Goal: Task Accomplishment & Management: Use online tool/utility

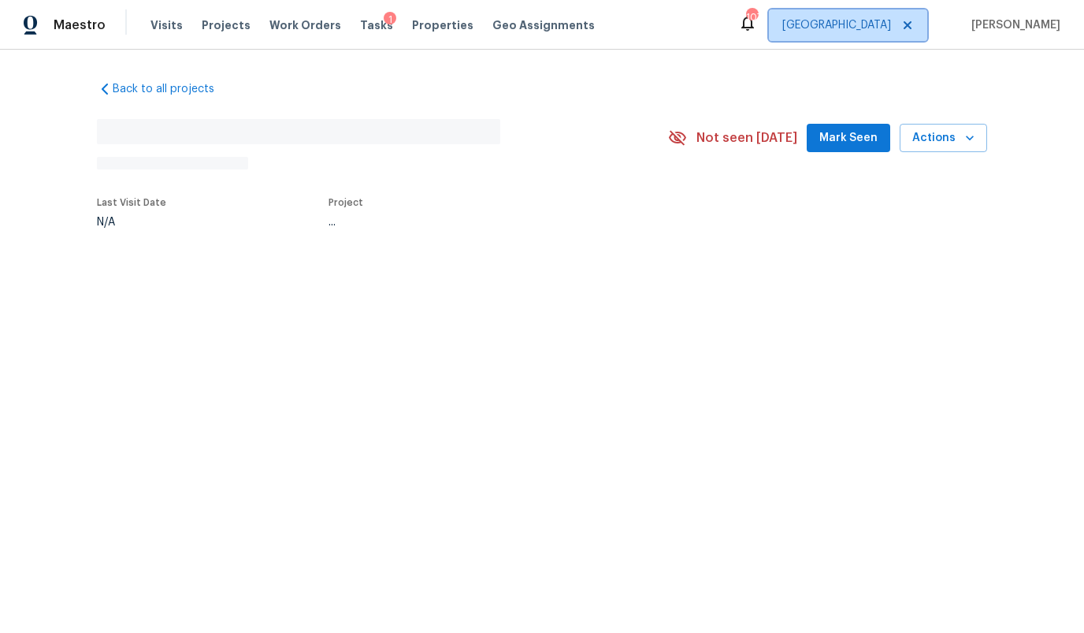
click at [883, 33] on span "Atlanta" at bounding box center [848, 25] width 158 height 32
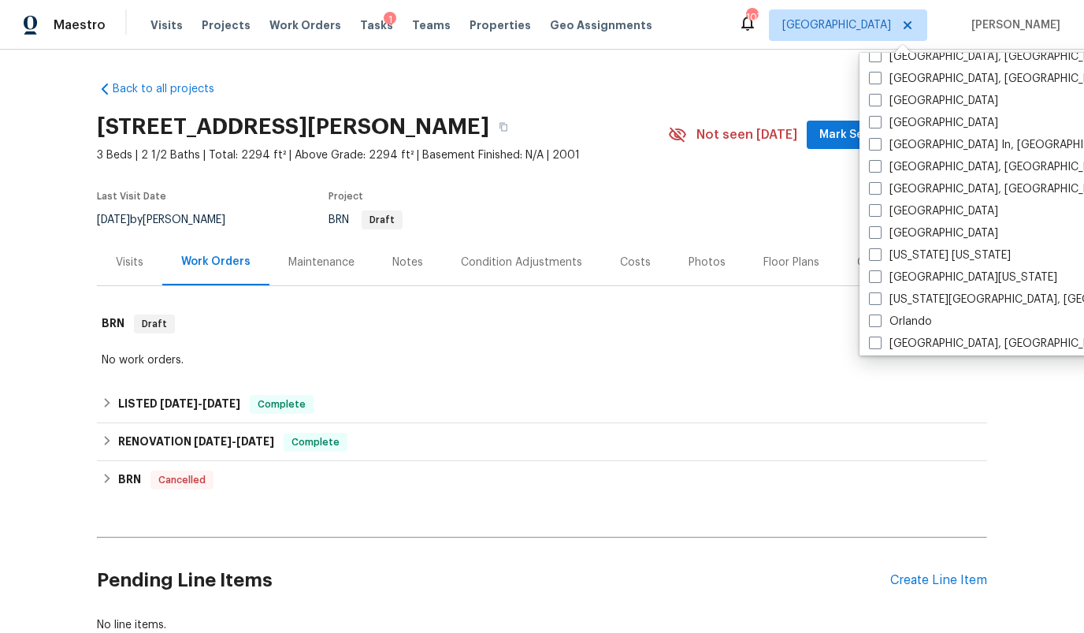
scroll to position [635, 0]
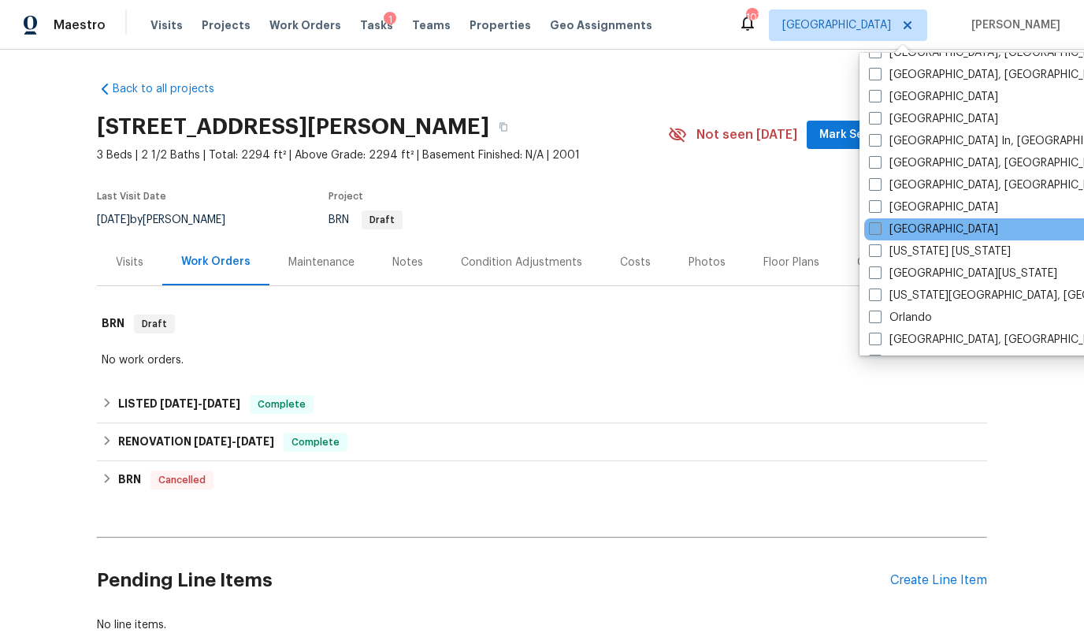
click at [886, 223] on label "[GEOGRAPHIC_DATA]" at bounding box center [933, 229] width 129 height 16
click at [879, 223] on input "[GEOGRAPHIC_DATA]" at bounding box center [874, 226] width 10 height 10
checkbox input "true"
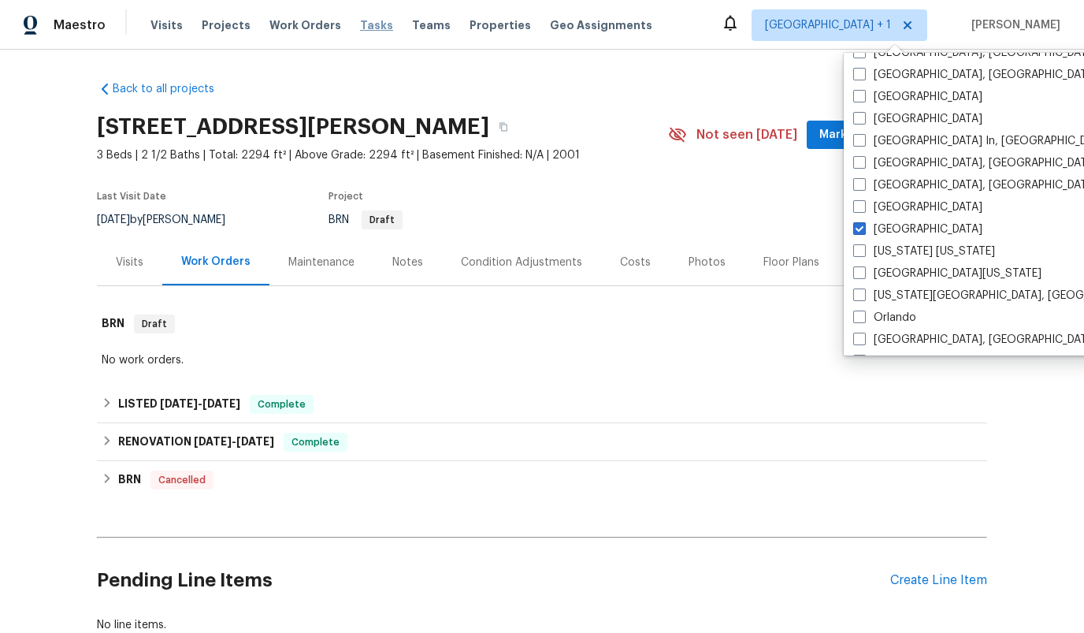
click at [361, 27] on span "Tasks" at bounding box center [376, 25] width 33 height 11
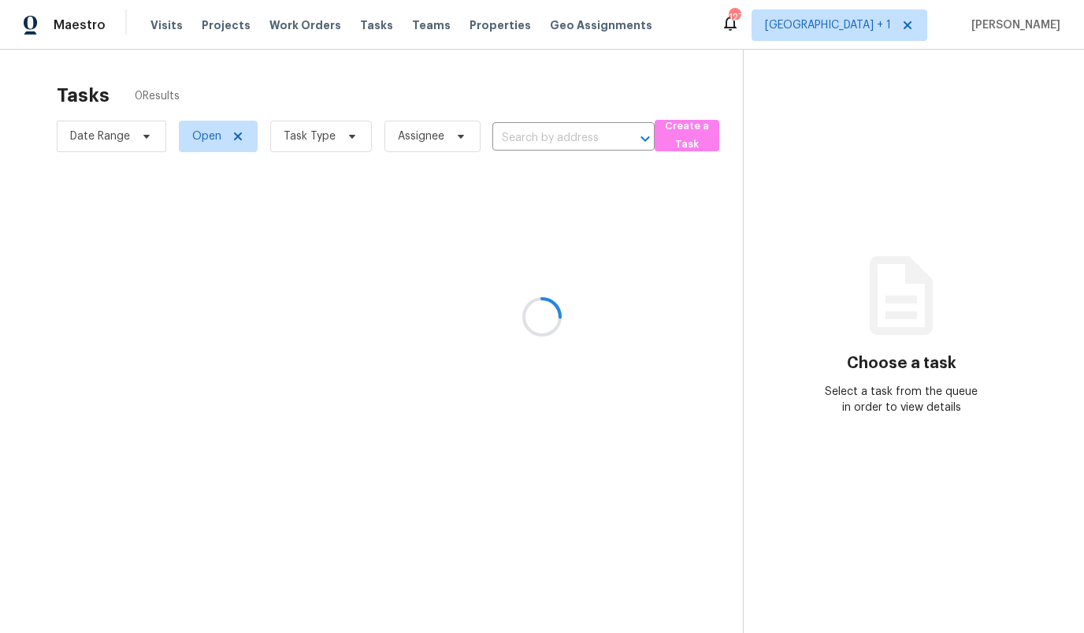
click at [892, 32] on div at bounding box center [542, 316] width 1084 height 633
click at [870, 23] on div at bounding box center [542, 316] width 1084 height 633
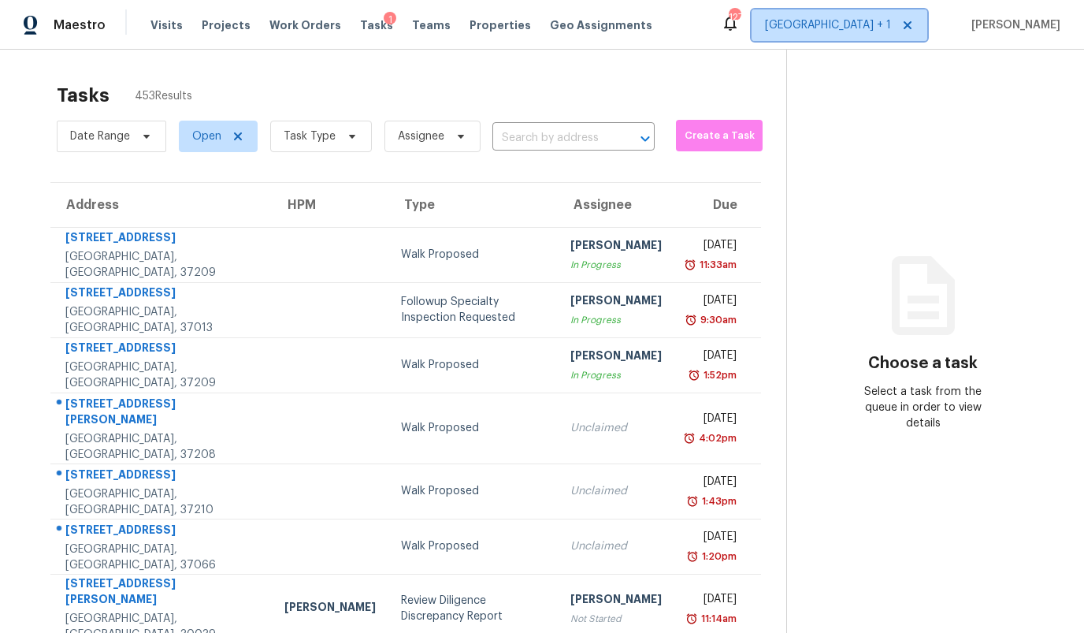
click at [869, 27] on span "Atlanta + 1" at bounding box center [828, 25] width 126 height 16
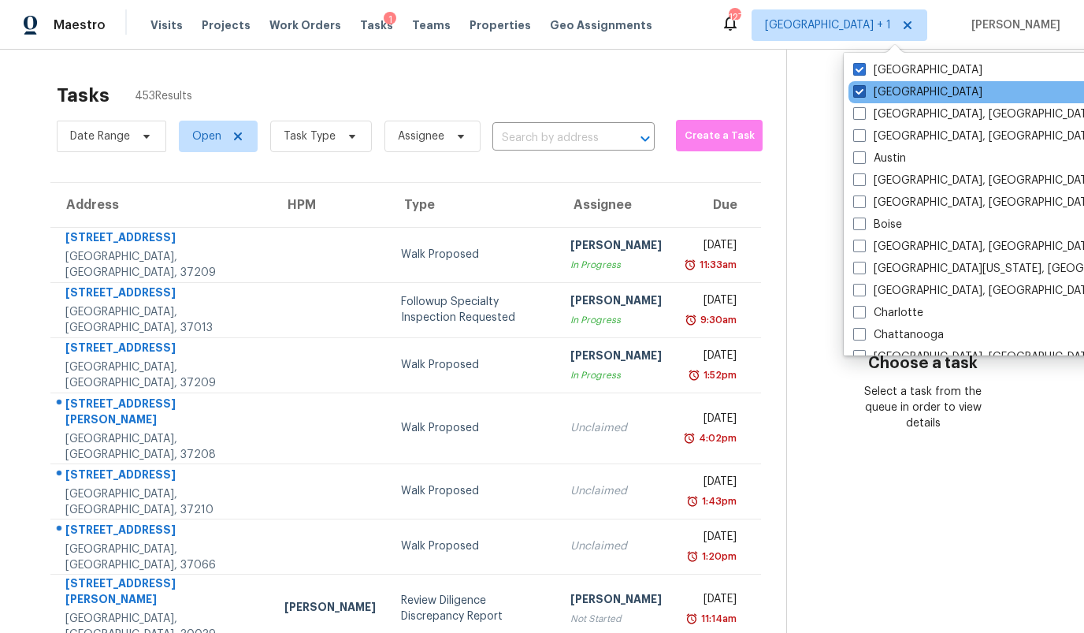
click at [869, 88] on label "Atlanta" at bounding box center [917, 92] width 129 height 16
click at [863, 88] on input "Atlanta" at bounding box center [858, 89] width 10 height 10
checkbox input "false"
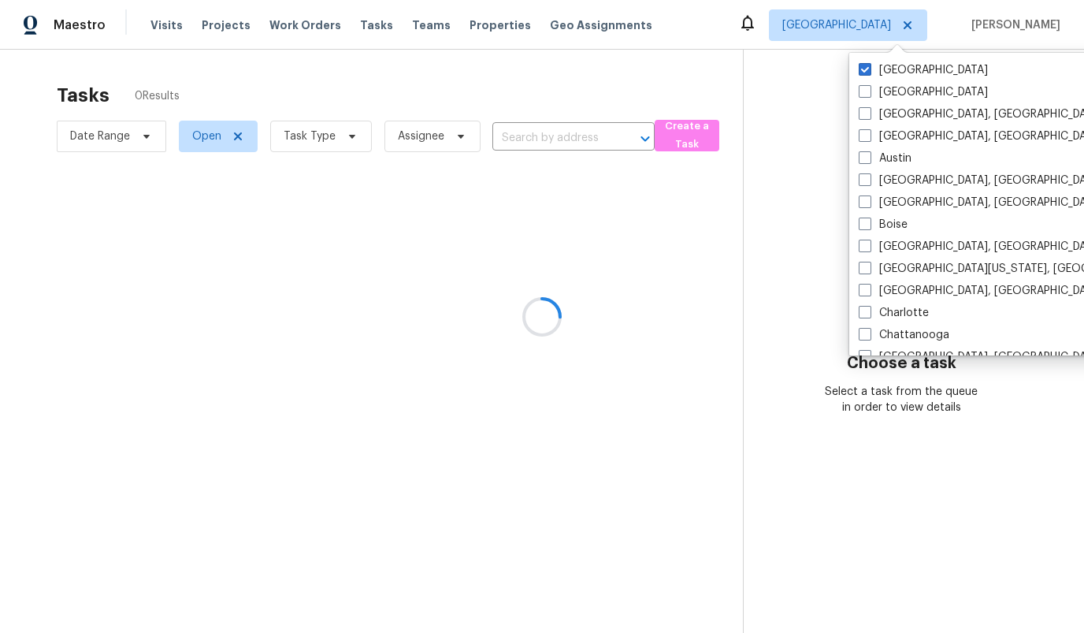
click at [545, 95] on div at bounding box center [542, 316] width 1084 height 633
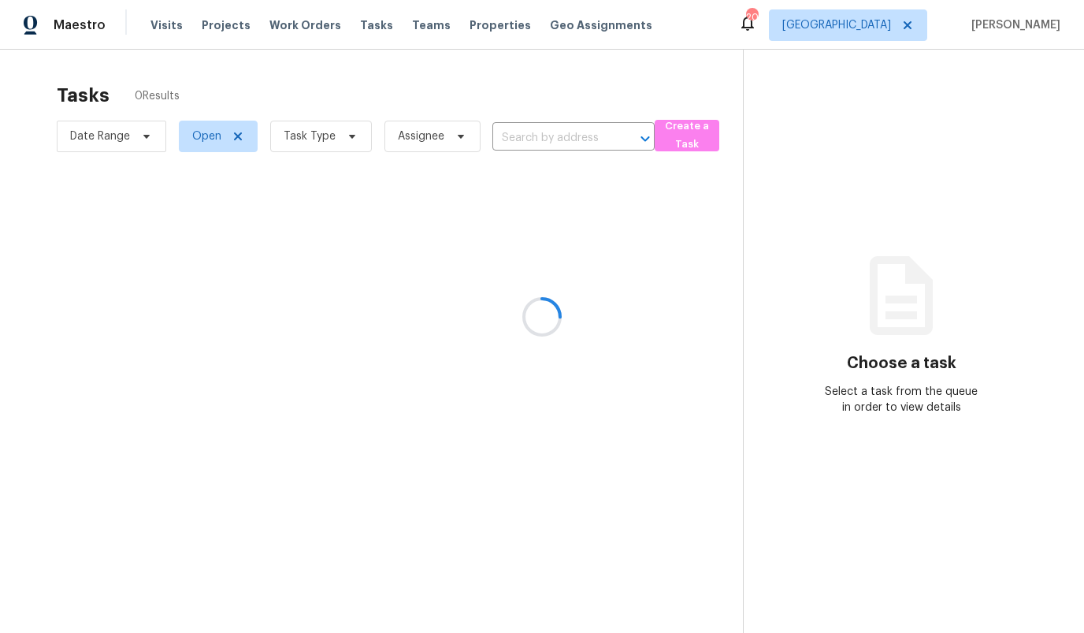
click at [682, 138] on div at bounding box center [542, 316] width 1084 height 633
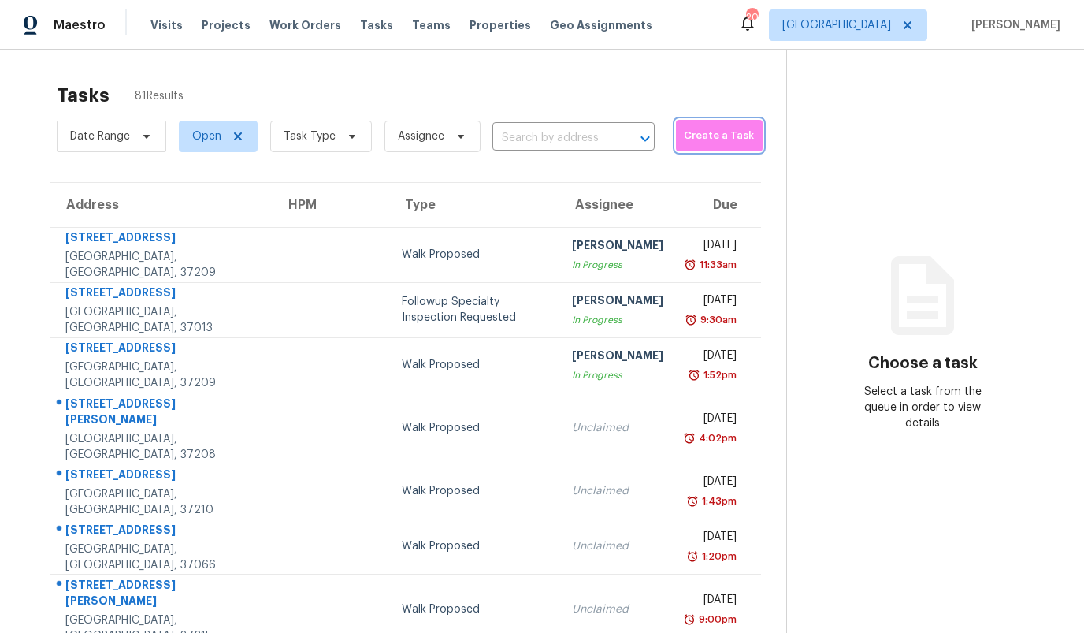
click at [684, 141] on span "Create a Task" at bounding box center [719, 136] width 71 height 18
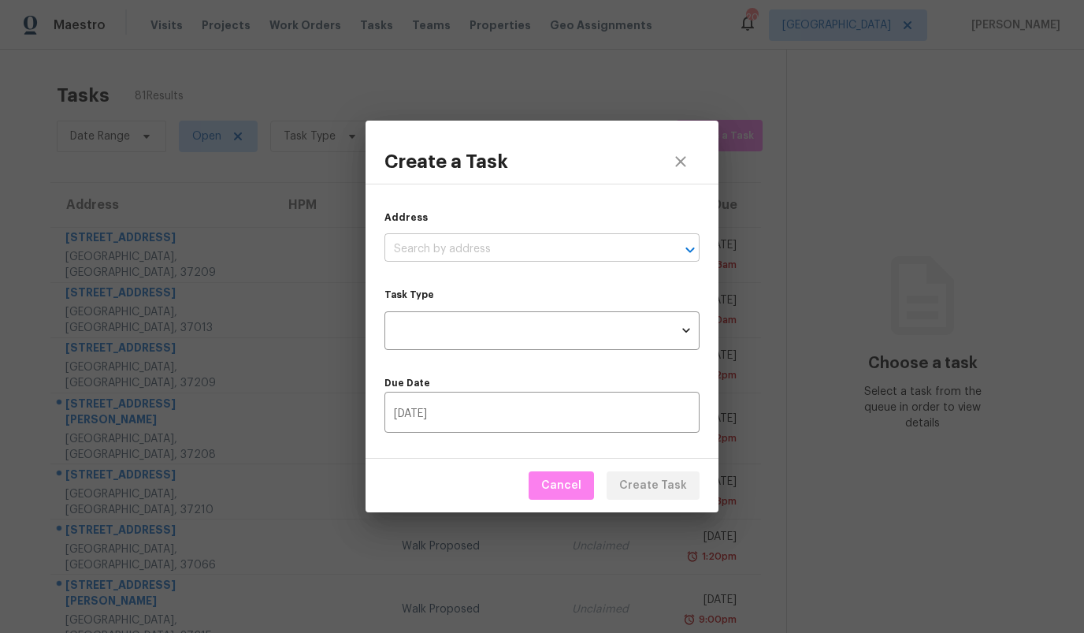
click at [461, 239] on input "text" at bounding box center [519, 249] width 271 height 24
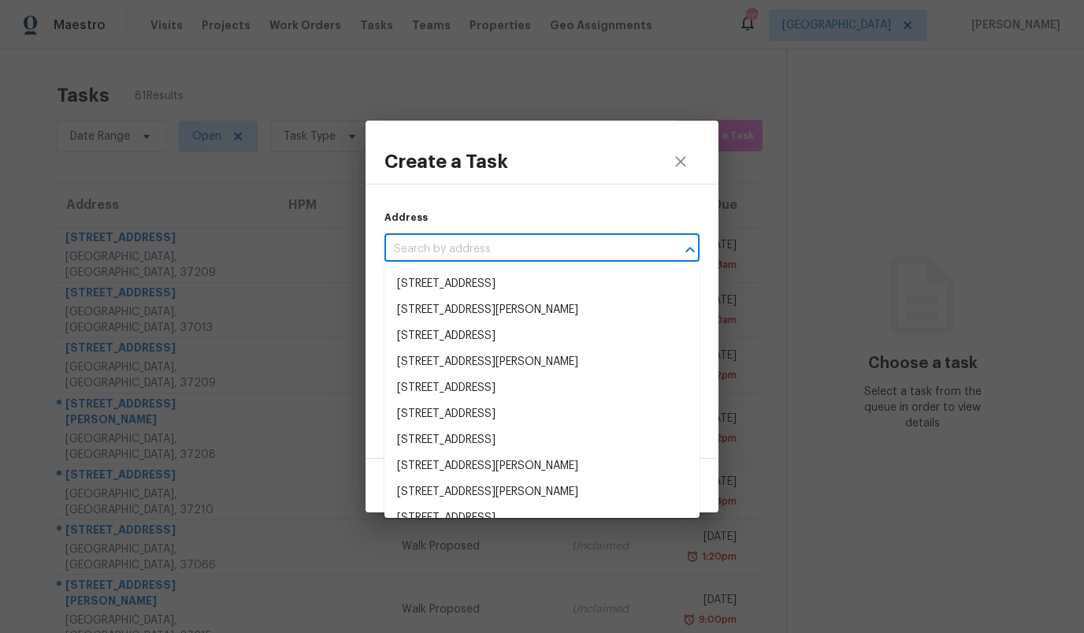
paste input "[STREET_ADDRESS]"
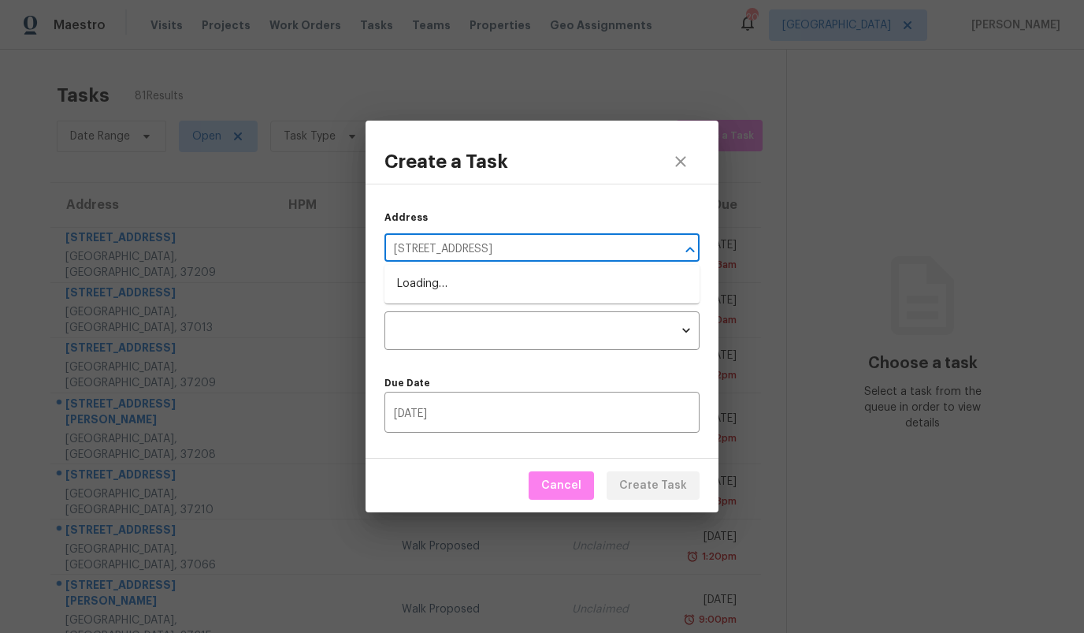
type input "[STREET_ADDRESS]"
click at [524, 310] on li "[STREET_ADDRESS]" at bounding box center [541, 310] width 315 height 26
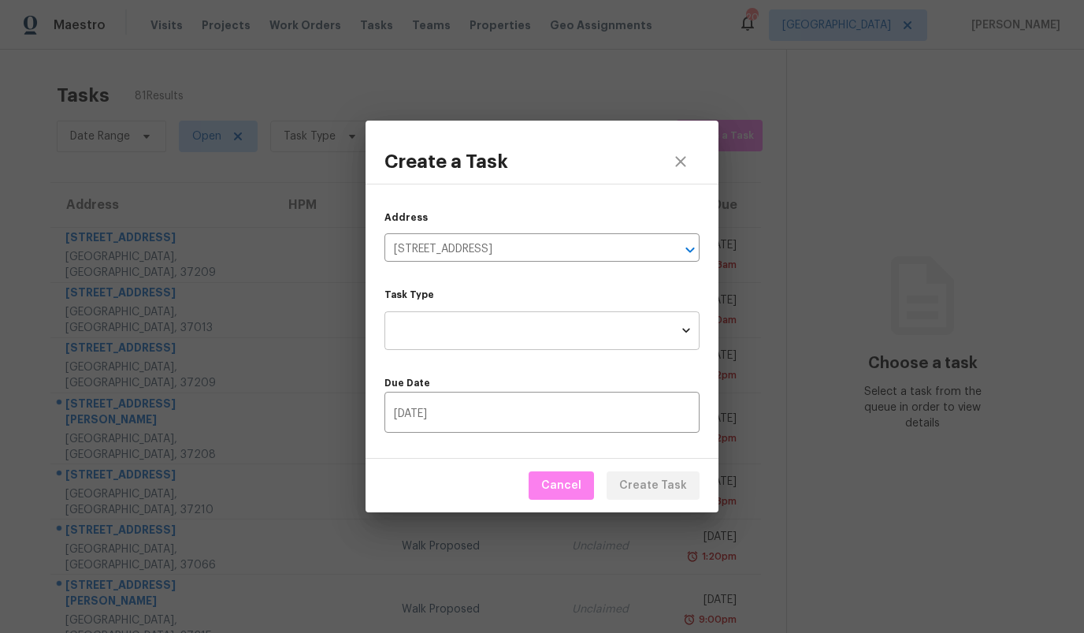
click at [507, 328] on body "Maestro Visits Projects Work Orders Tasks Teams Properties Geo Assignments 20 N…" at bounding box center [542, 316] width 1084 height 633
click at [496, 324] on li "Condition Scoping - Full" at bounding box center [541, 330] width 315 height 26
type input "virtual_full_assessment"
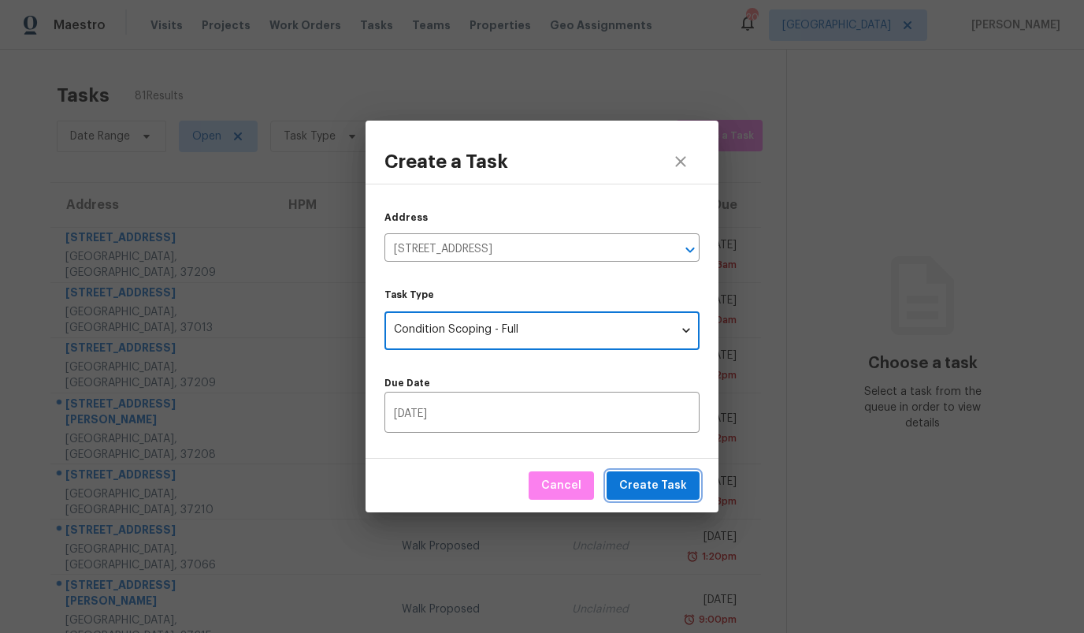
click at [653, 483] on span "Create Task" at bounding box center [653, 486] width 68 height 20
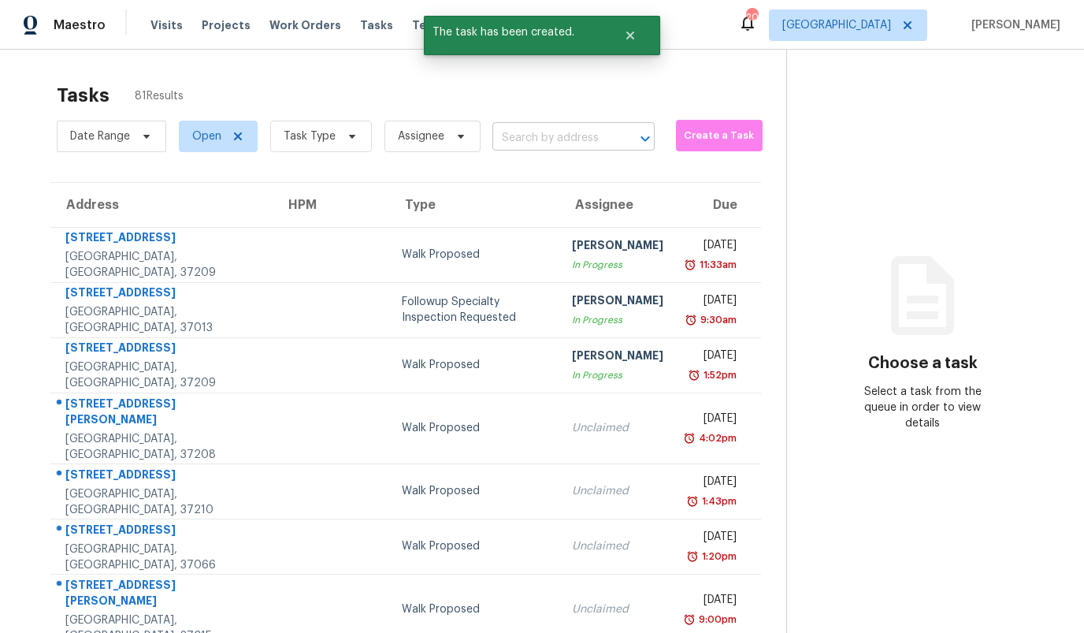
click at [528, 136] on input "text" at bounding box center [551, 138] width 118 height 24
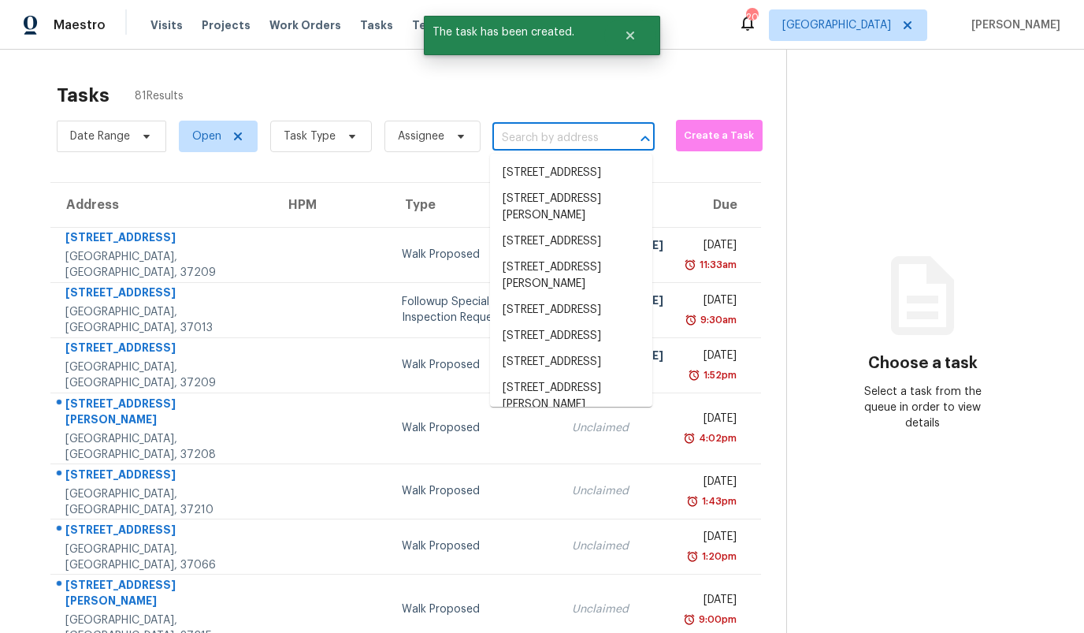
paste input "[STREET_ADDRESS]"
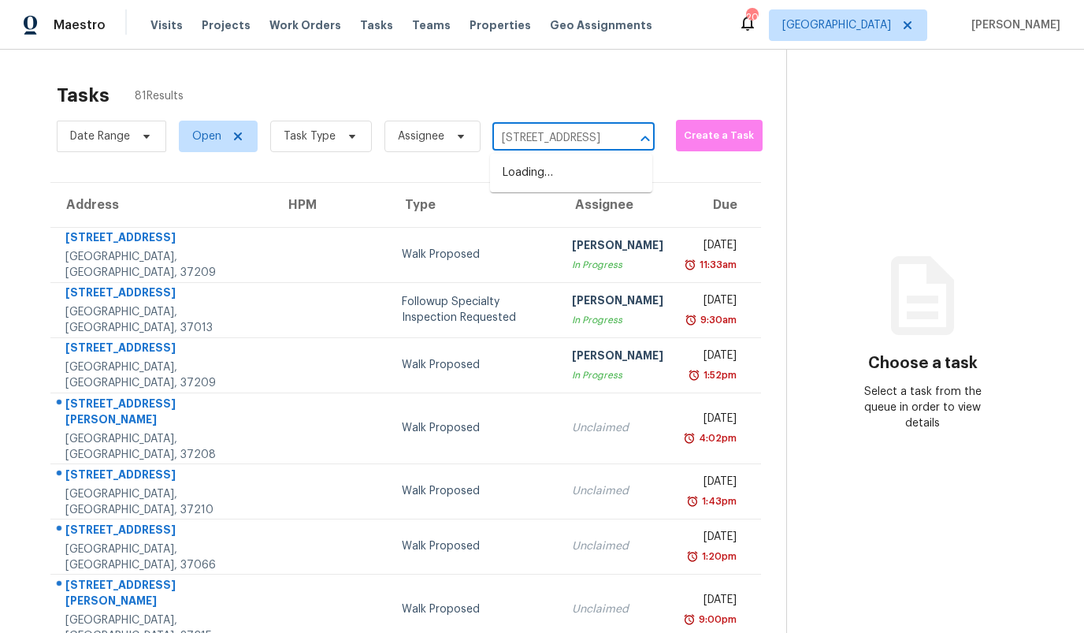
type input "[STREET_ADDRESS]"
click at [566, 212] on li "[STREET_ADDRESS]" at bounding box center [571, 199] width 162 height 26
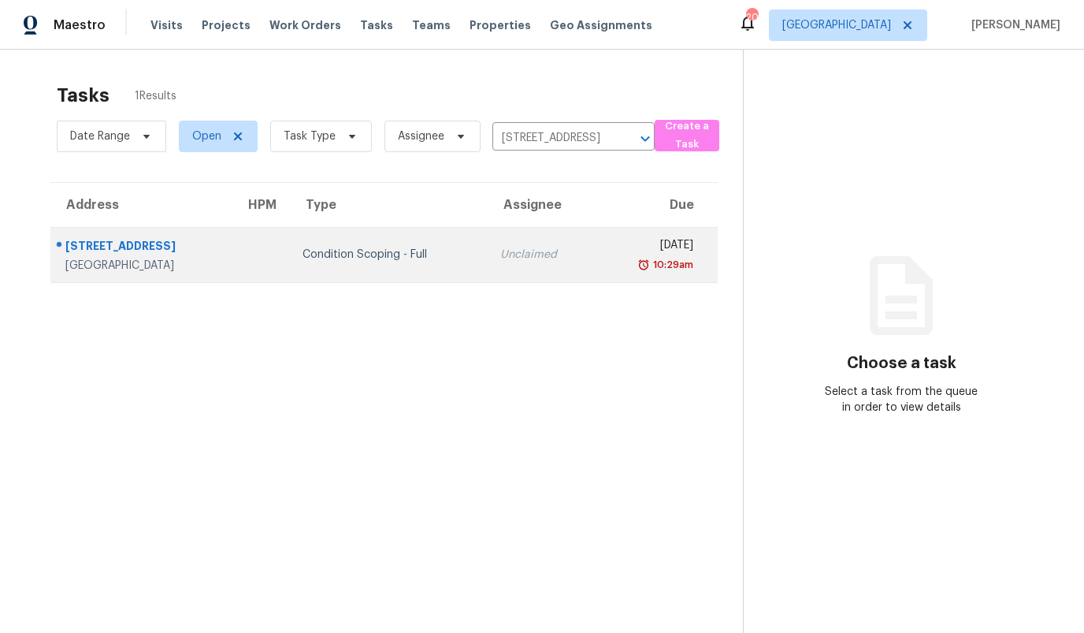
click at [384, 239] on td "Condition Scoping - Full" at bounding box center [388, 254] width 197 height 55
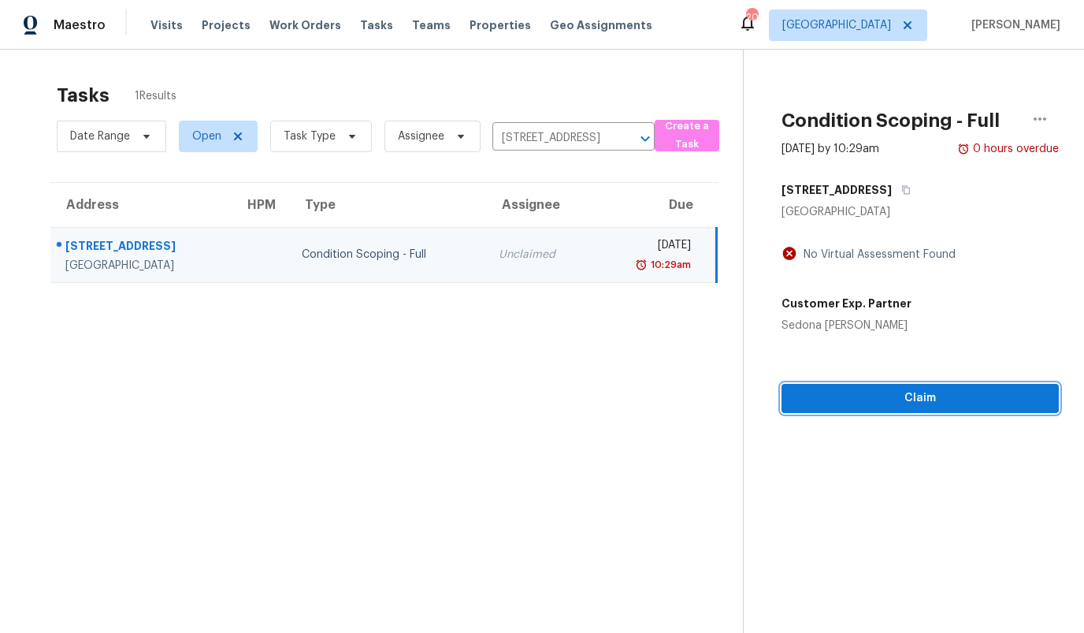
click at [896, 396] on span "Claim" at bounding box center [920, 398] width 252 height 20
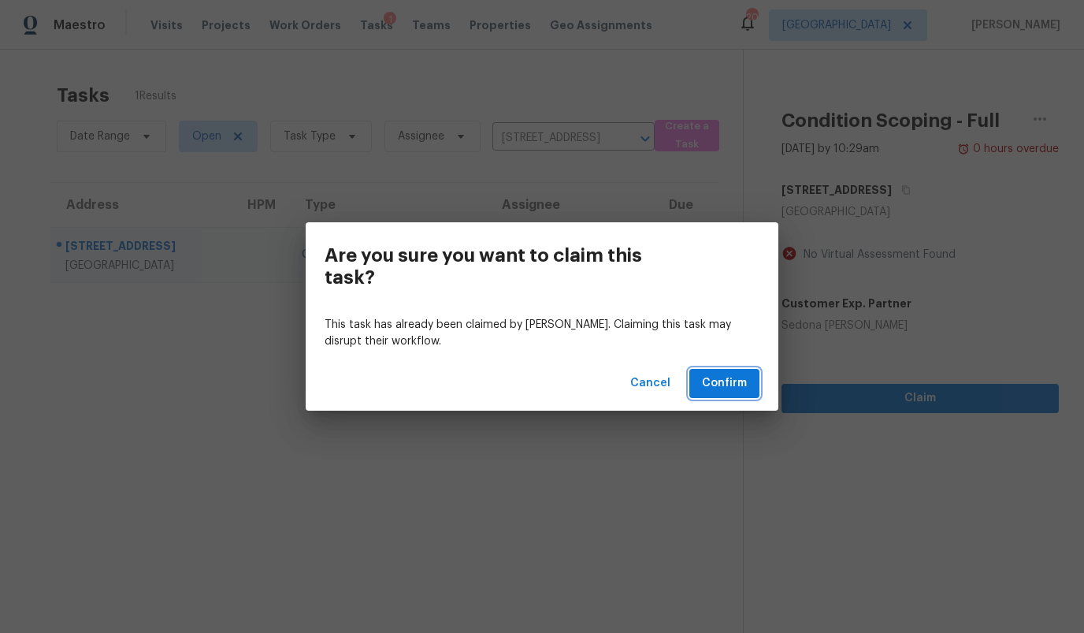
click at [739, 389] on span "Confirm" at bounding box center [724, 383] width 45 height 20
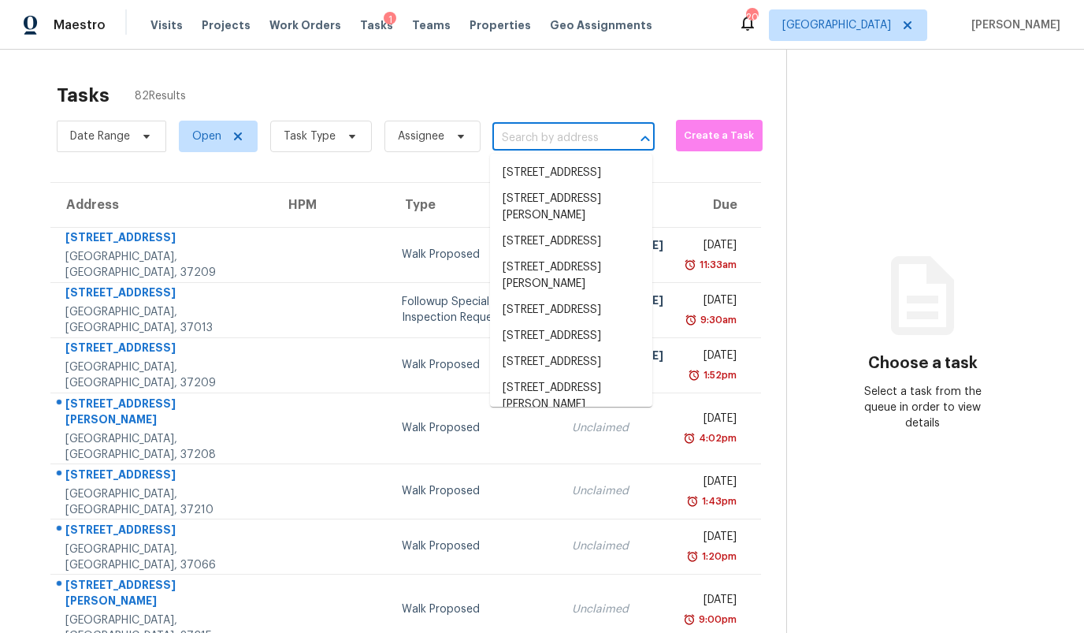
click at [533, 138] on input "text" at bounding box center [551, 138] width 118 height 24
paste input "[STREET_ADDRESS]"
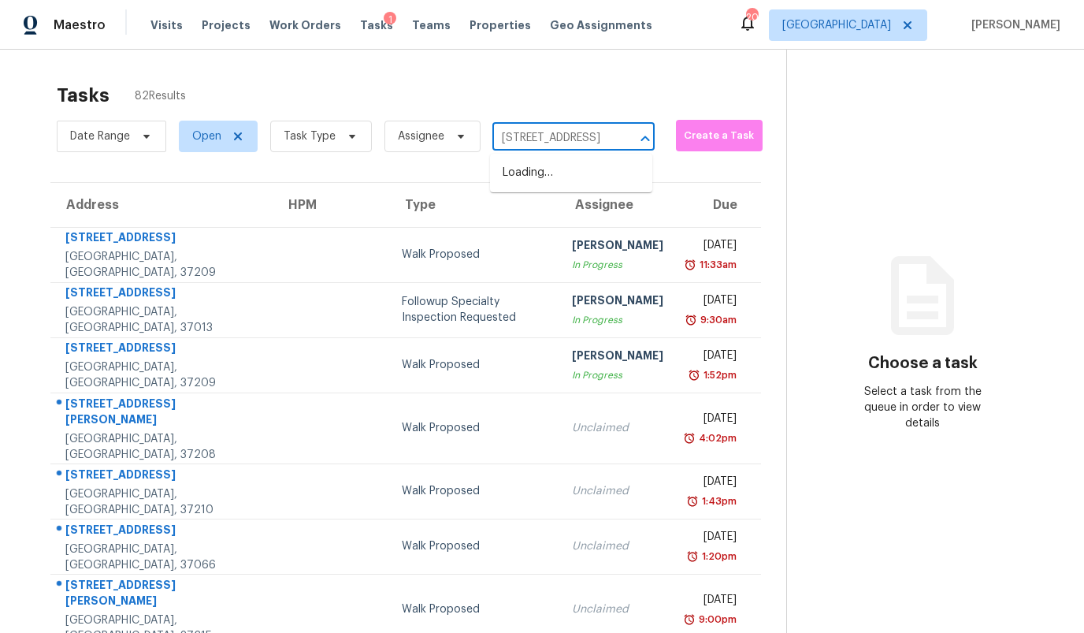
type input "[STREET_ADDRESS]"
click at [533, 207] on li "[STREET_ADDRESS]" at bounding box center [571, 199] width 162 height 26
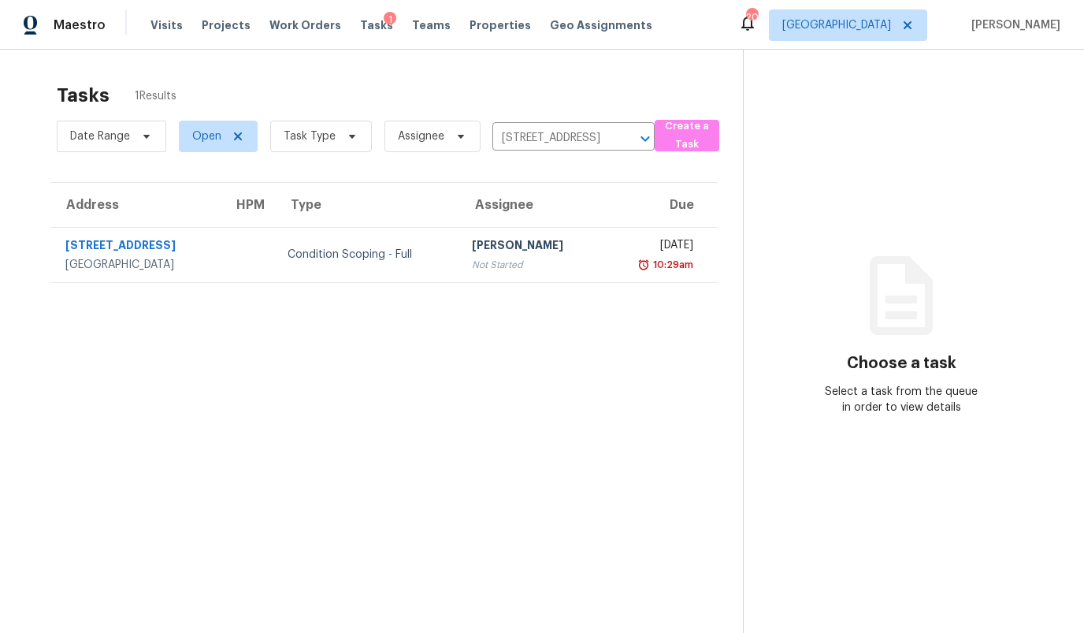
click at [417, 249] on div "Condition Scoping - Full" at bounding box center [367, 255] width 159 height 16
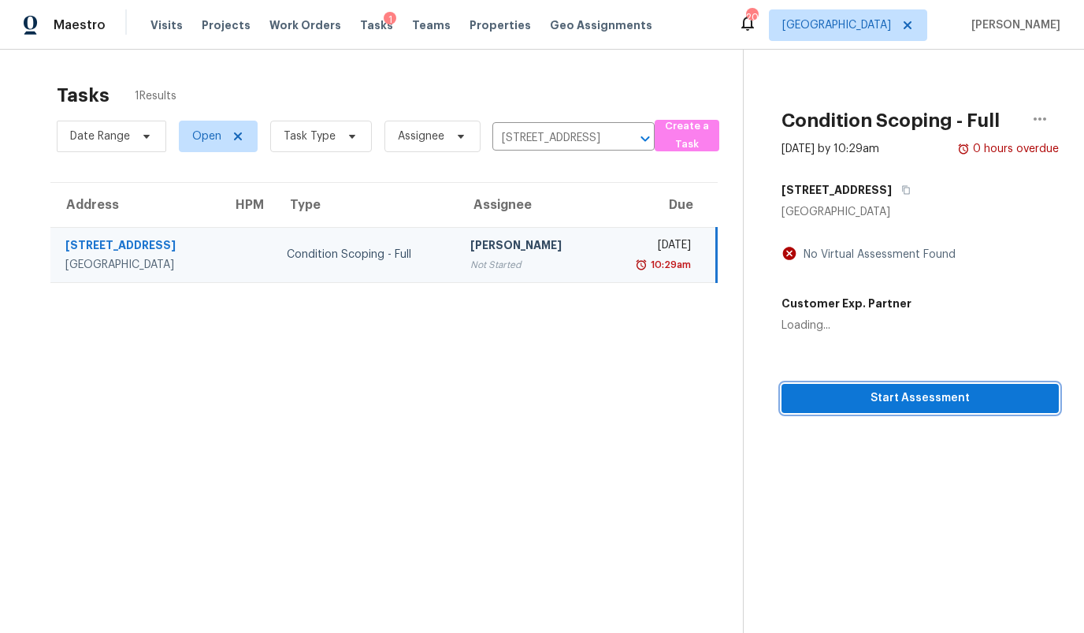
click at [879, 395] on span "Start Assessment" at bounding box center [920, 398] width 252 height 20
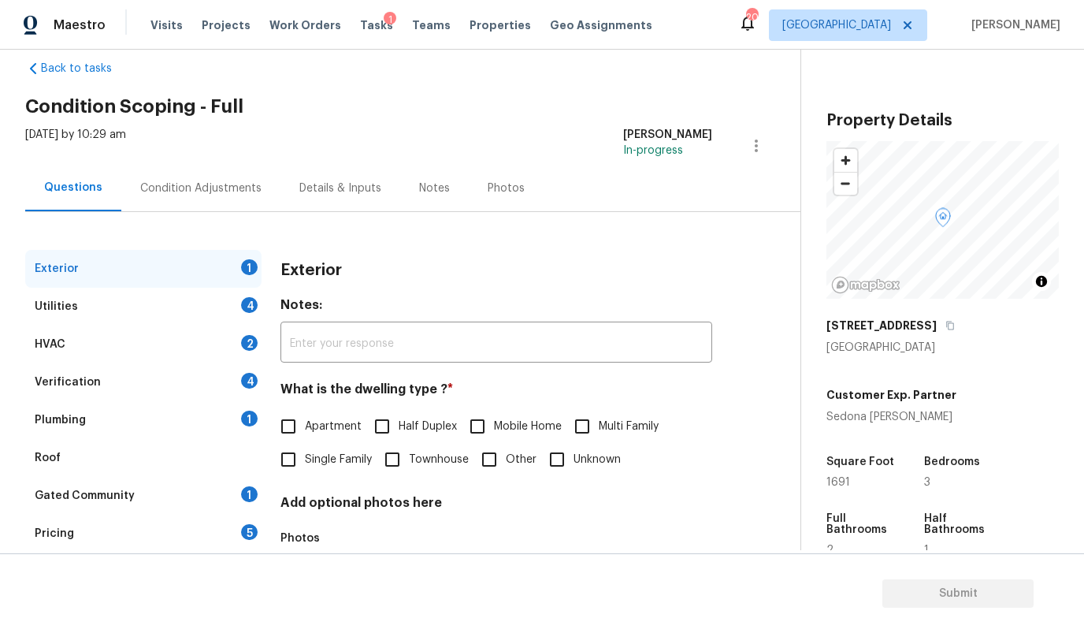
scroll to position [35, 0]
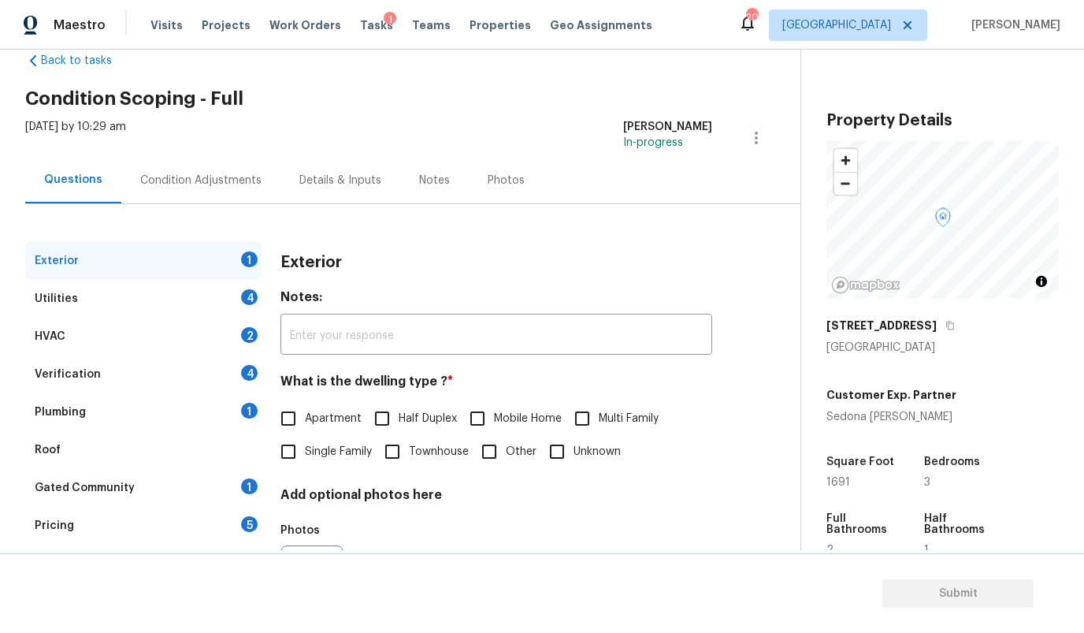
click at [429, 451] on span "Townhouse" at bounding box center [439, 452] width 60 height 17
click at [409, 451] on input "Townhouse" at bounding box center [392, 451] width 33 height 33
checkbox input "true"
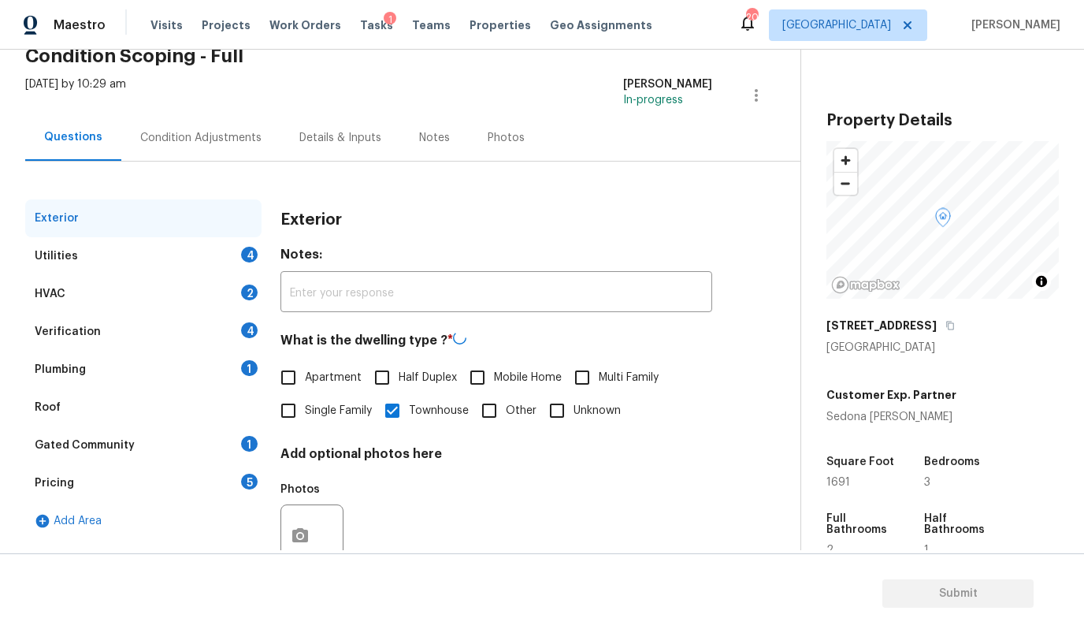
scroll to position [128, 0]
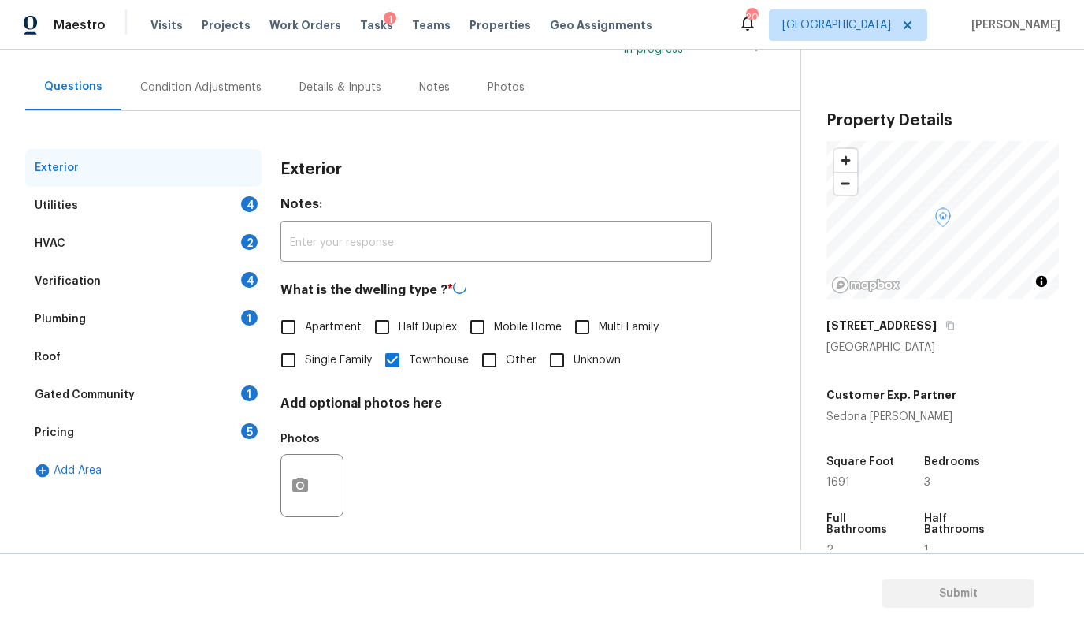
click at [141, 210] on div "Utilities 4" at bounding box center [143, 206] width 236 height 38
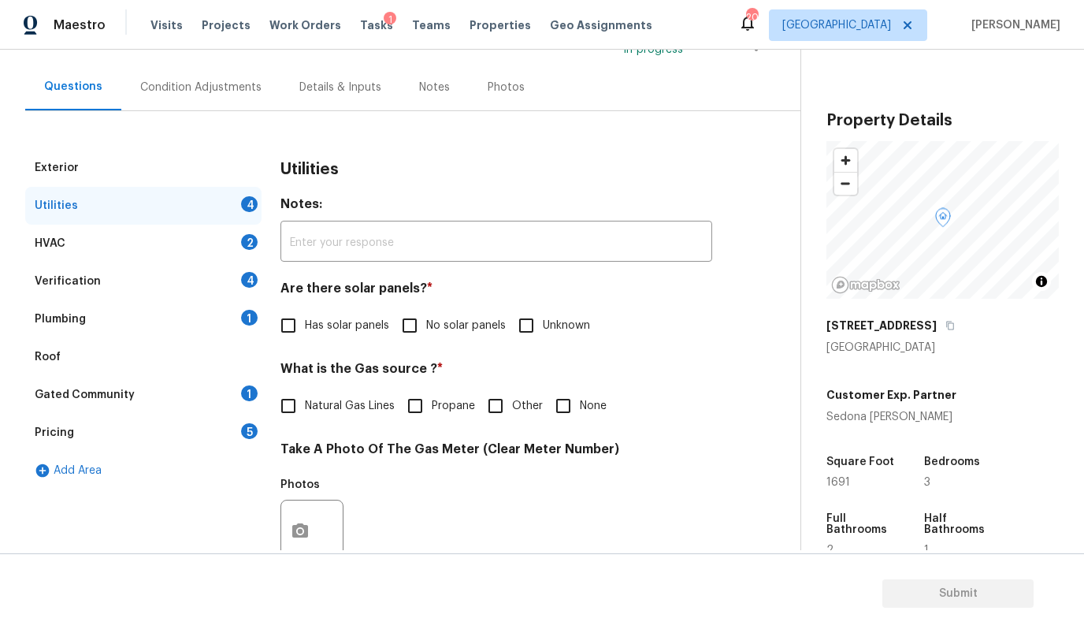
scroll to position [163, 0]
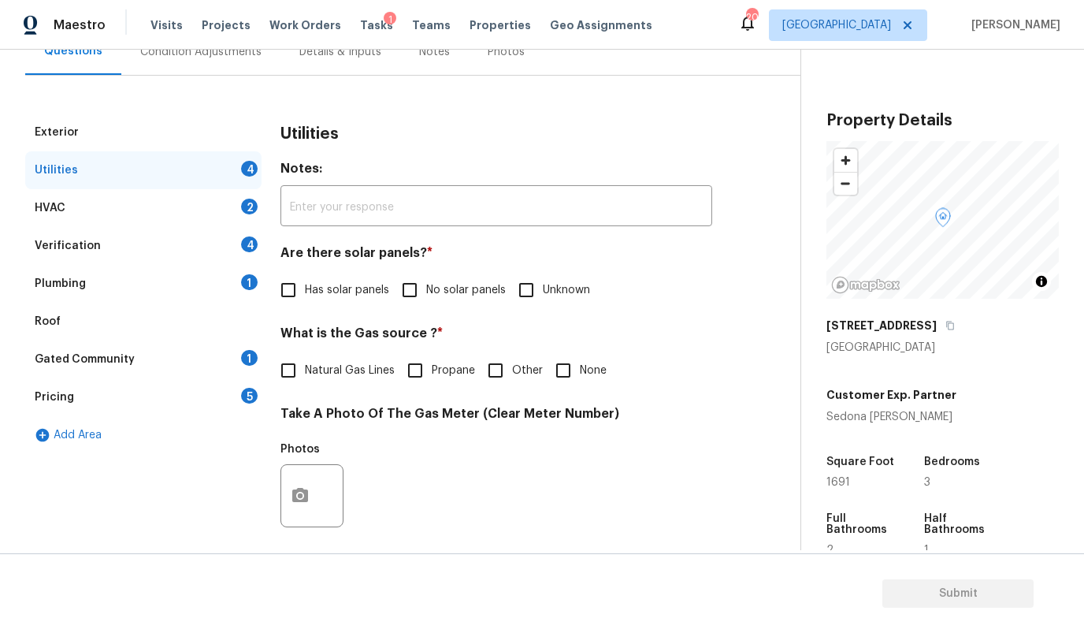
click at [354, 370] on span "Natural Gas Lines" at bounding box center [350, 370] width 90 height 17
click at [305, 370] on input "Natural Gas Lines" at bounding box center [288, 370] width 33 height 33
checkbox input "true"
click at [415, 291] on input "No solar panels" at bounding box center [409, 289] width 33 height 33
checkbox input "true"
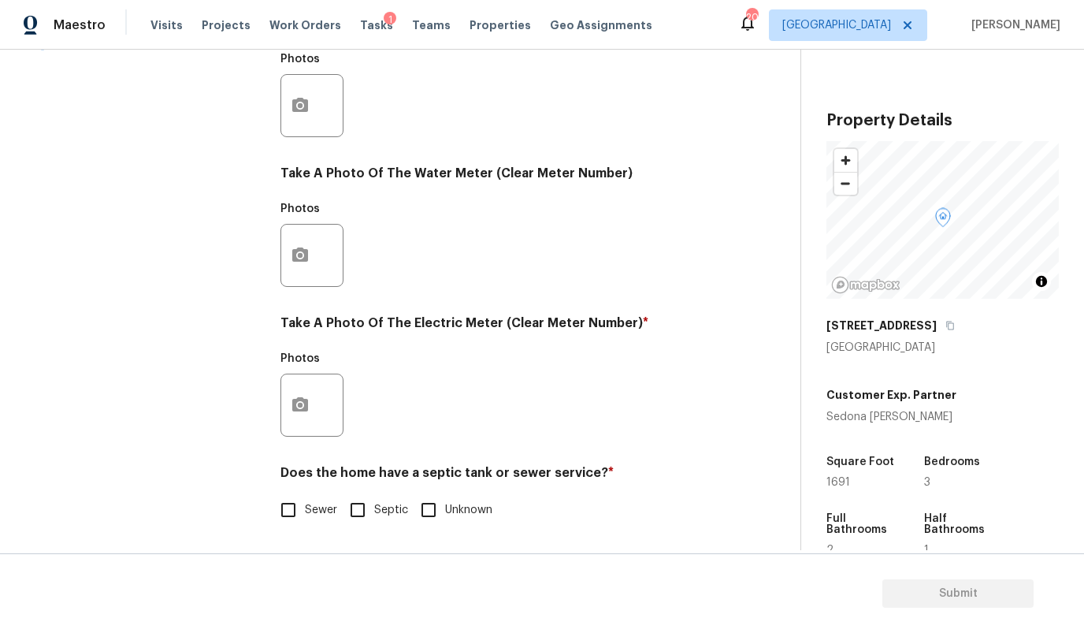
scroll to position [553, 0]
click at [323, 395] on div at bounding box center [311, 404] width 63 height 63
click at [301, 405] on circle "button" at bounding box center [300, 405] width 5 height 5
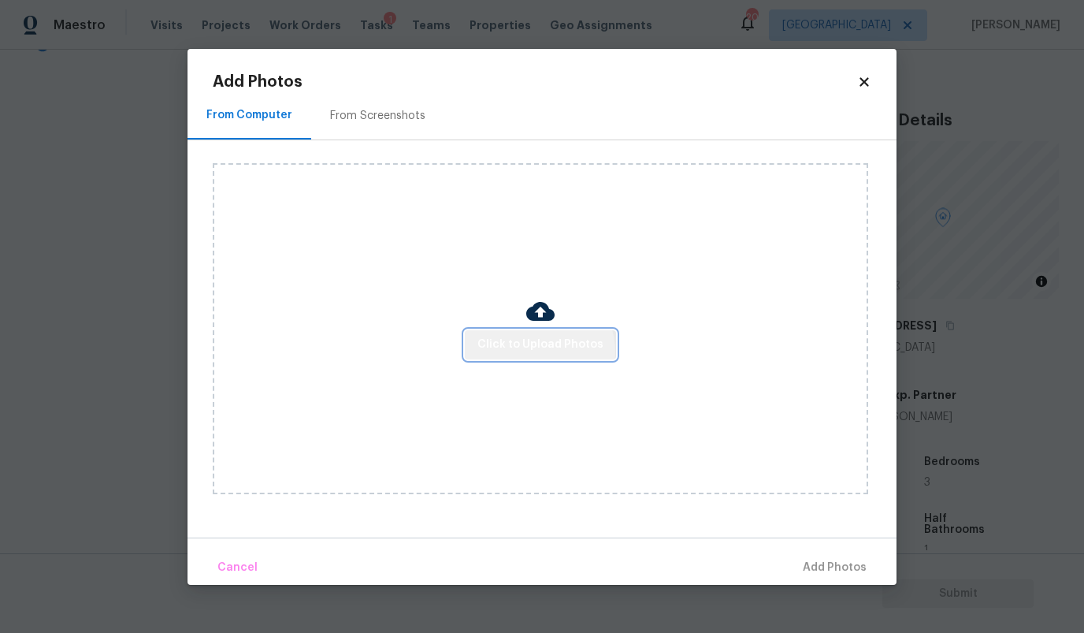
click at [541, 351] on span "Click to Upload Photos" at bounding box center [540, 345] width 126 height 20
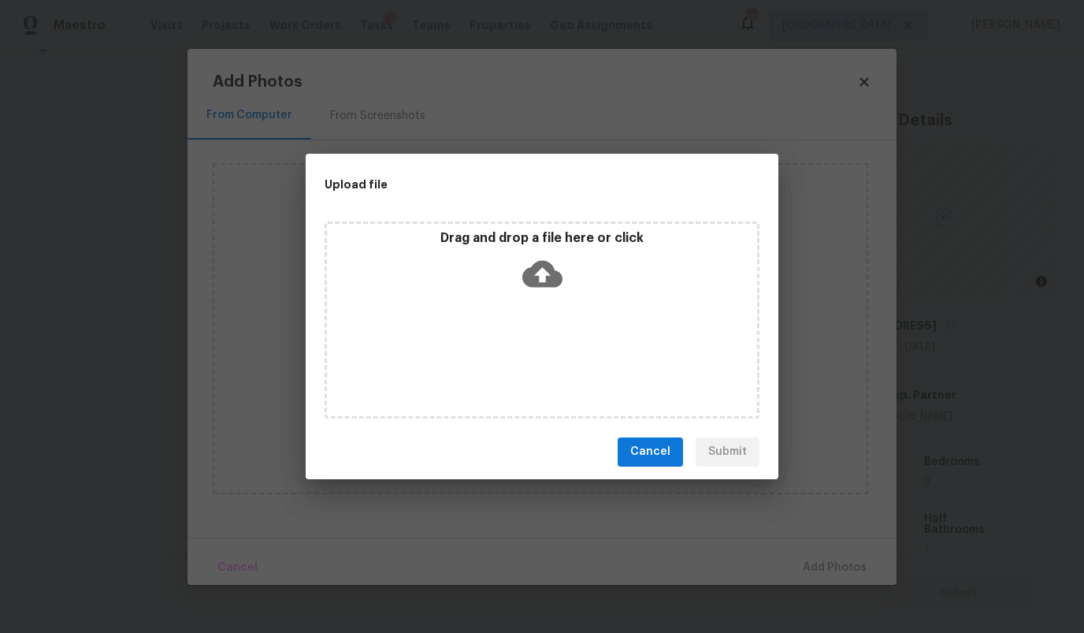
click at [554, 277] on icon at bounding box center [542, 273] width 40 height 27
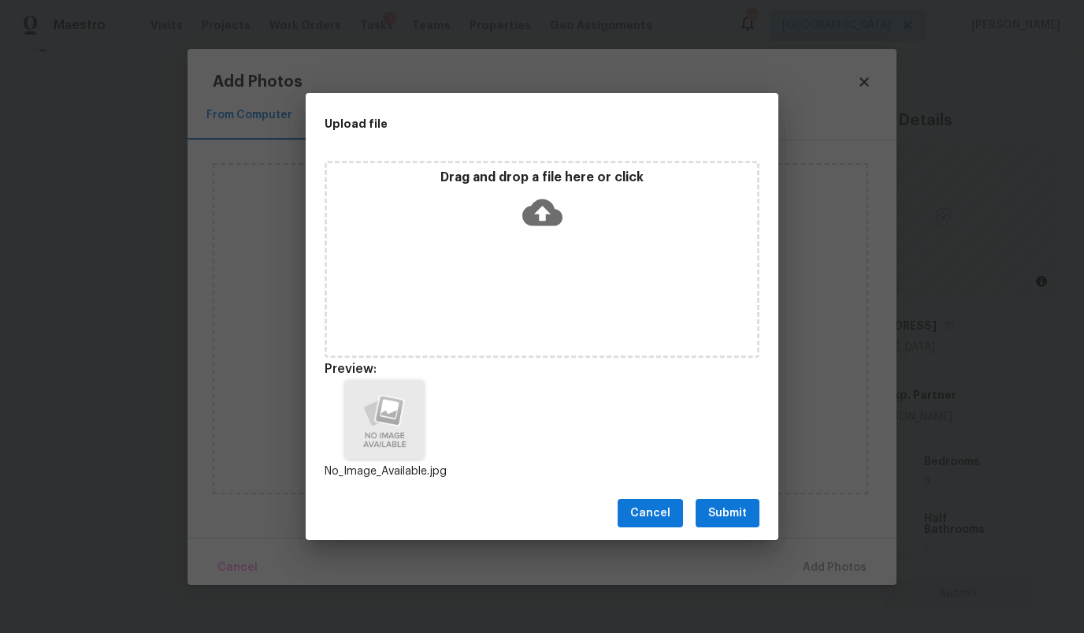
click at [718, 512] on span "Submit" at bounding box center [727, 513] width 39 height 20
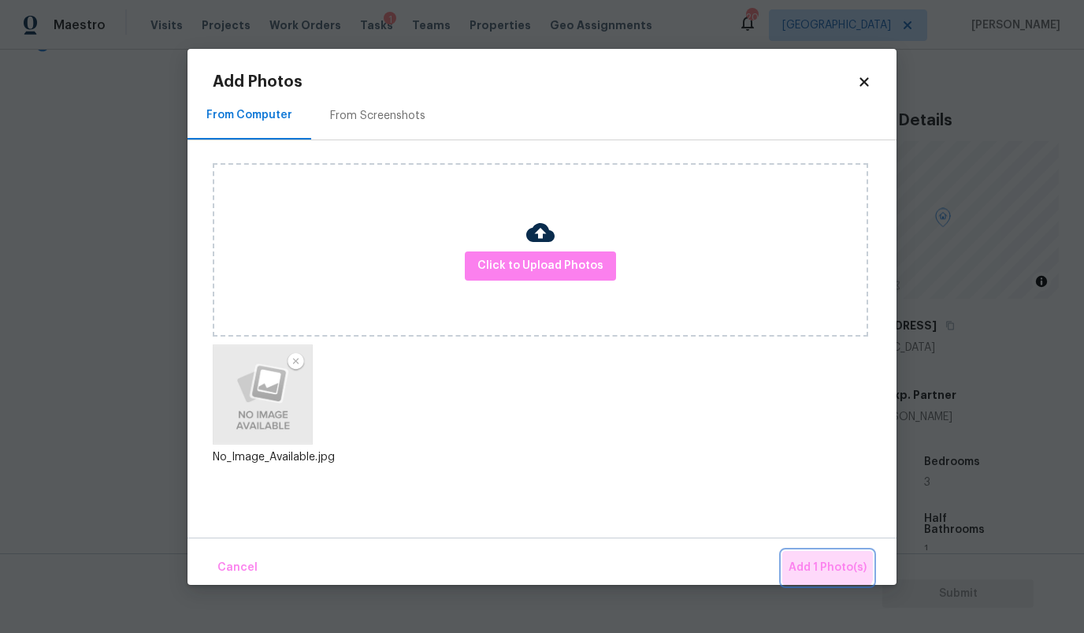
click at [825, 561] on span "Add 1 Photo(s)" at bounding box center [828, 568] width 78 height 20
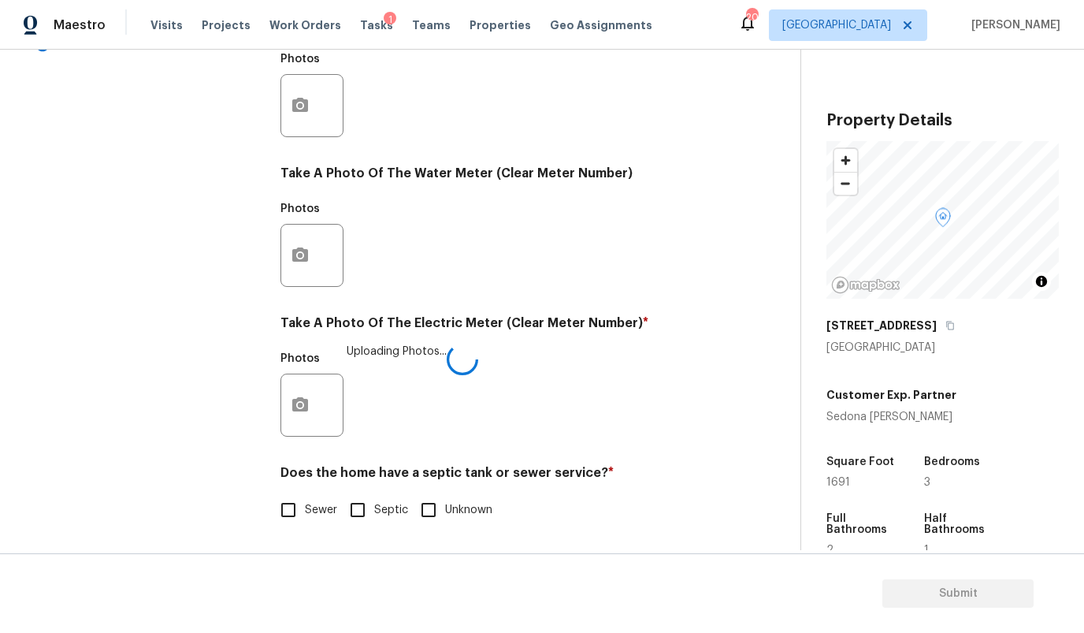
click at [314, 504] on span "Sewer" at bounding box center [321, 510] width 32 height 17
click at [305, 504] on input "Sewer" at bounding box center [288, 509] width 33 height 33
checkbox input "true"
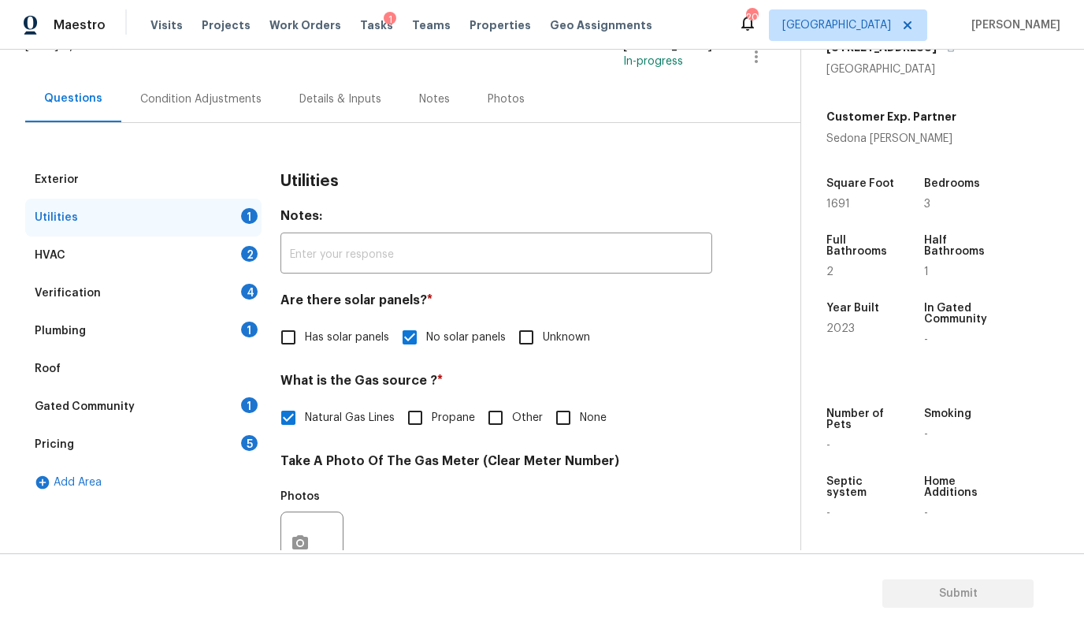
scroll to position [143, 0]
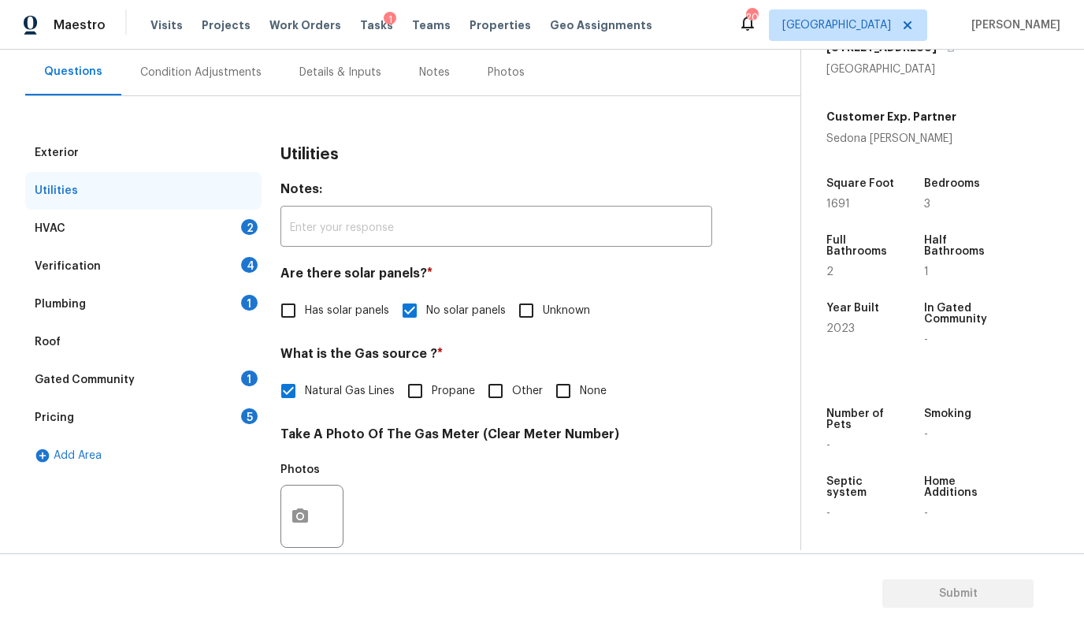
click at [165, 228] on div "HVAC 2" at bounding box center [143, 229] width 236 height 38
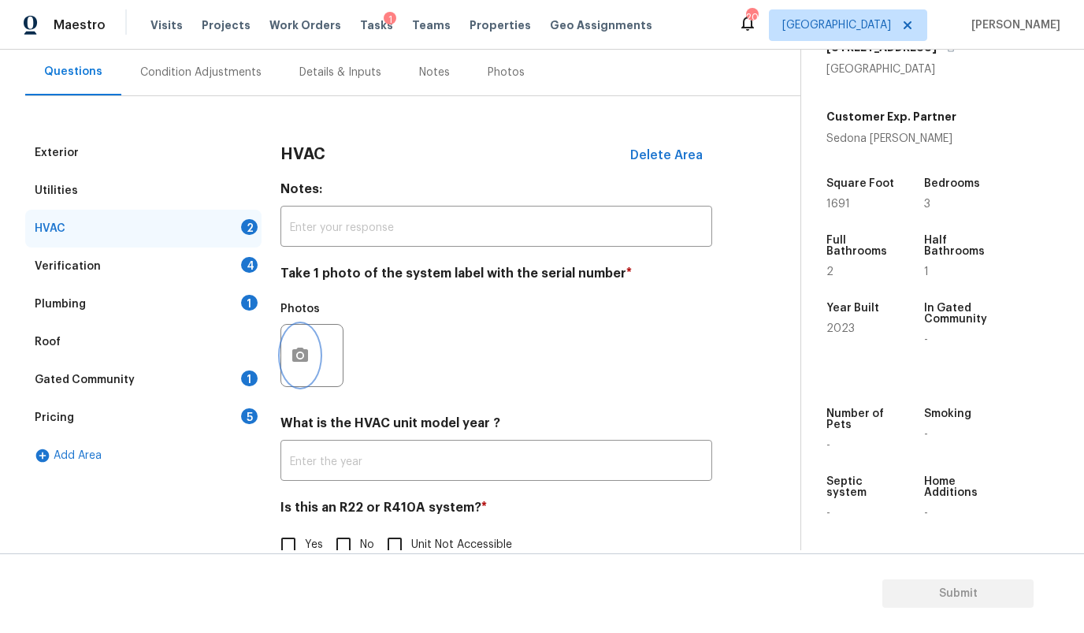
click at [299, 351] on icon "button" at bounding box center [300, 354] width 16 height 14
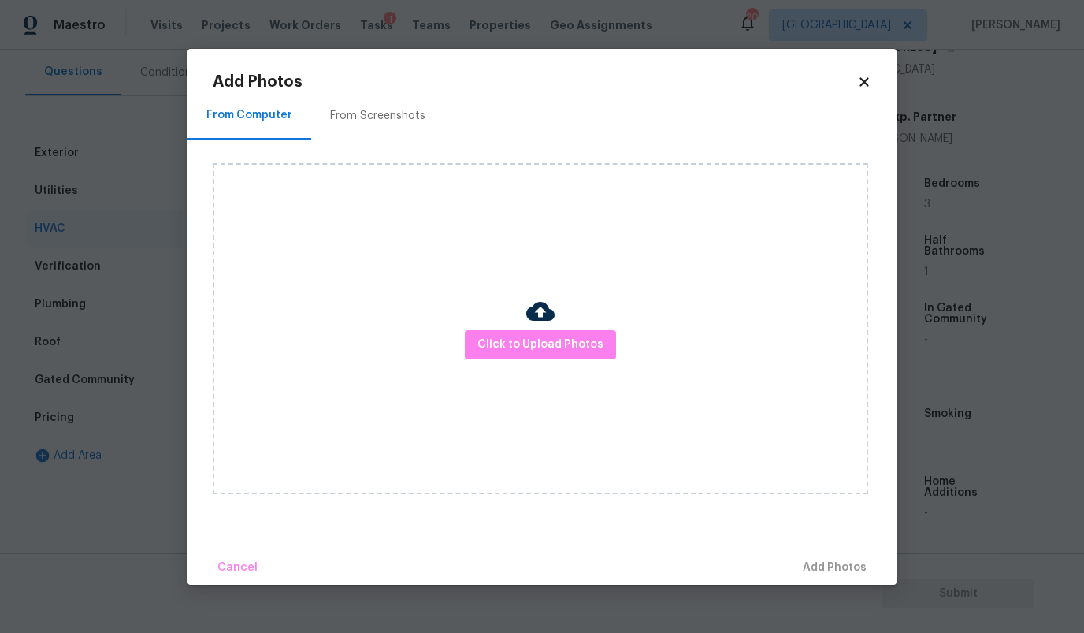
click at [374, 114] on div "From Screenshots" at bounding box center [377, 116] width 95 height 16
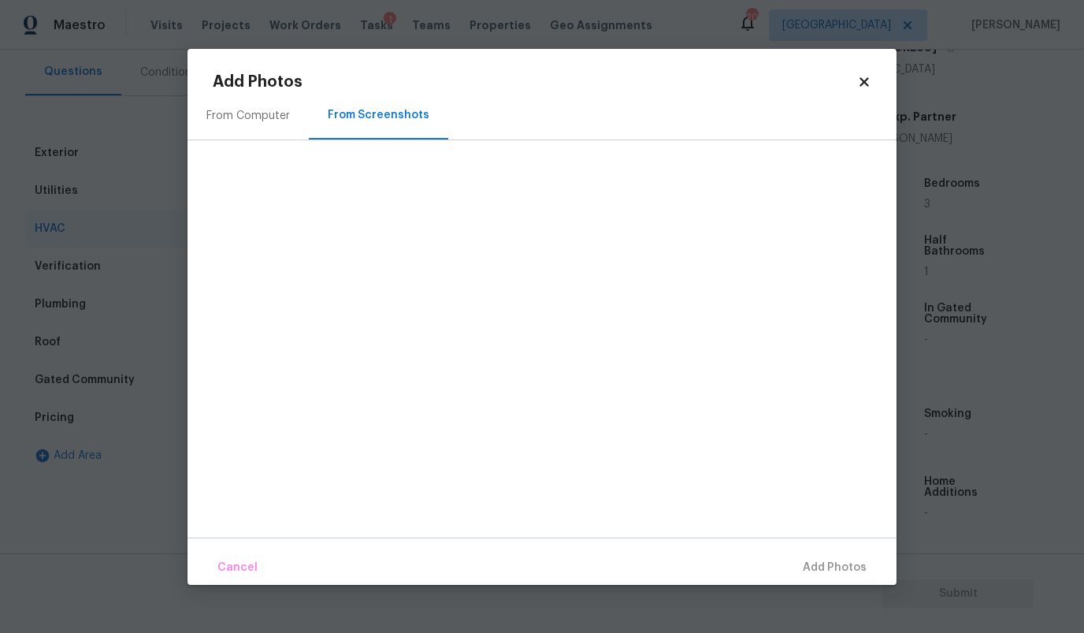
click at [262, 124] on div "From Computer" at bounding box center [247, 116] width 121 height 46
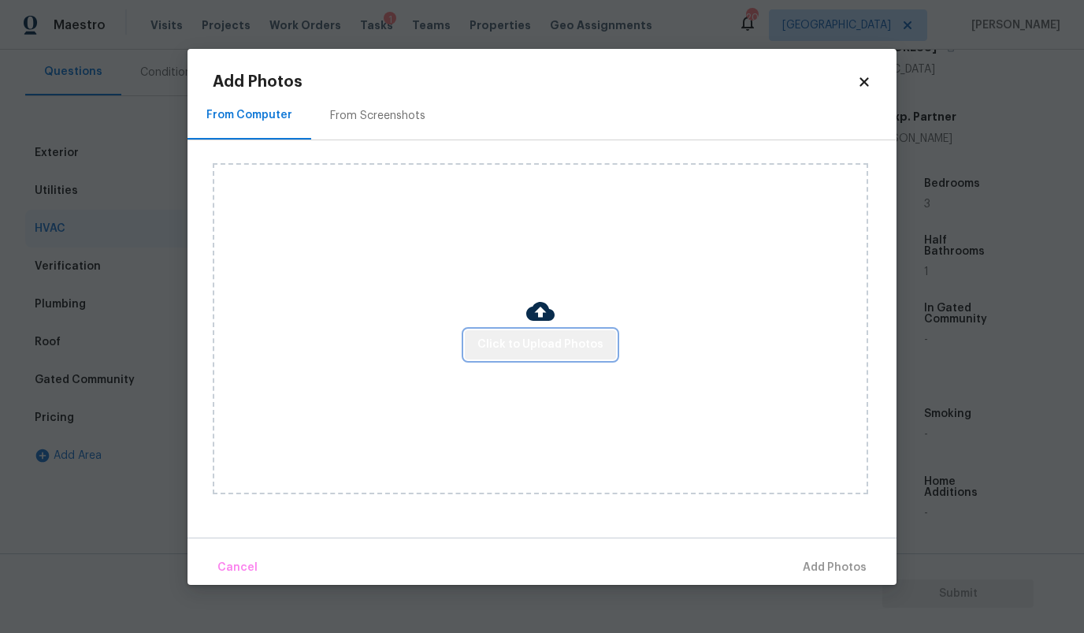
click at [547, 356] on button "Click to Upload Photos" at bounding box center [540, 344] width 151 height 29
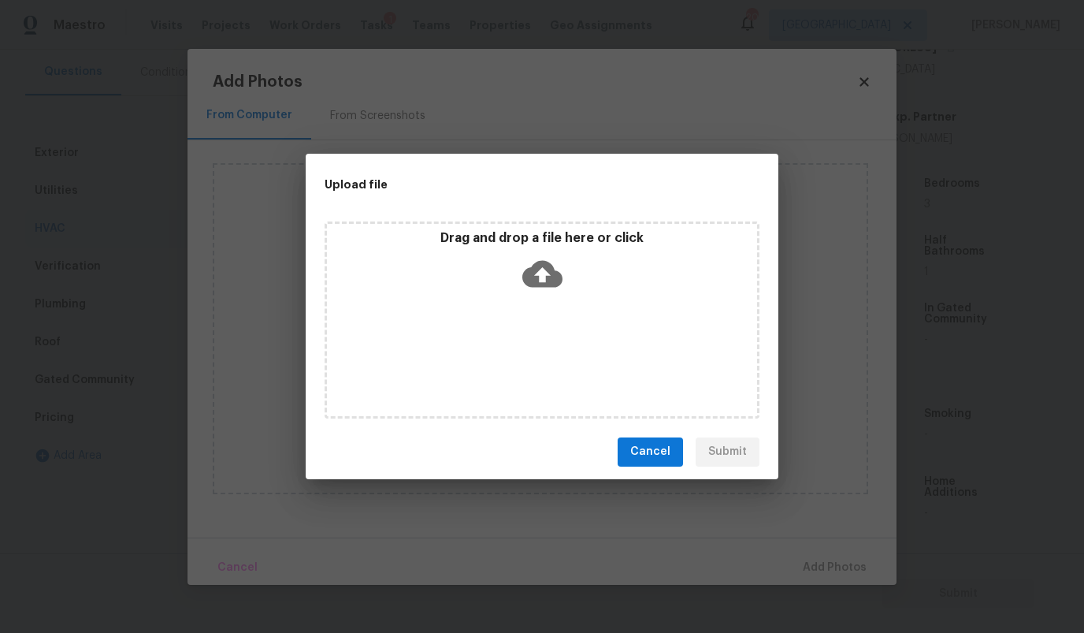
click at [540, 271] on icon at bounding box center [542, 274] width 40 height 40
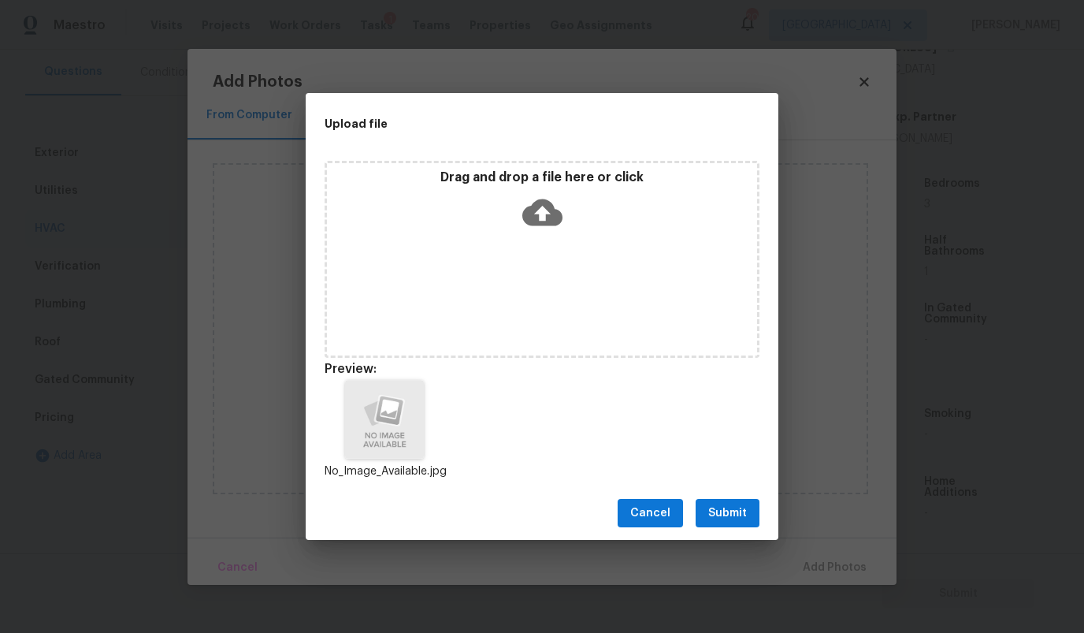
click at [733, 504] on span "Submit" at bounding box center [727, 513] width 39 height 20
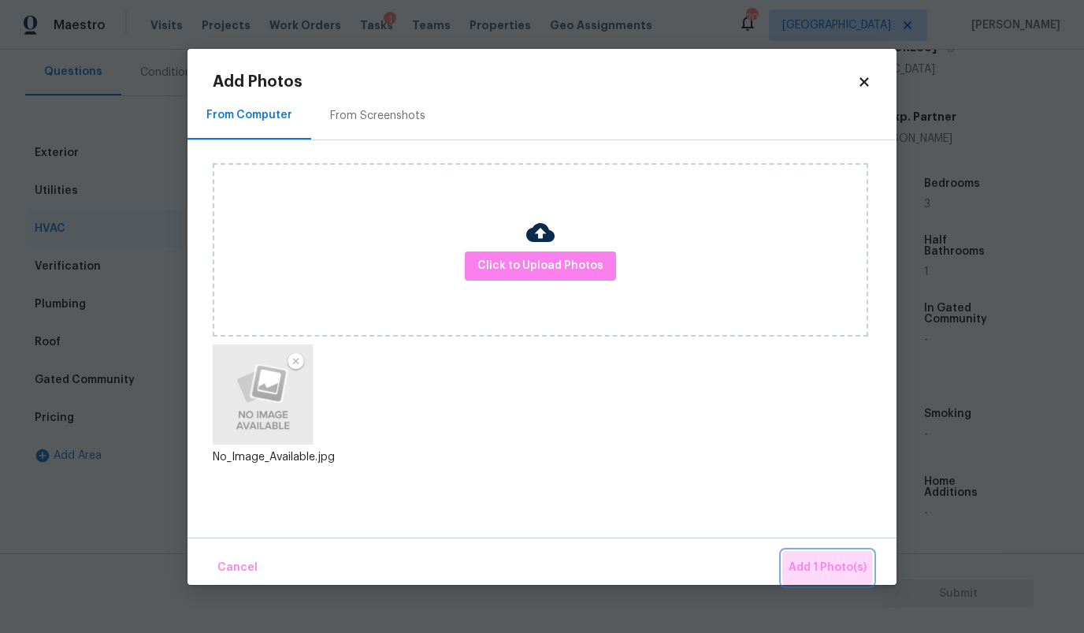
click at [822, 569] on span "Add 1 Photo(s)" at bounding box center [828, 568] width 78 height 20
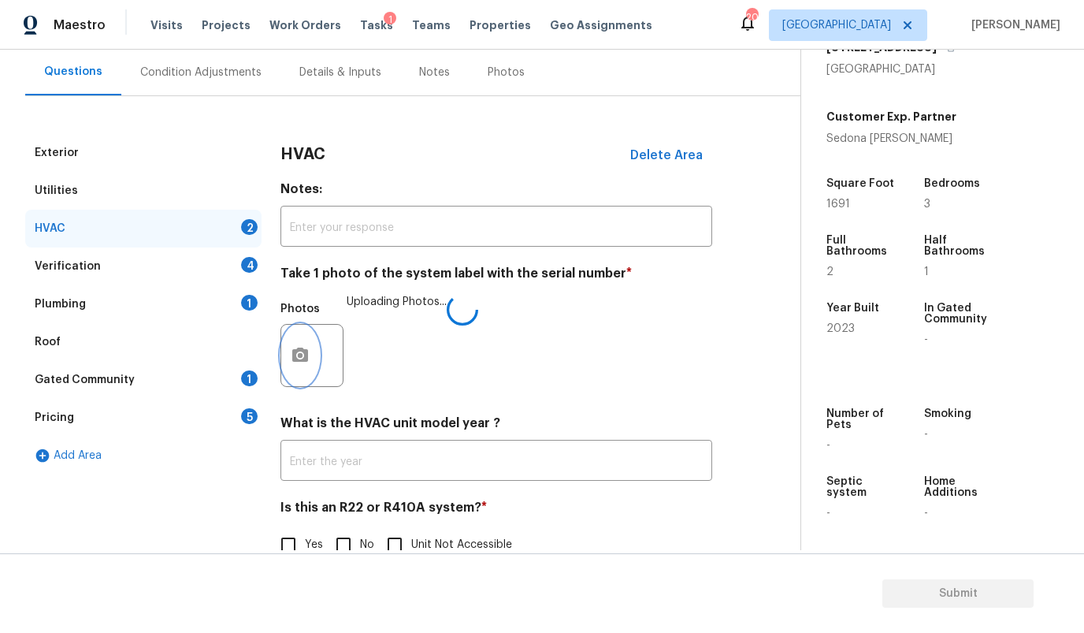
scroll to position [178, 0]
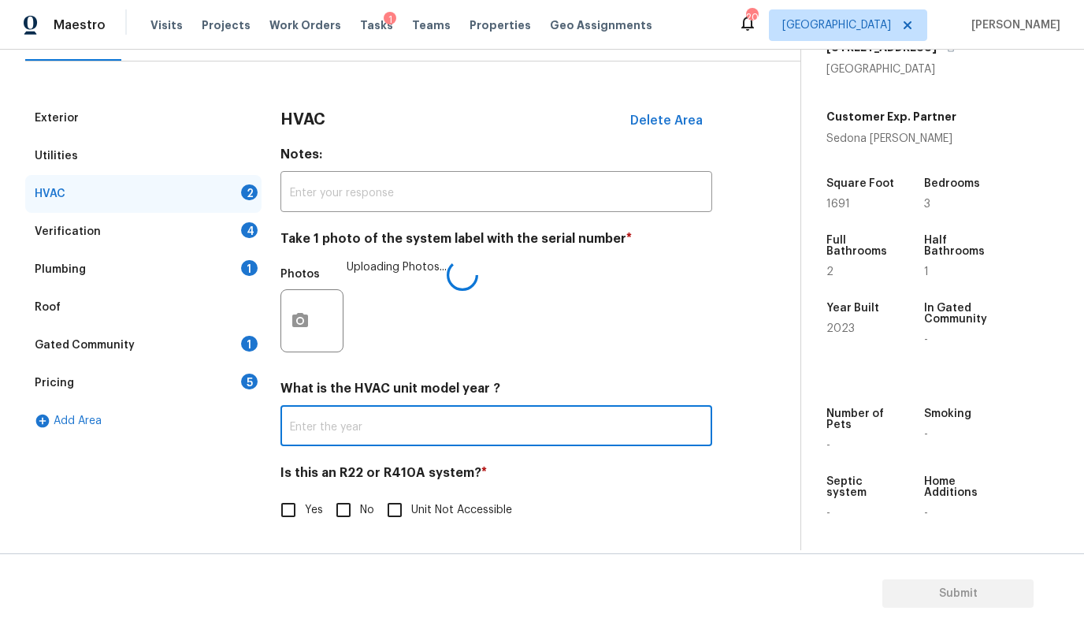
click at [399, 436] on input "text" at bounding box center [496, 427] width 432 height 37
type input "2023"
click at [289, 510] on input "Yes" at bounding box center [288, 509] width 33 height 33
checkbox input "true"
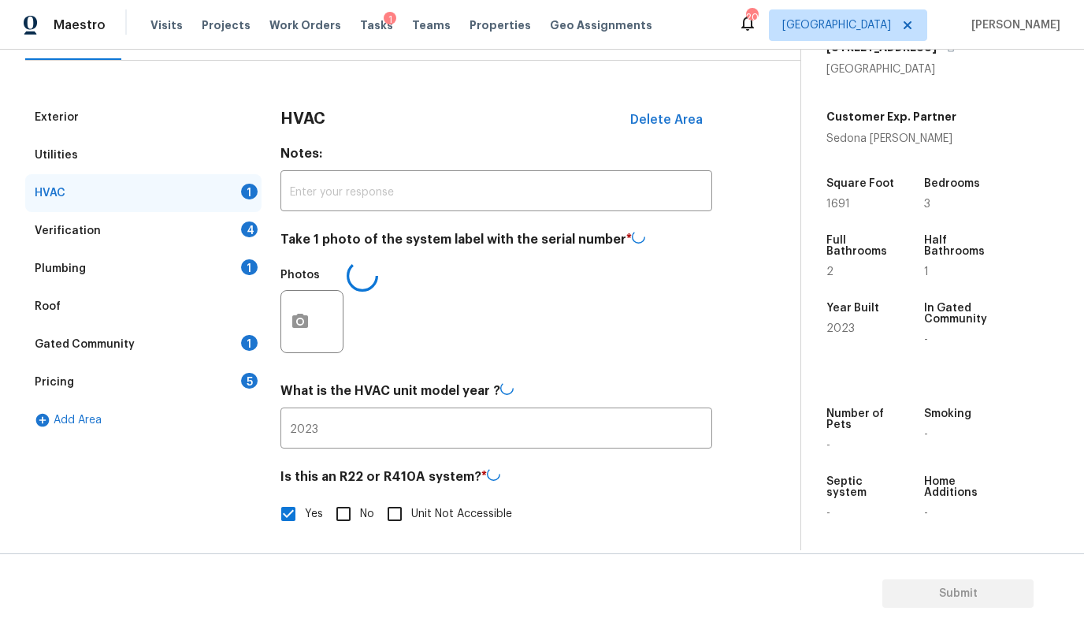
click at [342, 509] on input "No" at bounding box center [343, 513] width 33 height 33
checkbox input "true"
checkbox input "false"
click at [137, 228] on div "Verification 4" at bounding box center [143, 231] width 236 height 38
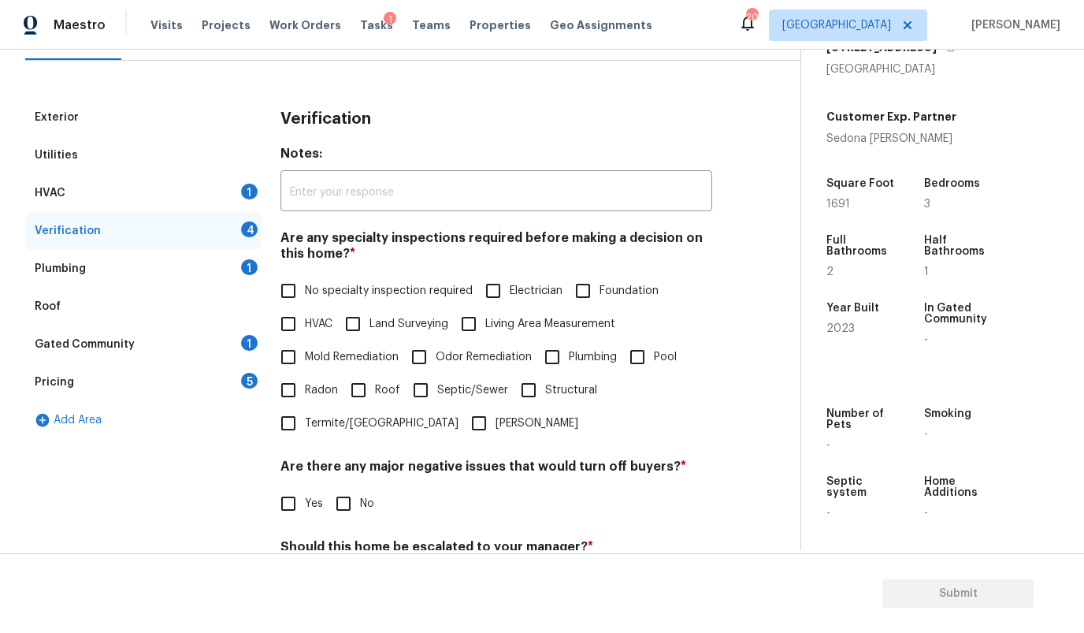
click at [341, 292] on span "No specialty inspection required" at bounding box center [389, 291] width 168 height 17
click at [305, 292] on input "No specialty inspection required" at bounding box center [288, 290] width 33 height 33
checkbox input "true"
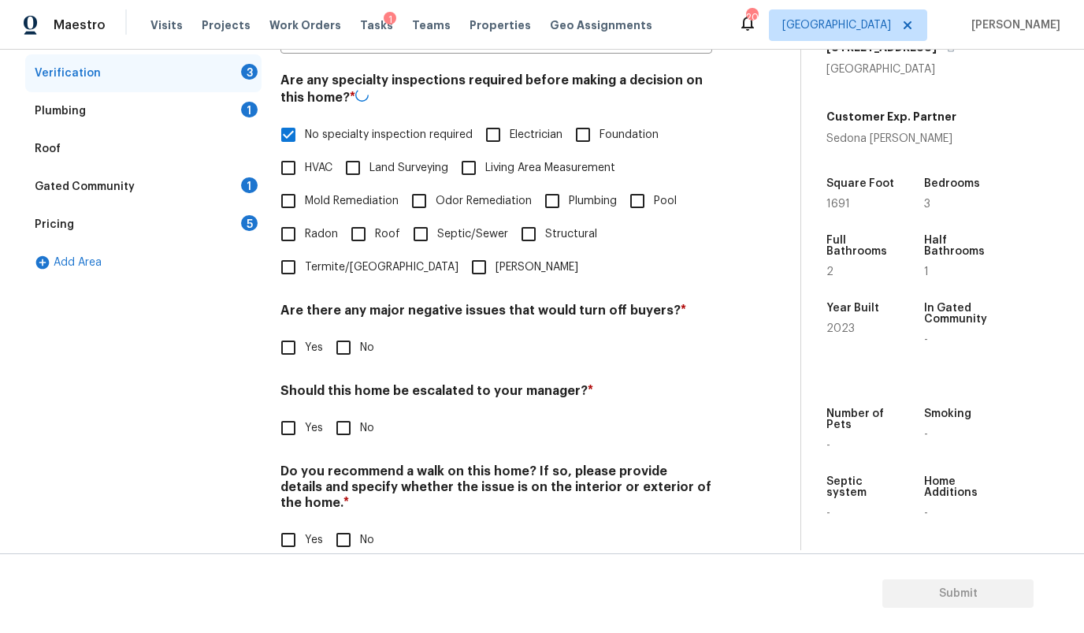
scroll to position [366, 0]
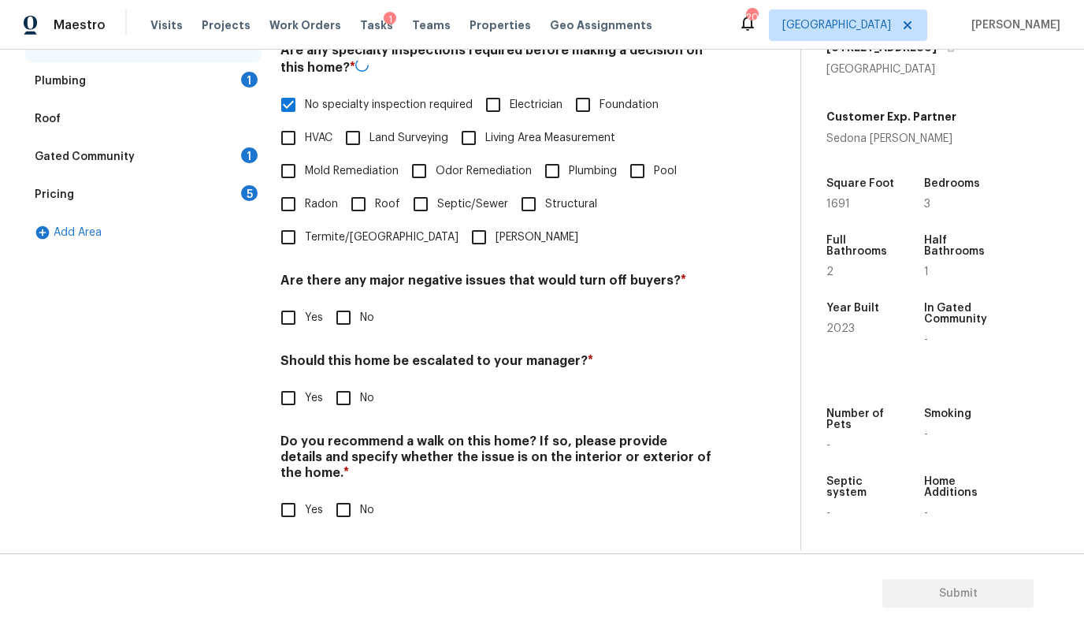
click at [346, 314] on input "No" at bounding box center [343, 317] width 33 height 33
checkbox input "true"
click at [340, 402] on input "No" at bounding box center [343, 399] width 33 height 33
checkbox input "true"
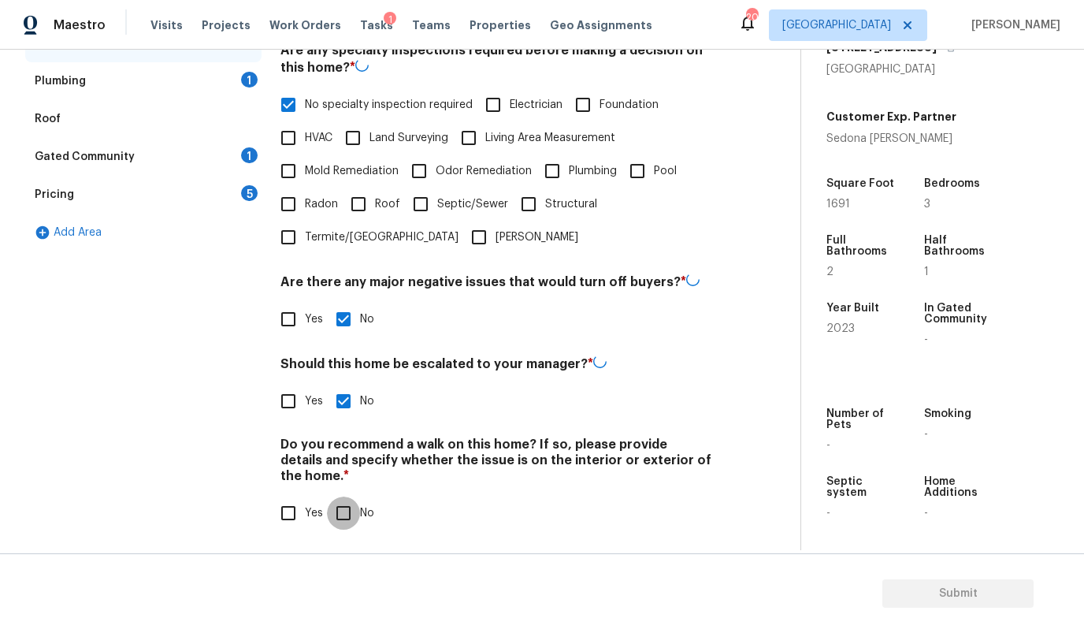
click at [339, 523] on input "No" at bounding box center [343, 512] width 33 height 33
checkbox input "true"
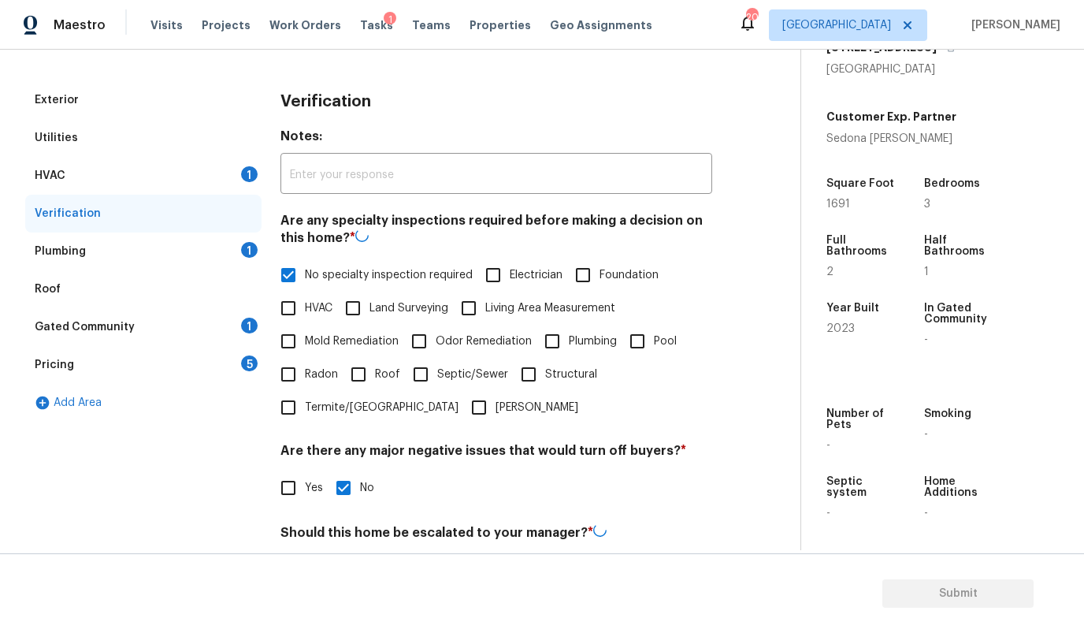
click at [160, 176] on div "HVAC 1" at bounding box center [143, 176] width 236 height 38
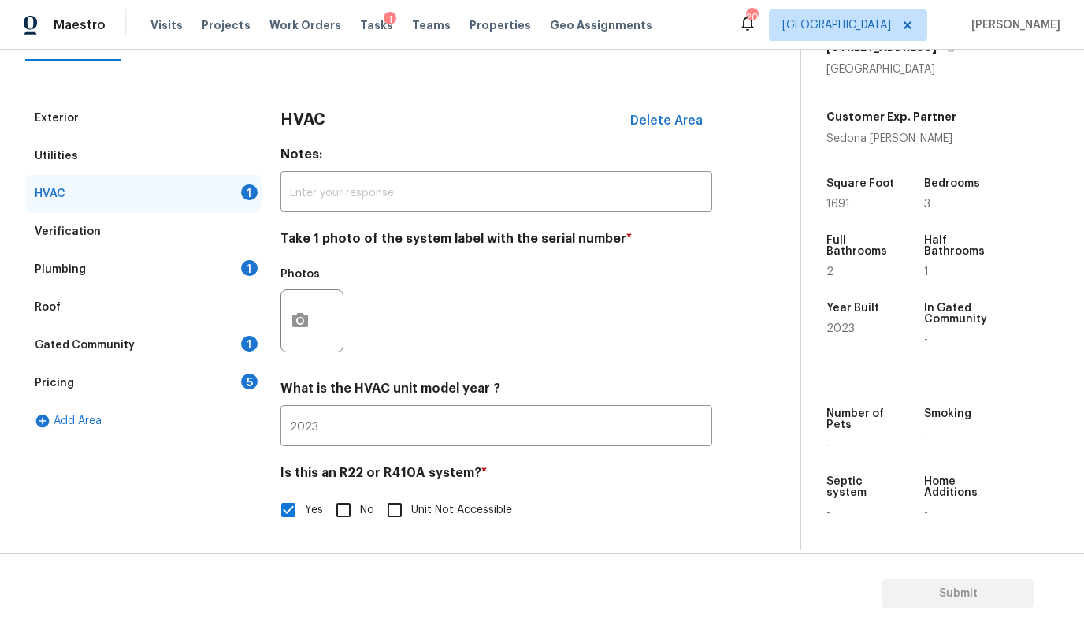
click at [320, 314] on div at bounding box center [311, 320] width 63 height 63
click at [302, 322] on icon "button" at bounding box center [300, 320] width 19 height 19
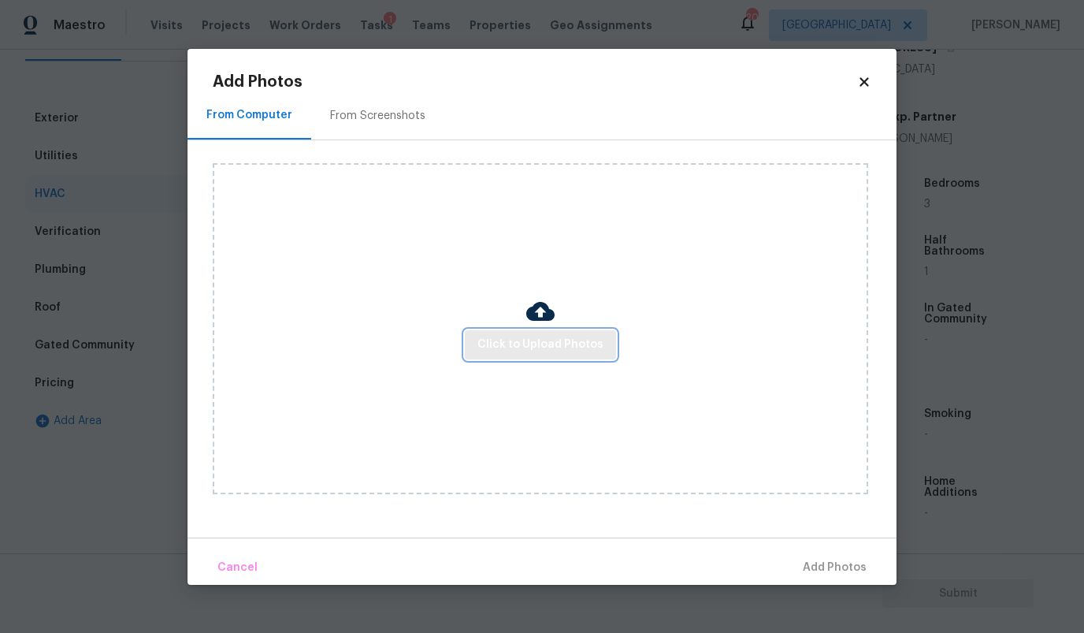
scroll to position [178, 0]
click at [521, 348] on span "Click to Upload Photos" at bounding box center [540, 345] width 126 height 20
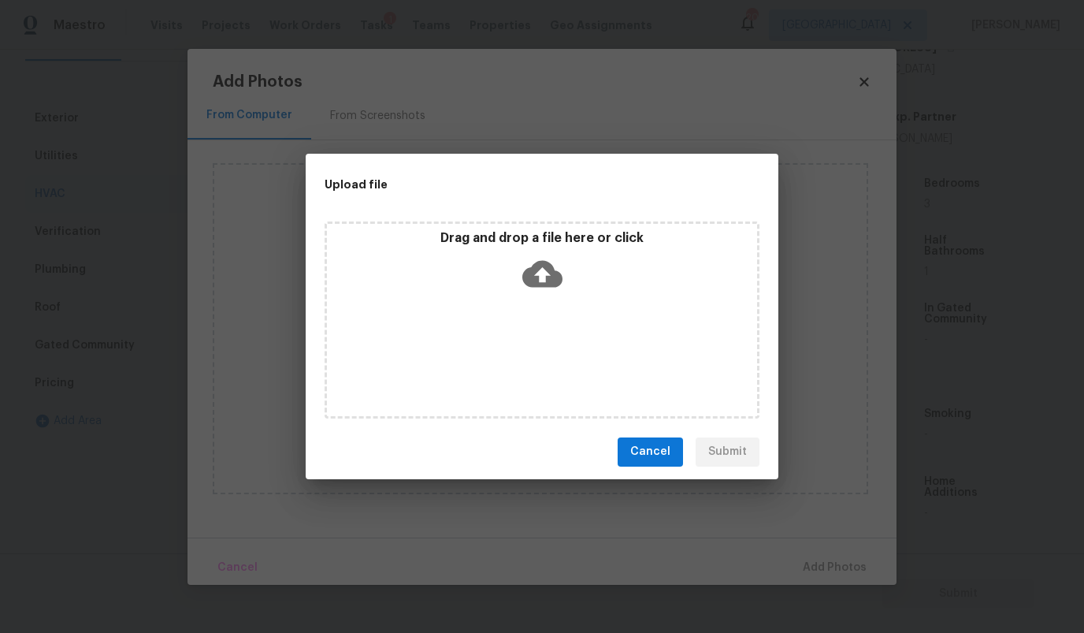
click at [532, 270] on icon at bounding box center [542, 273] width 40 height 27
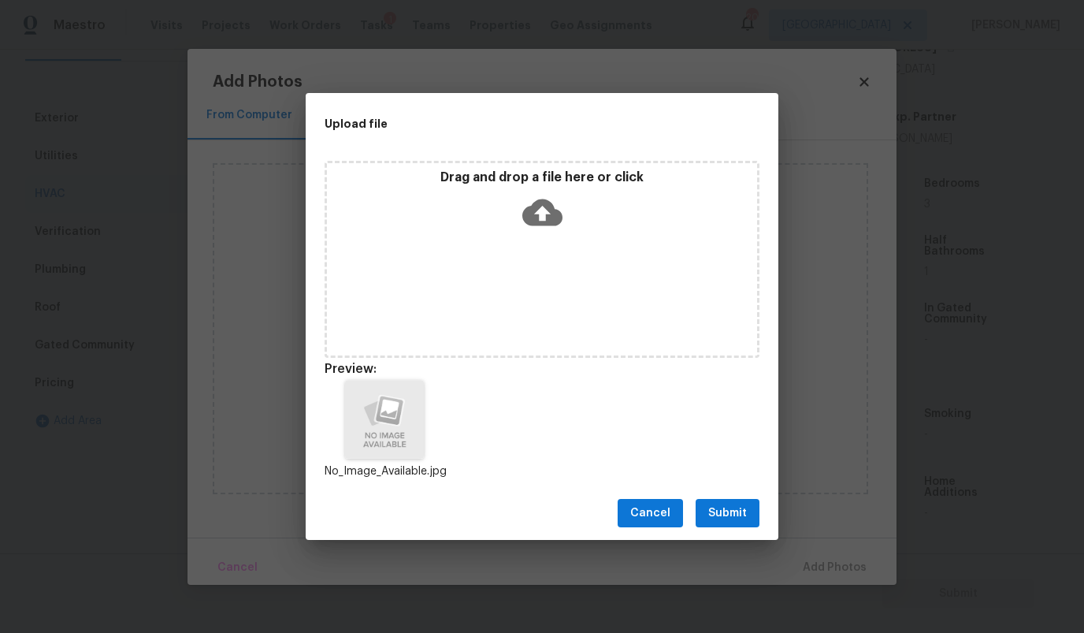
click at [723, 507] on span "Submit" at bounding box center [727, 513] width 39 height 20
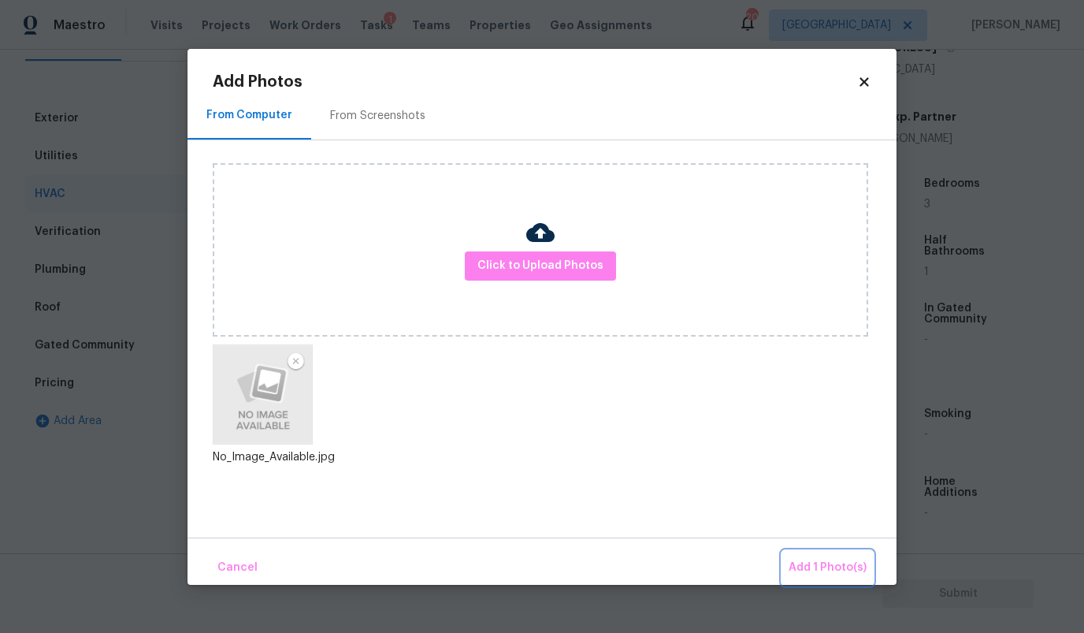
click at [830, 562] on span "Add 1 Photo(s)" at bounding box center [828, 568] width 78 height 20
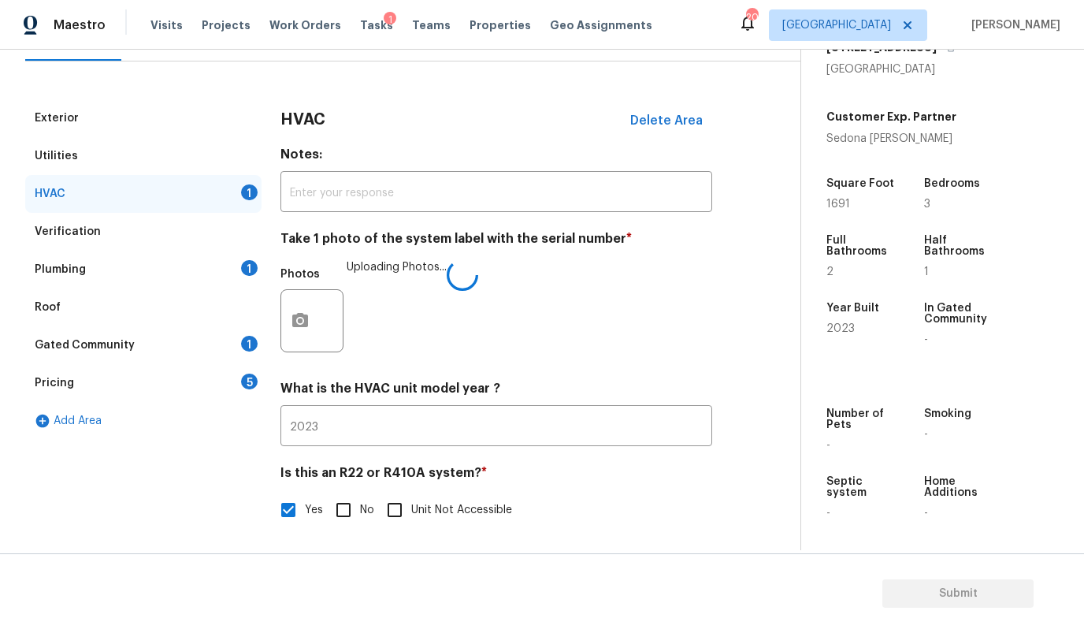
click at [165, 264] on div "Plumbing 1" at bounding box center [143, 270] width 236 height 38
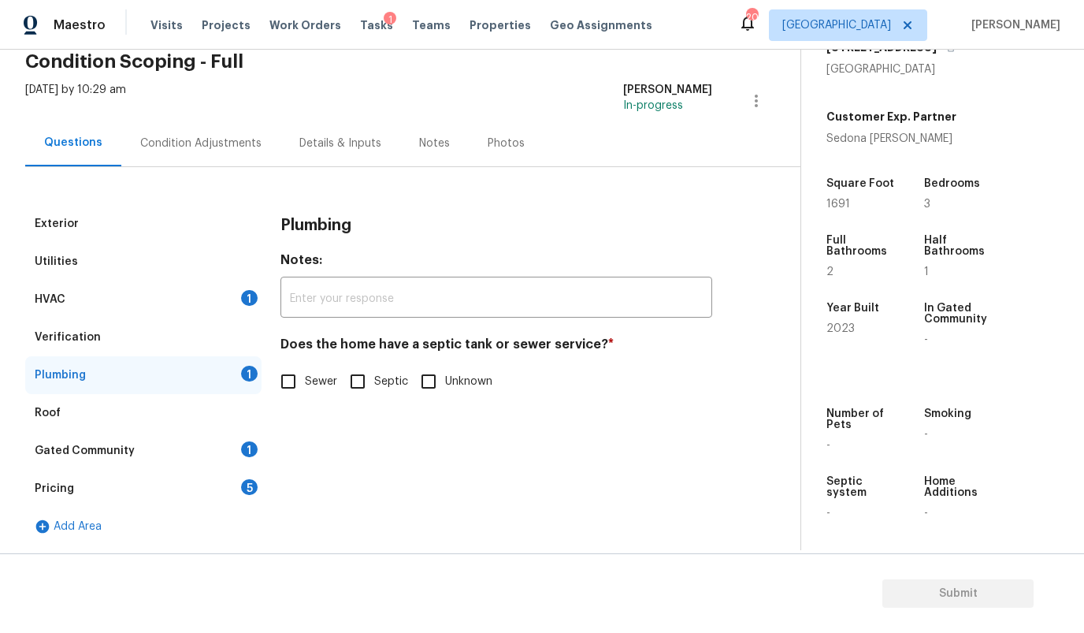
click at [304, 380] on input "Sewer" at bounding box center [288, 381] width 33 height 33
checkbox input "true"
click at [129, 422] on div "Roof" at bounding box center [143, 413] width 236 height 38
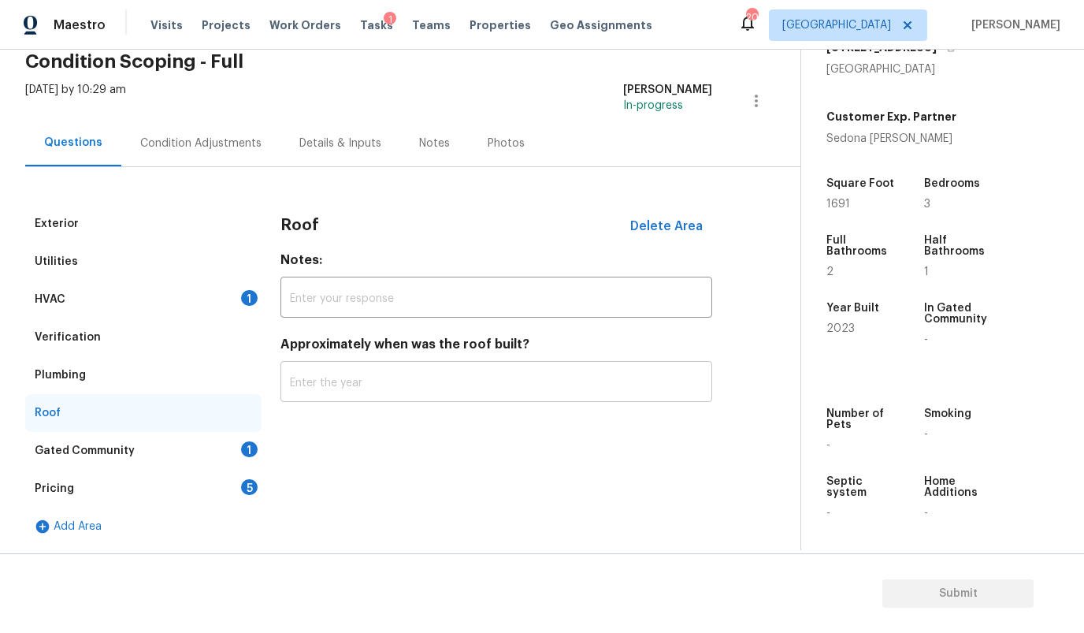
click at [342, 379] on input "text" at bounding box center [496, 383] width 432 height 37
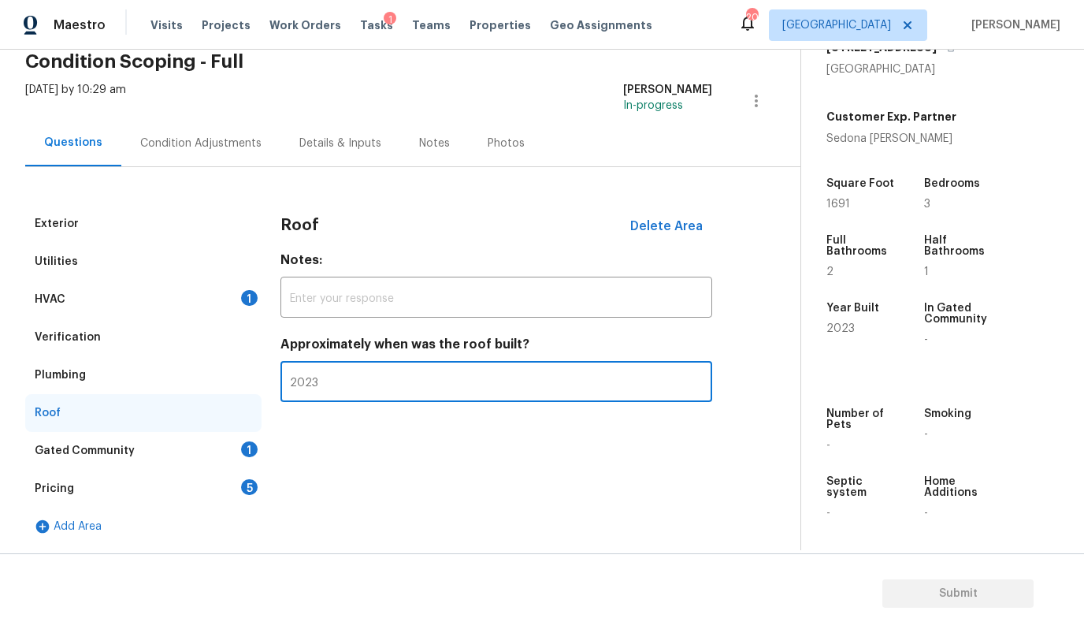
type input "2023"
click at [147, 446] on div "Gated Community 1" at bounding box center [143, 451] width 236 height 38
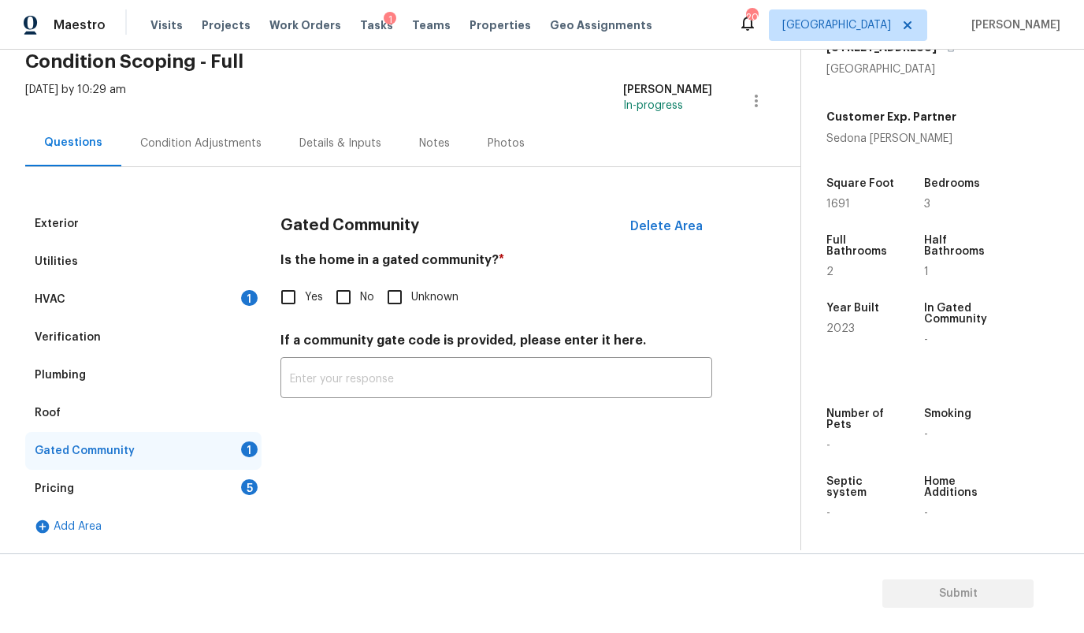
click at [413, 293] on span "Unknown" at bounding box center [434, 297] width 47 height 17
click at [411, 293] on input "Unknown" at bounding box center [394, 296] width 33 height 33
checkbox input "true"
click at [111, 489] on div "Pricing 5" at bounding box center [143, 489] width 236 height 38
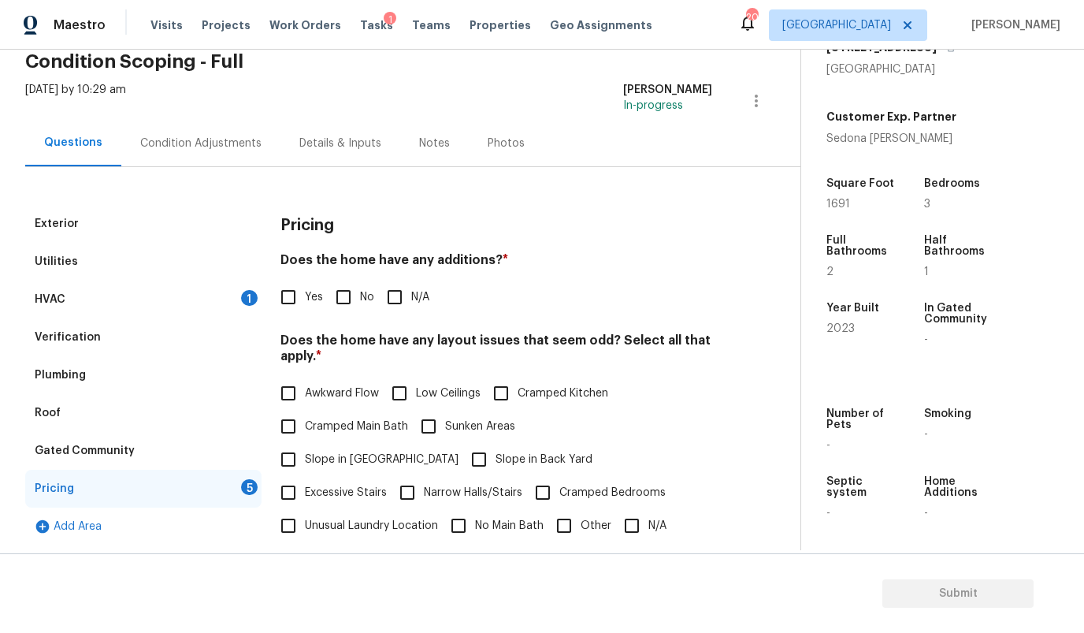
click at [350, 299] on input "No" at bounding box center [343, 296] width 33 height 33
checkbox input "true"
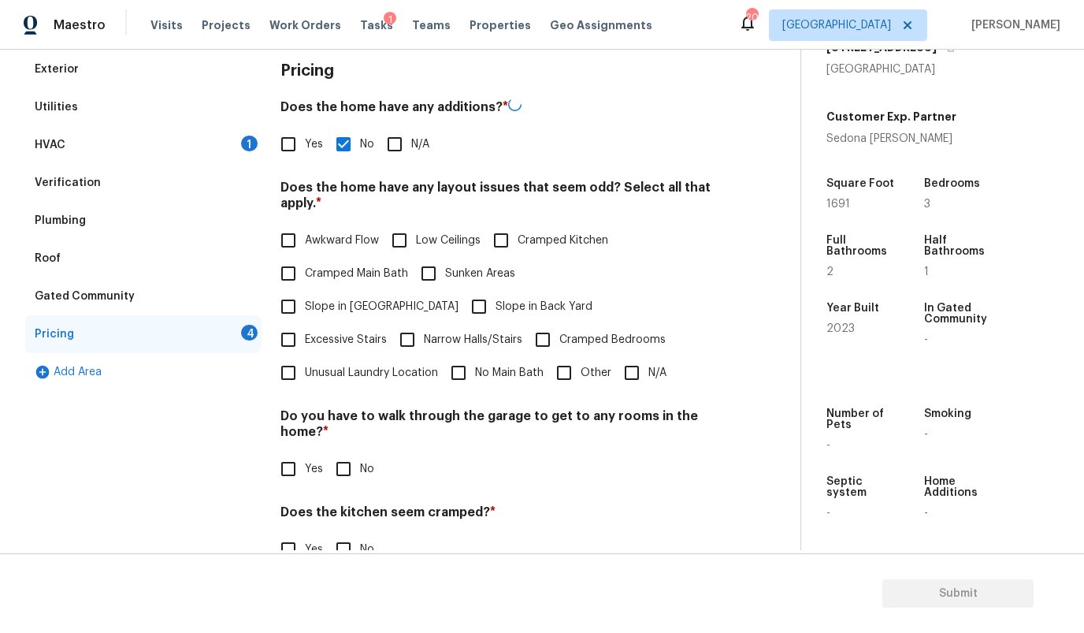
scroll to position [231, 0]
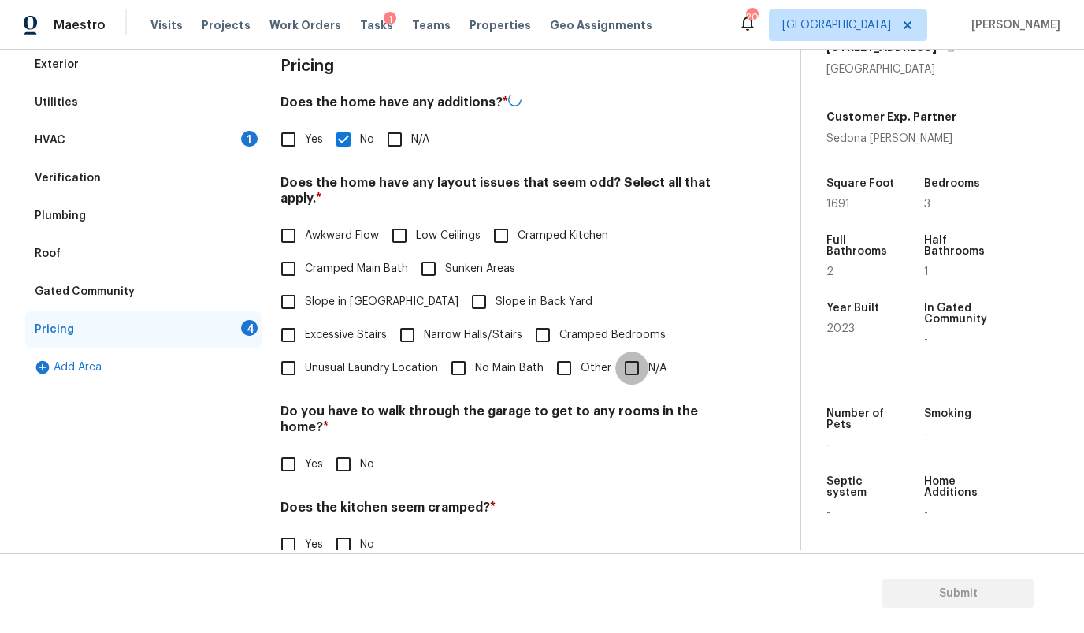
click at [615, 365] on input "N/A" at bounding box center [631, 367] width 33 height 33
checkbox input "true"
click at [346, 449] on input "No" at bounding box center [343, 465] width 33 height 33
checkbox input "true"
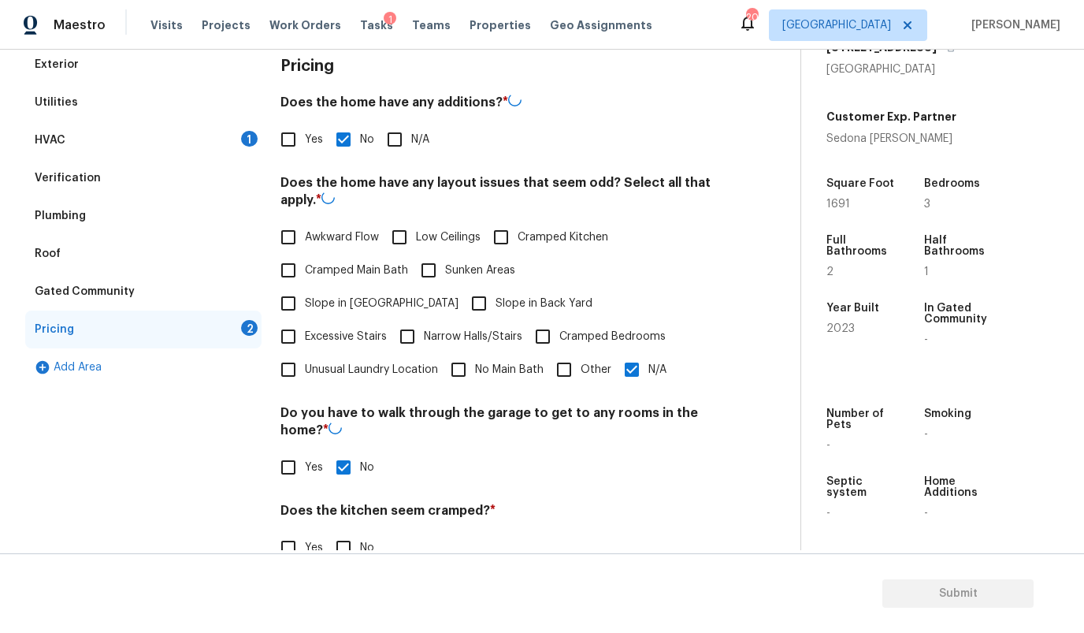
scroll to position [349, 0]
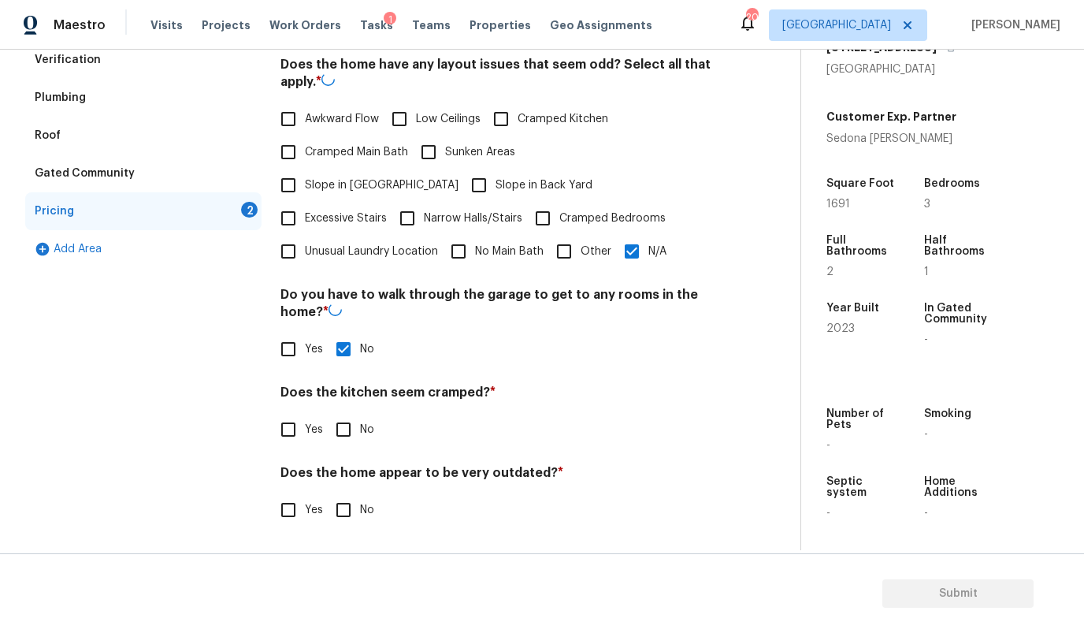
click at [344, 429] on input "No" at bounding box center [343, 429] width 33 height 33
checkbox input "true"
click at [338, 511] on input "No" at bounding box center [343, 509] width 33 height 33
checkbox input "true"
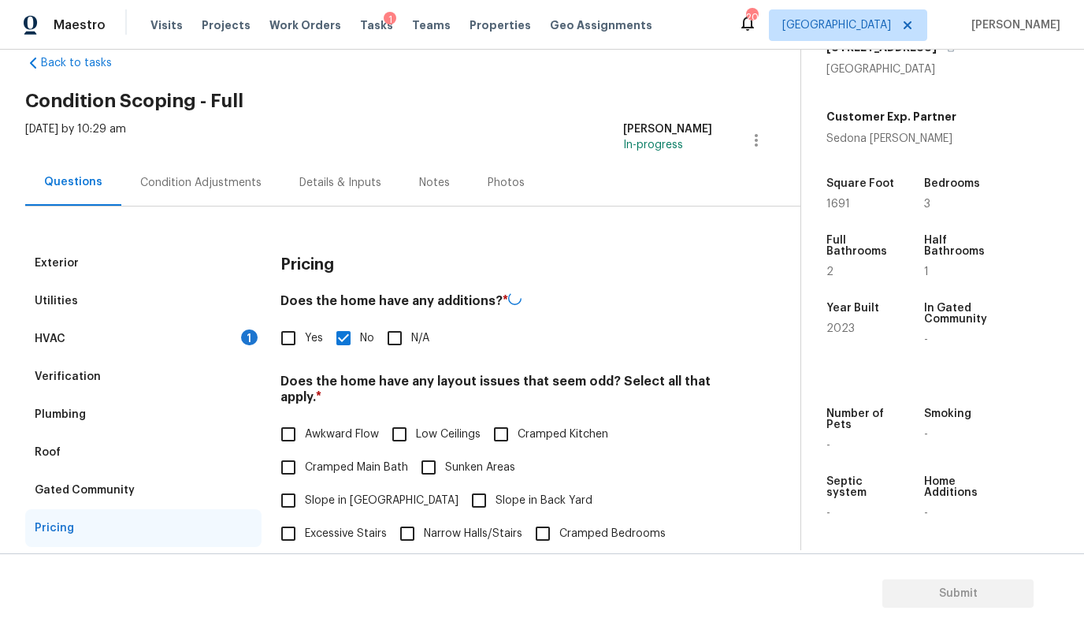
scroll to position [23, 0]
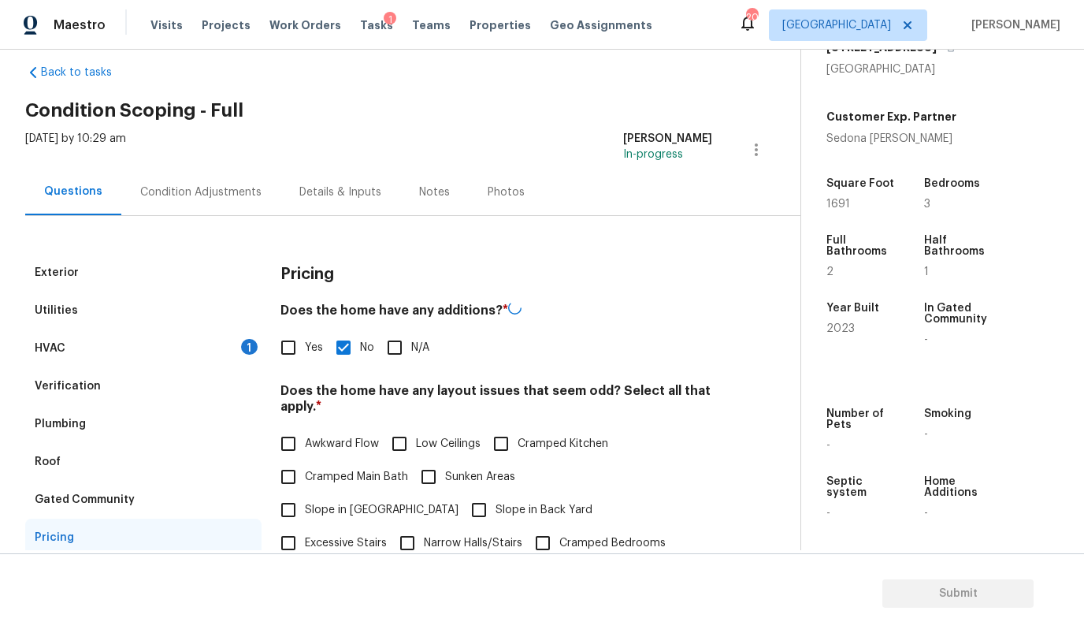
click at [161, 347] on div "HVAC 1" at bounding box center [143, 348] width 236 height 38
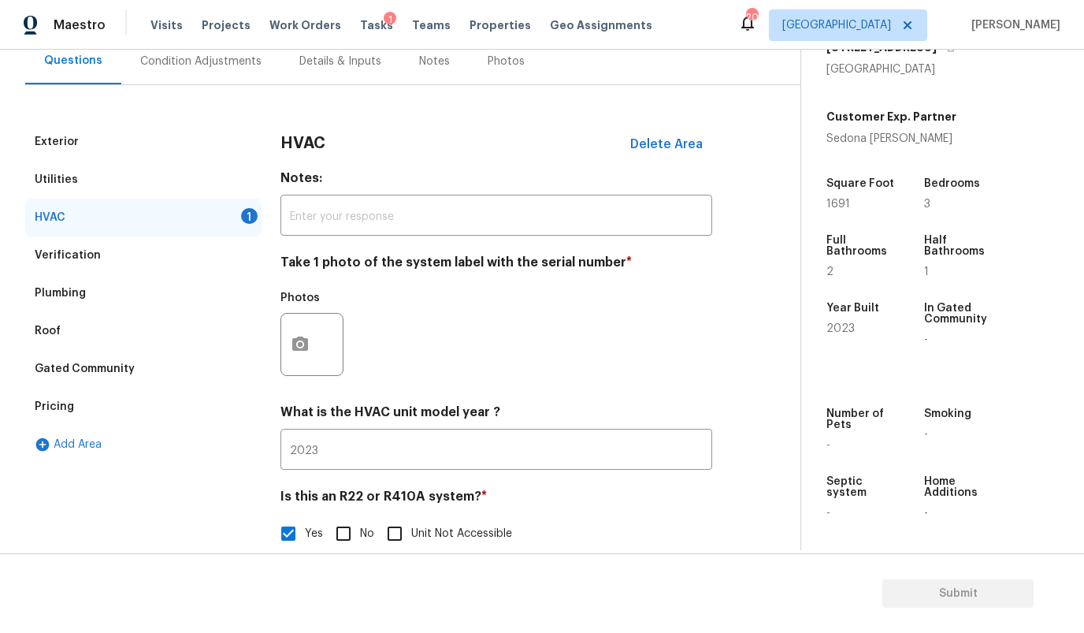
scroll to position [169, 0]
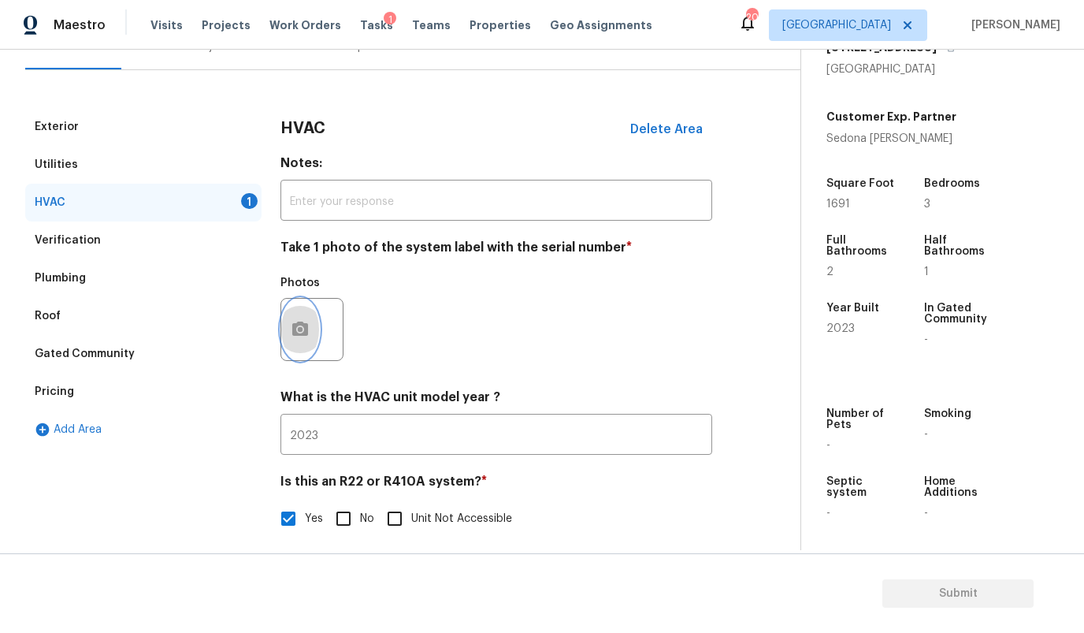
click at [310, 325] on button "button" at bounding box center [300, 329] width 38 height 61
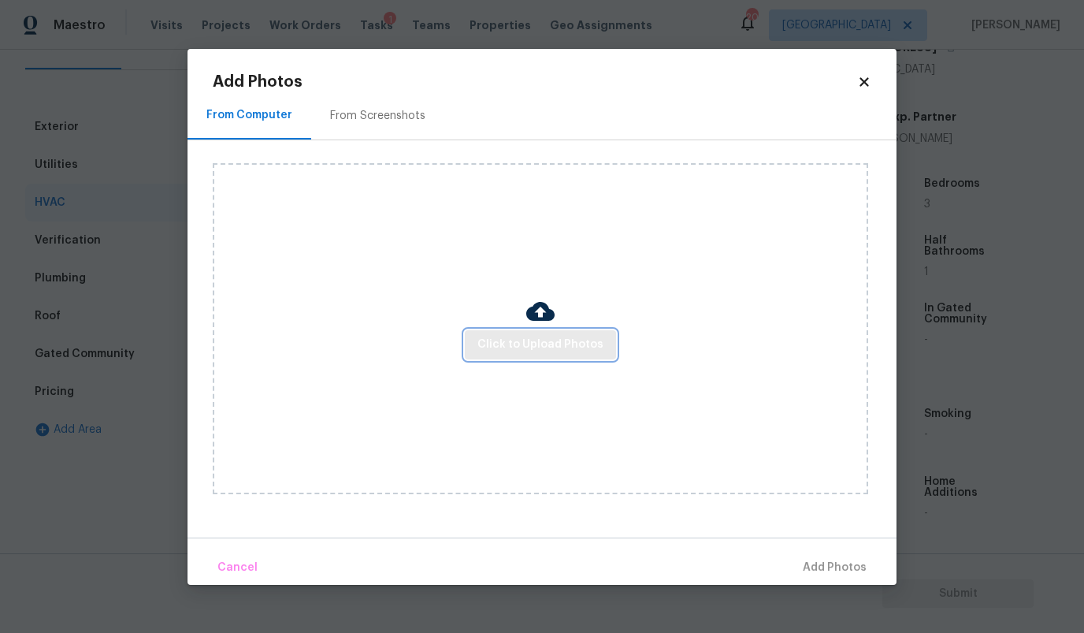
click at [553, 343] on span "Click to Upload Photos" at bounding box center [540, 345] width 126 height 20
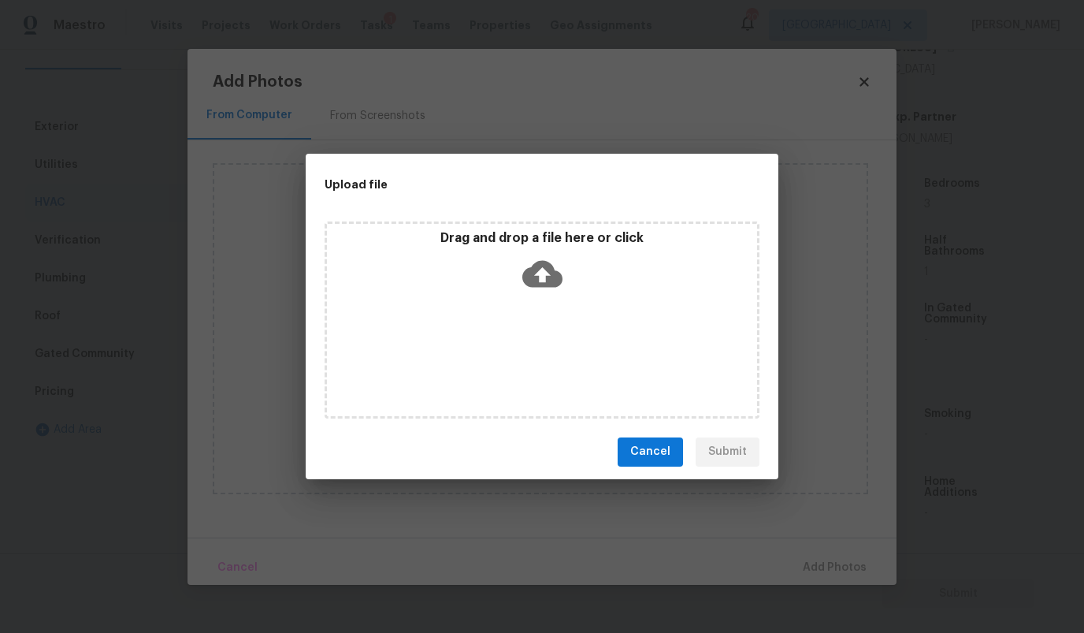
click at [542, 268] on icon at bounding box center [542, 274] width 40 height 40
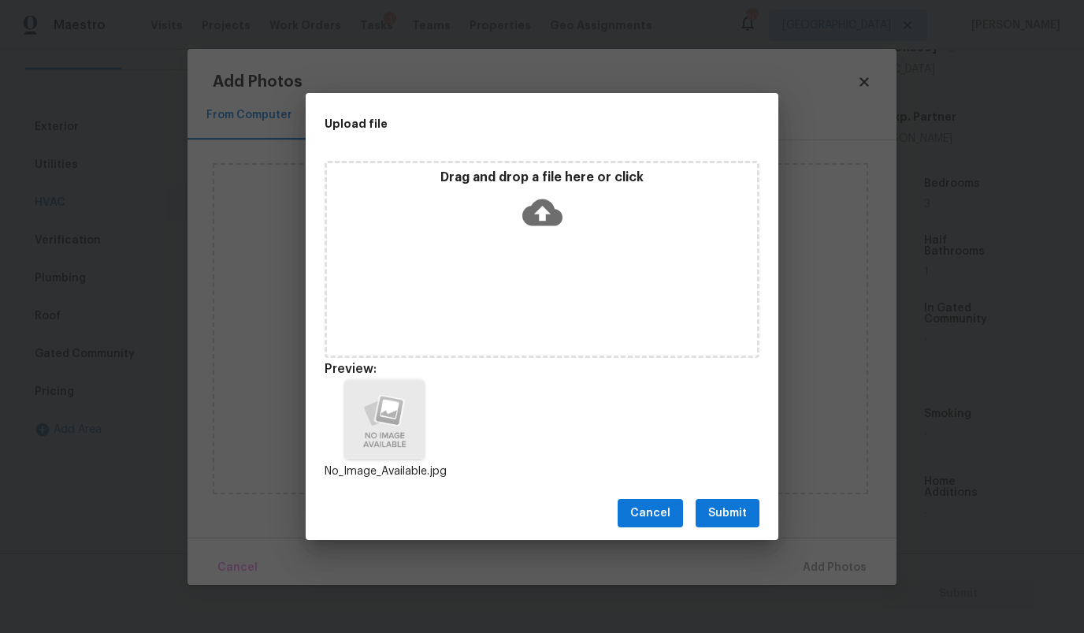
click at [736, 517] on span "Submit" at bounding box center [727, 513] width 39 height 20
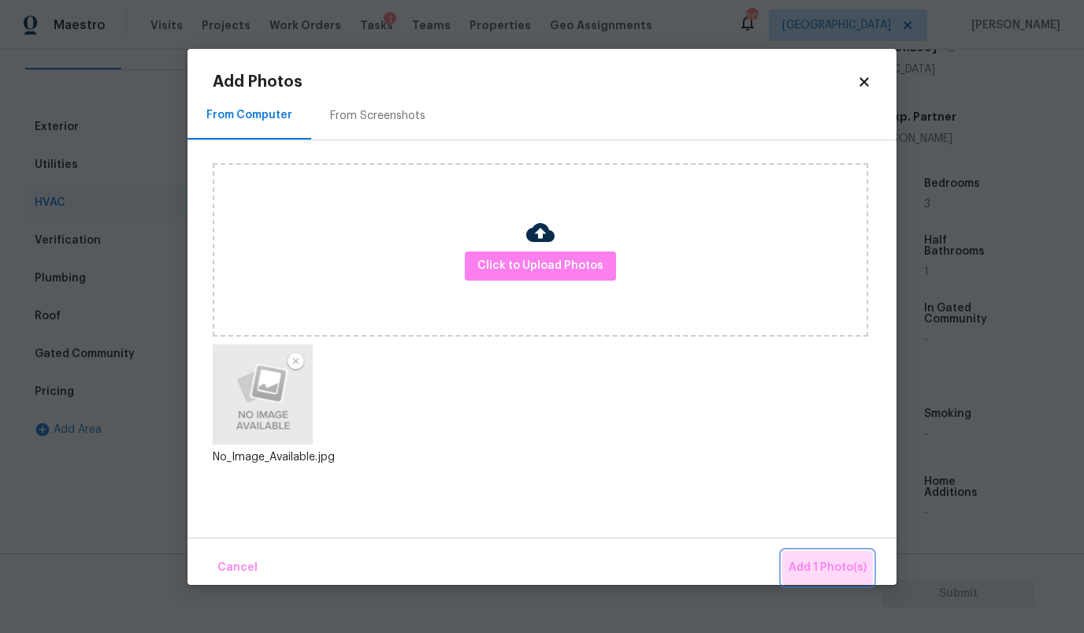
click at [833, 567] on span "Add 1 Photo(s)" at bounding box center [828, 568] width 78 height 20
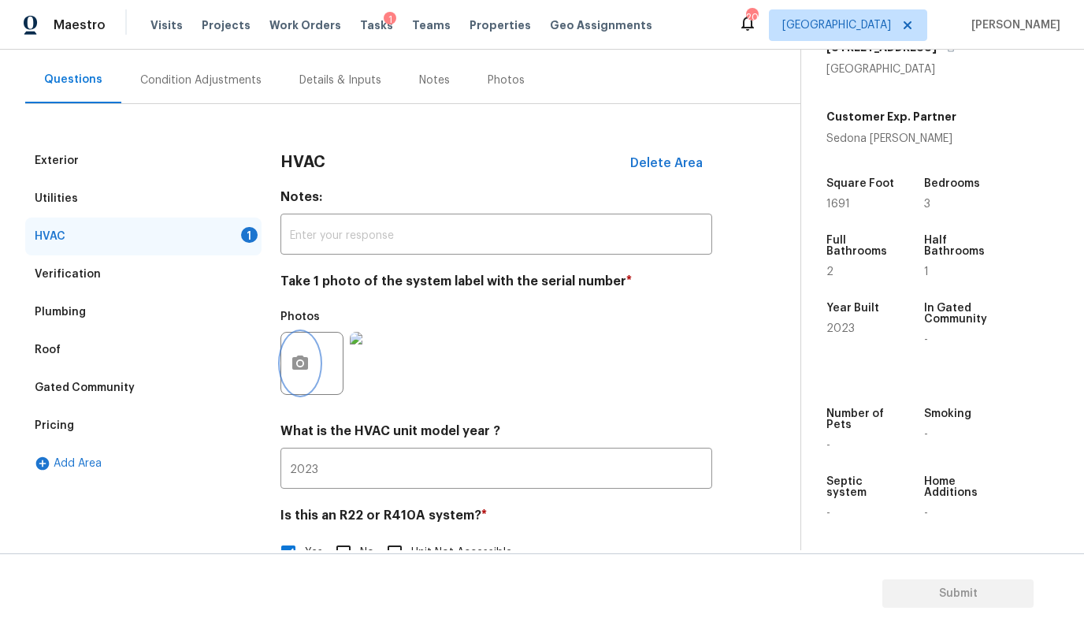
scroll to position [178, 0]
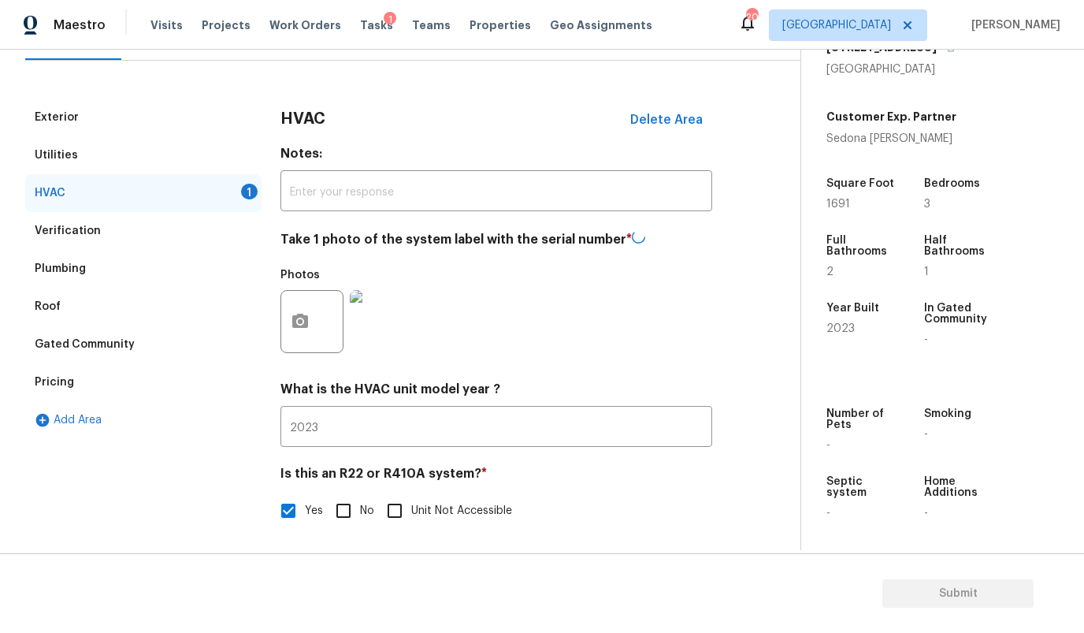
click at [495, 343] on div "Photos" at bounding box center [496, 311] width 432 height 102
click at [458, 444] on input "2023" at bounding box center [496, 427] width 432 height 37
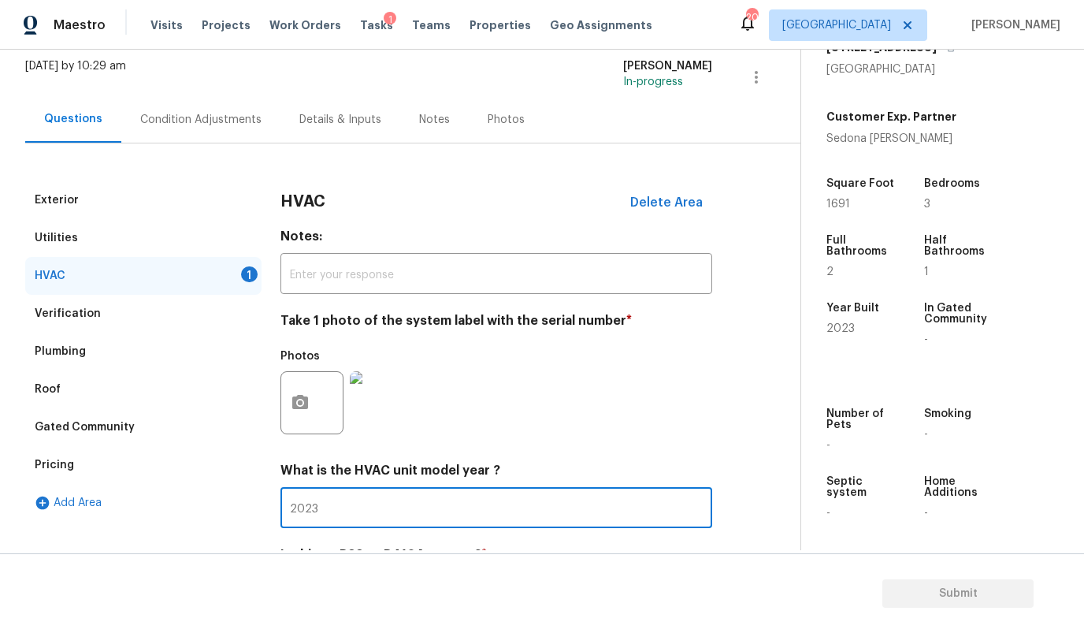
scroll to position [94, 0]
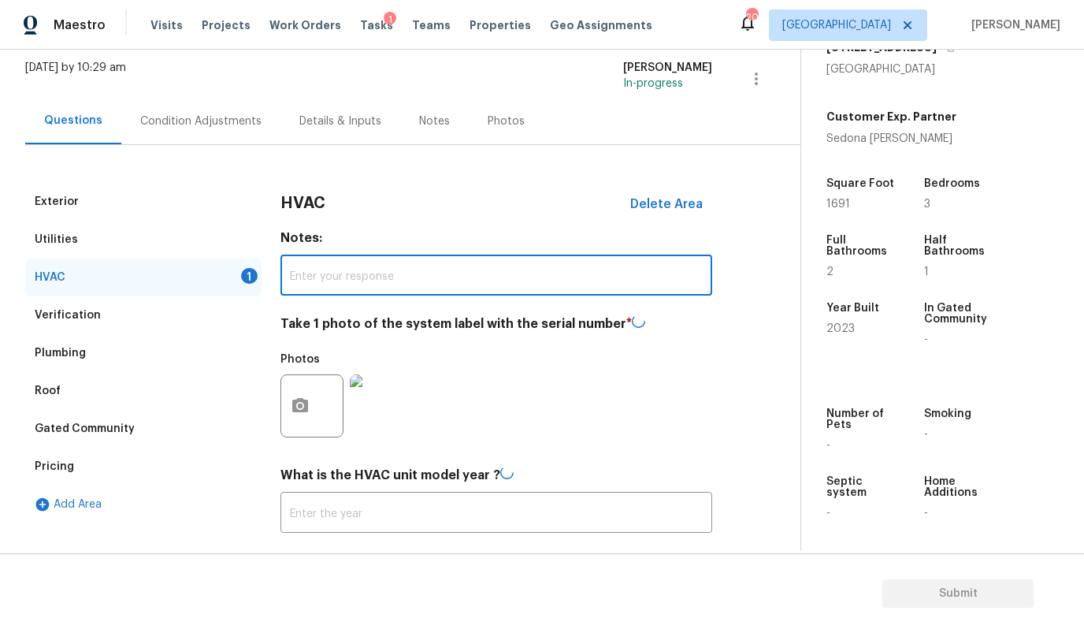
click at [438, 288] on input "text" at bounding box center [496, 276] width 432 height 37
type input "2023"
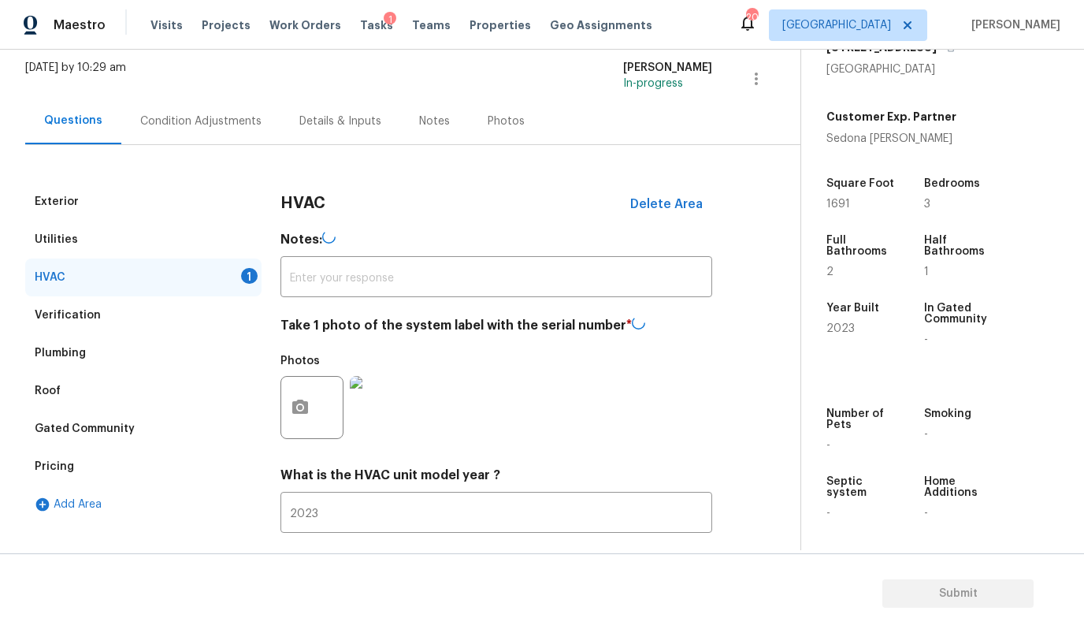
click at [217, 117] on div "Condition Adjustments" at bounding box center [200, 121] width 121 height 16
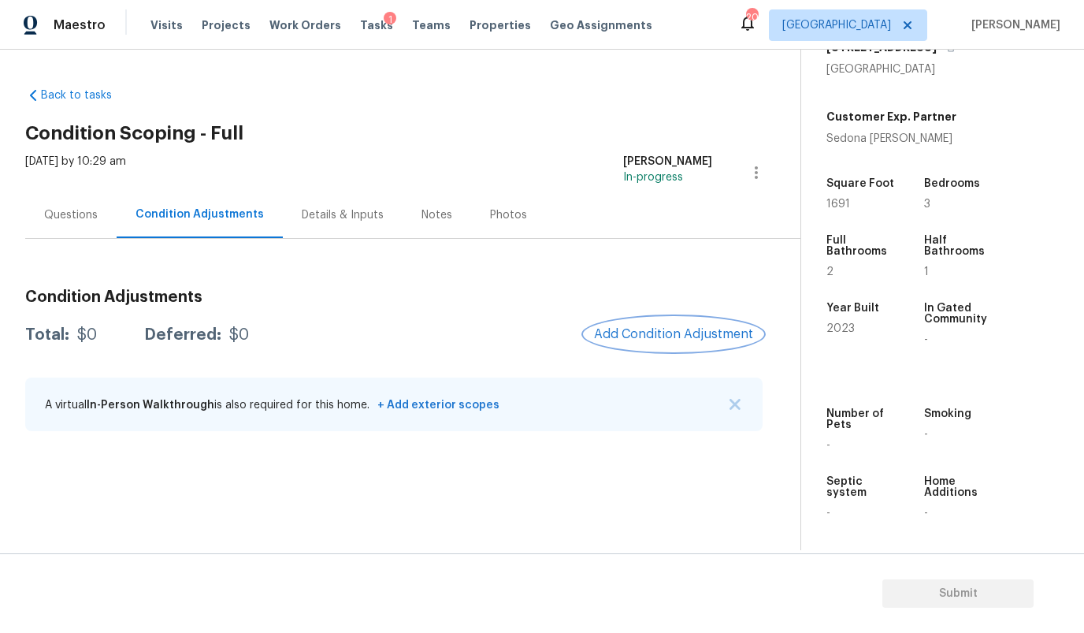
click at [648, 333] on span "Add Condition Adjustment" at bounding box center [673, 334] width 159 height 14
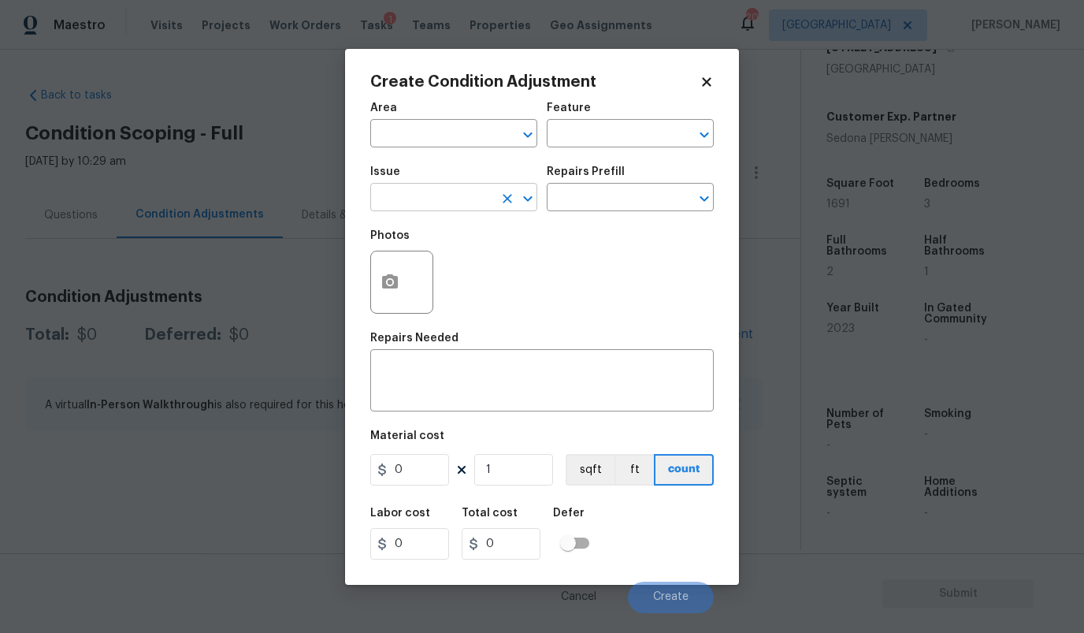
click at [466, 199] on input "text" at bounding box center [431, 199] width 123 height 24
type input "p"
click at [571, 133] on input "text" at bounding box center [608, 135] width 123 height 24
type input "p"
click at [555, 225] on div "Photos" at bounding box center [541, 272] width 343 height 102
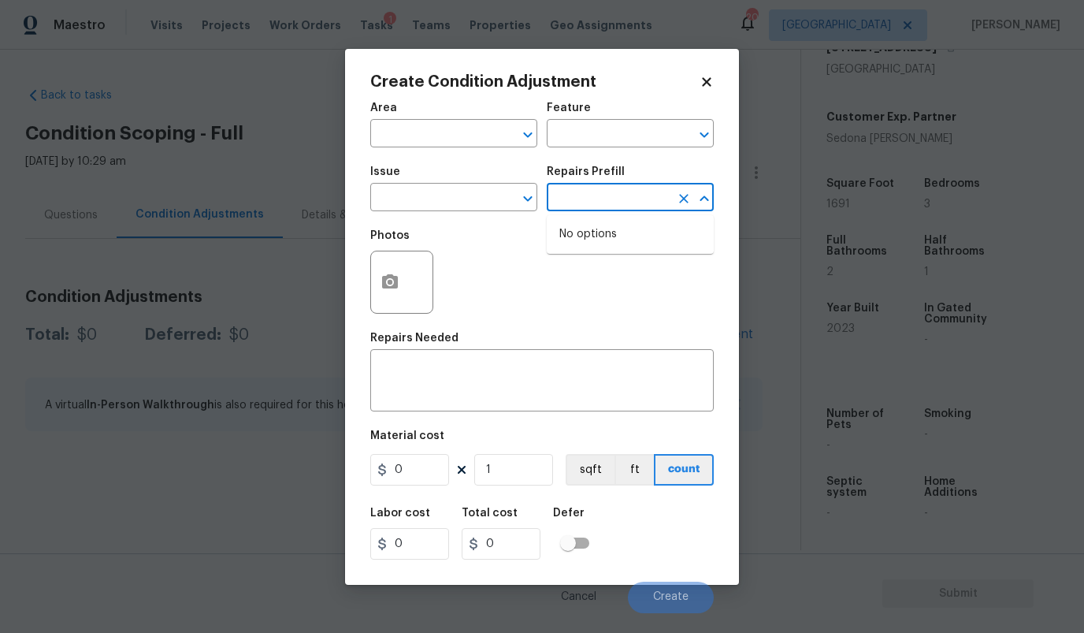
click at [560, 209] on input "text" at bounding box center [608, 199] width 123 height 24
type input "paint"
click at [525, 269] on div "Photos" at bounding box center [541, 272] width 343 height 102
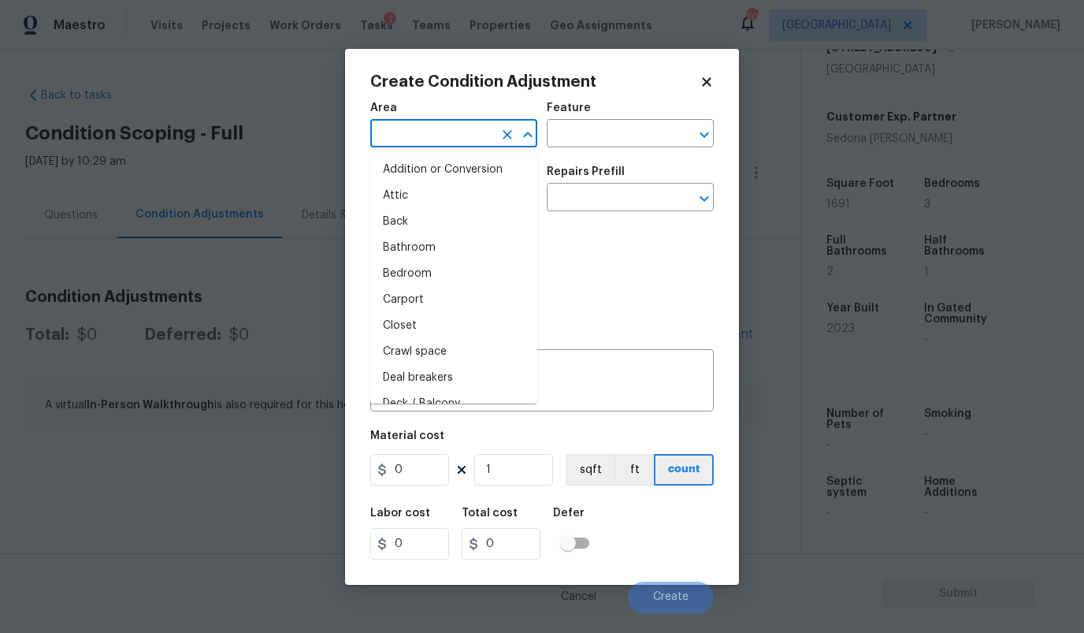
click at [468, 143] on input "text" at bounding box center [431, 135] width 123 height 24
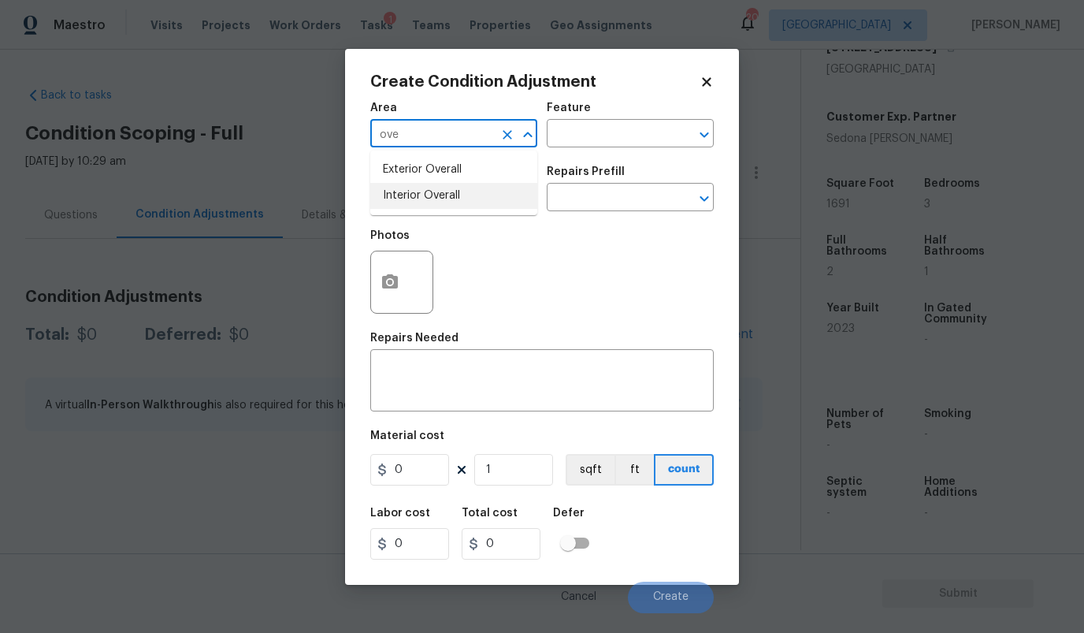
click at [442, 195] on li "Interior Overall" at bounding box center [453, 196] width 167 height 26
type input "Interior Overall"
click at [577, 138] on input "text" at bounding box center [608, 135] width 123 height 24
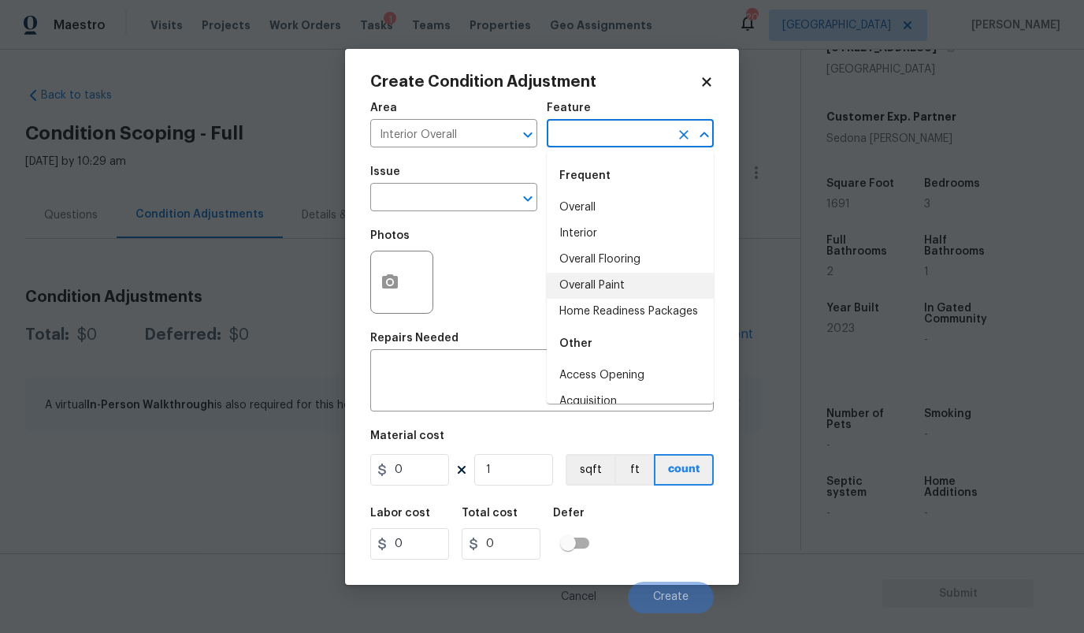
click at [613, 284] on li "Overall Paint" at bounding box center [630, 286] width 167 height 26
type input "Overall Paint"
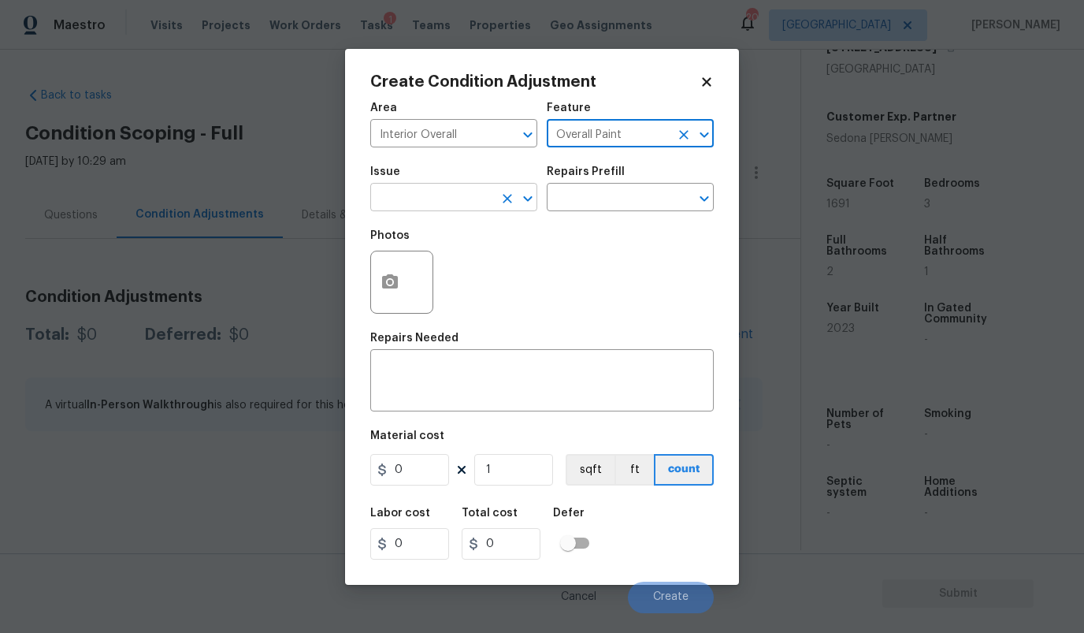
click at [470, 200] on input "text" at bounding box center [431, 199] width 123 height 24
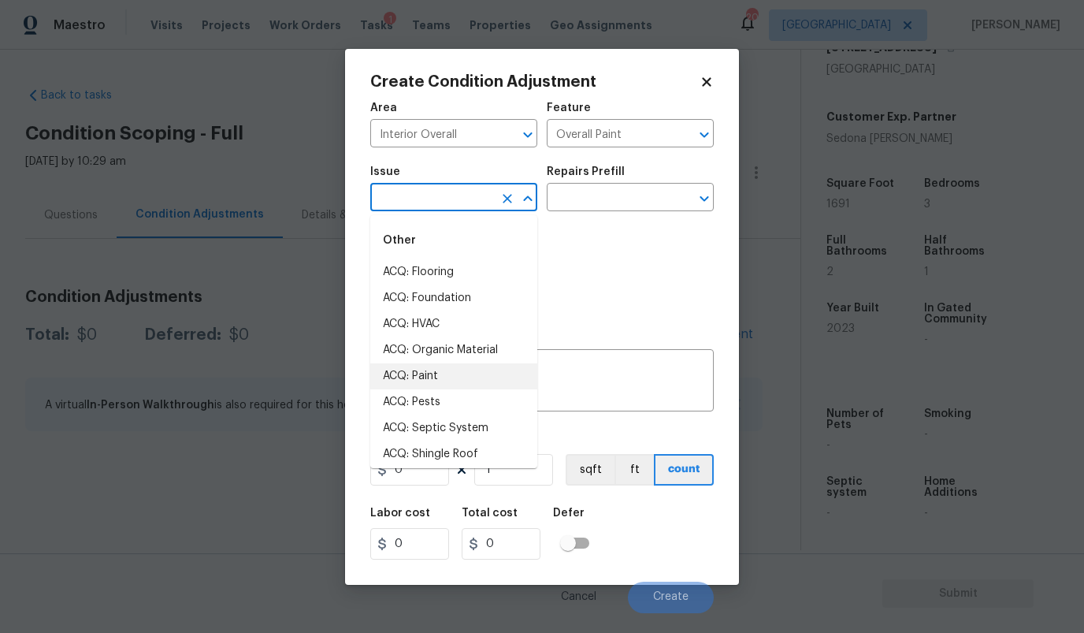
click at [447, 373] on li "ACQ: Paint" at bounding box center [453, 376] width 167 height 26
type input "ACQ: Paint"
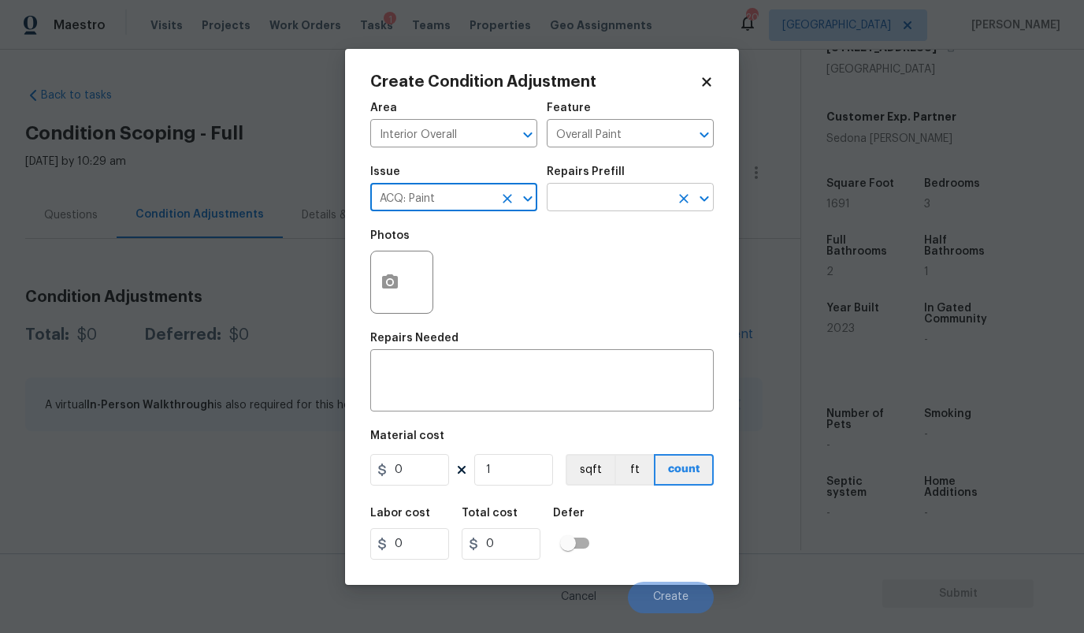
click at [613, 193] on input "text" at bounding box center [608, 199] width 123 height 24
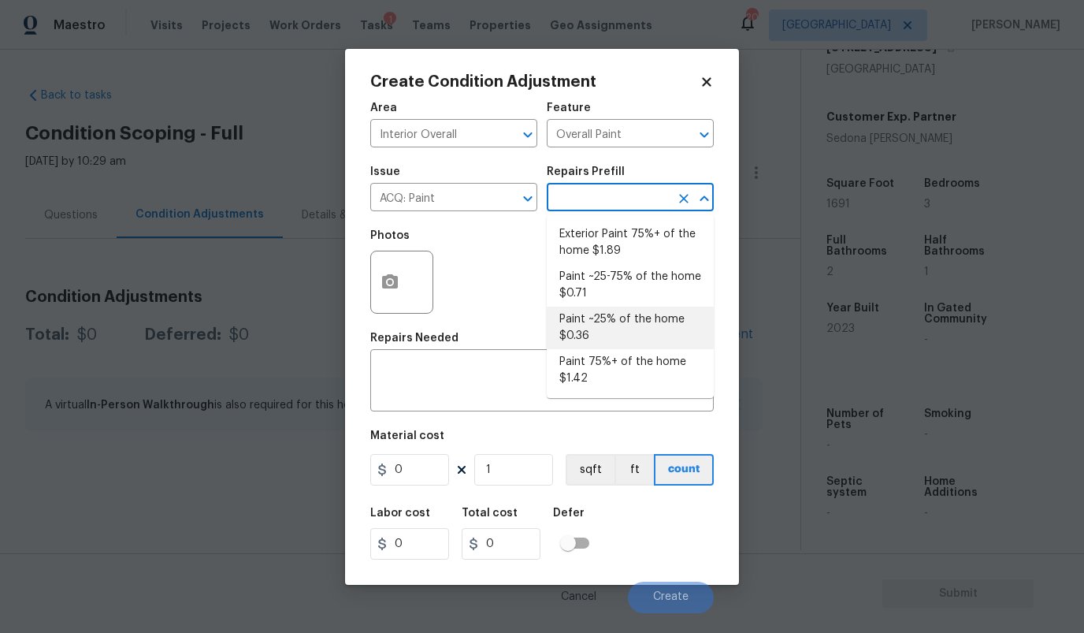
click at [612, 317] on li "Paint ~25% of the home $0.36" at bounding box center [630, 327] width 167 height 43
type input "Acquisition"
type textarea "Acquisition Scope: ~25% of the home needs interior paint"
type input "0.36"
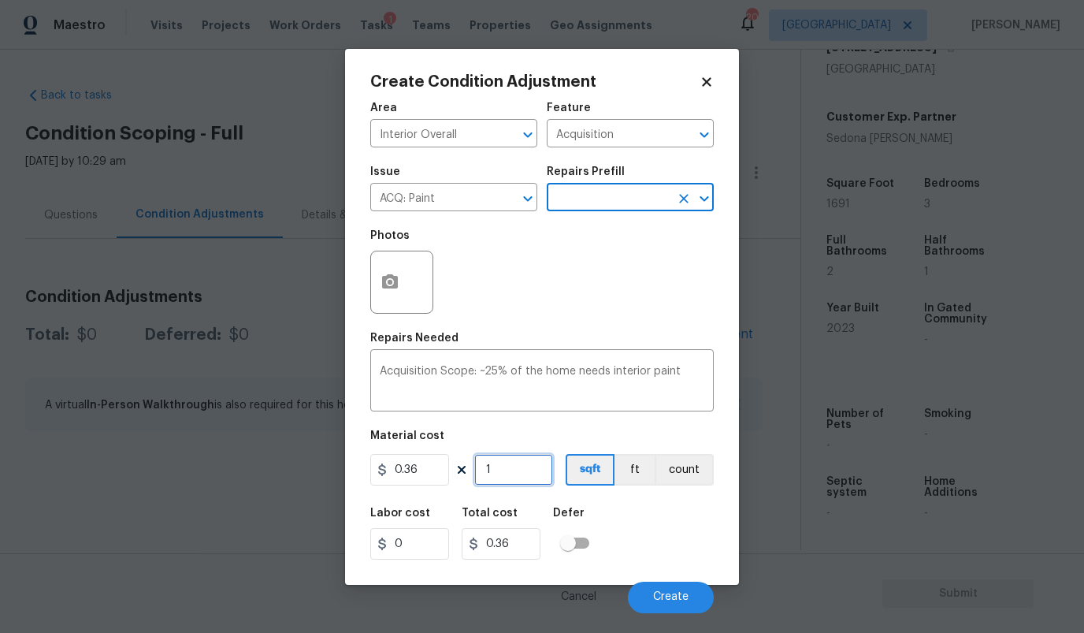
click at [501, 473] on input "1" at bounding box center [513, 470] width 79 height 32
type input "16"
type input "5.76"
type input "169"
type input "60.84"
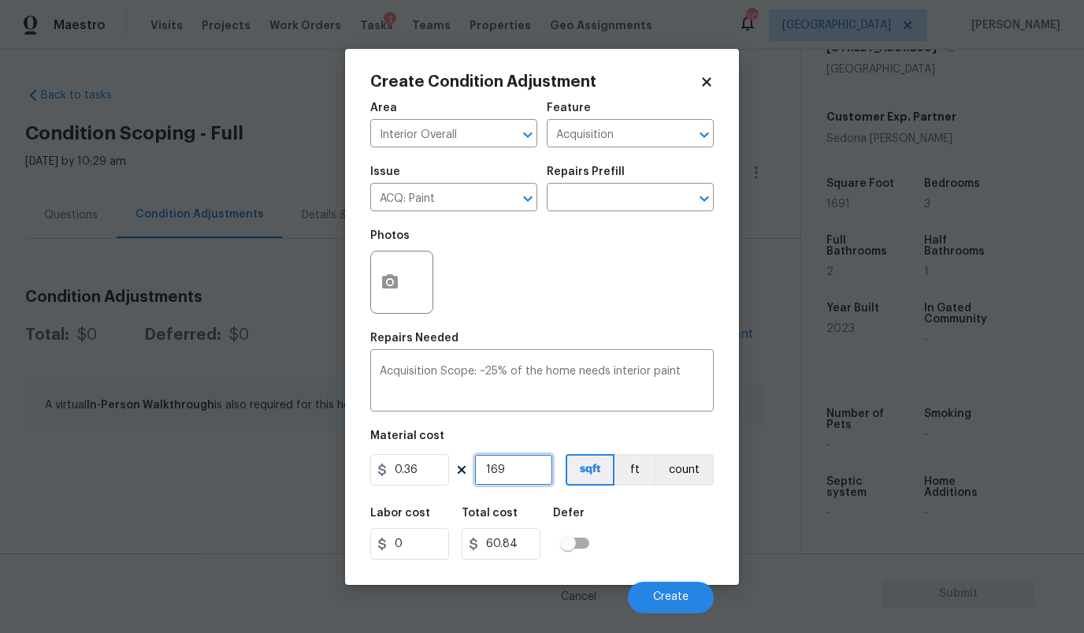
type input "1691"
type input "608.76"
type input "1691"
click at [666, 598] on span "Create" at bounding box center [670, 597] width 35 height 12
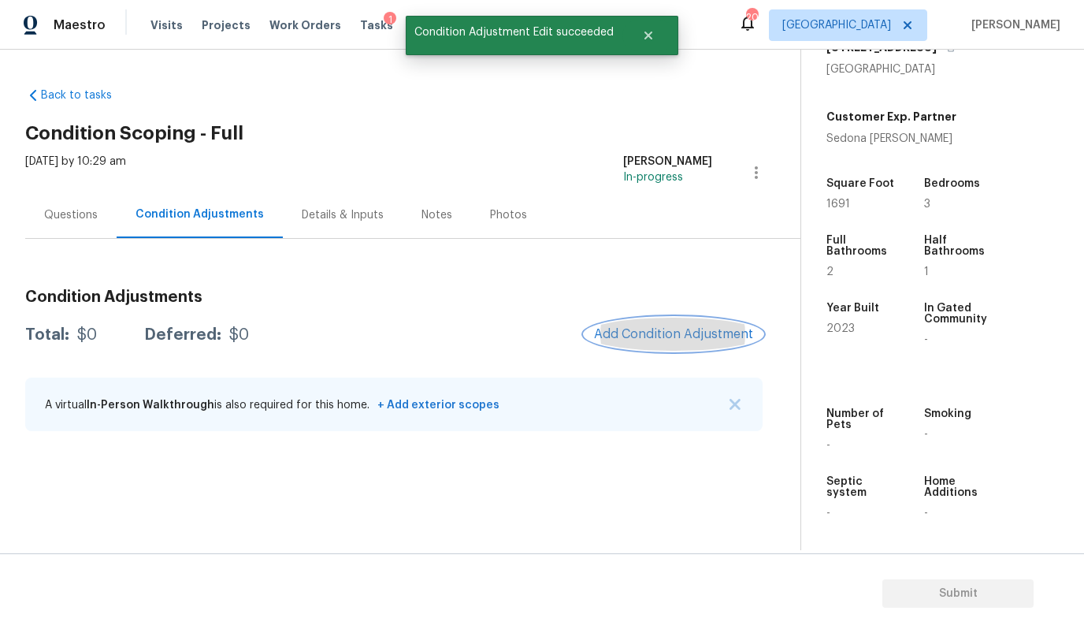
click at [663, 332] on span "Add Condition Adjustment" at bounding box center [673, 334] width 159 height 14
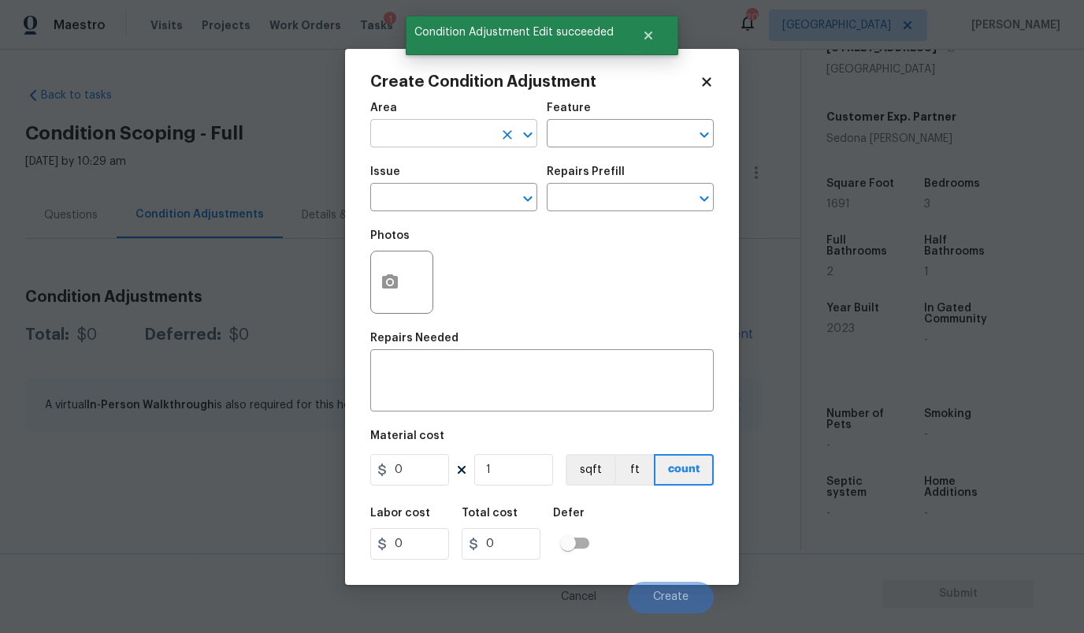
click at [435, 127] on input "text" at bounding box center [431, 135] width 123 height 24
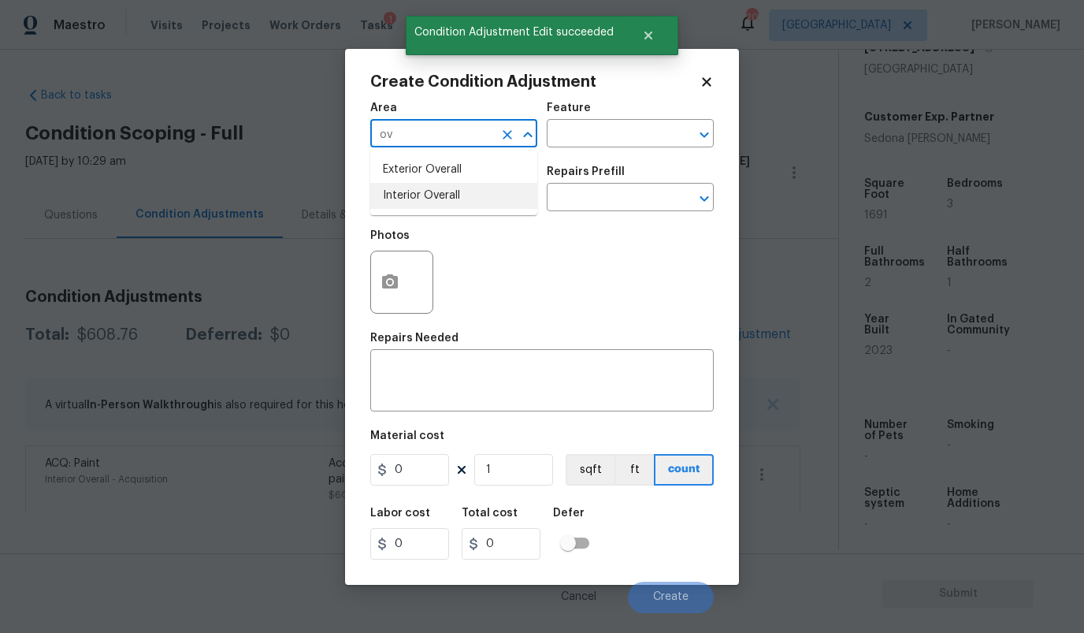
click at [424, 195] on li "Interior Overall" at bounding box center [453, 196] width 167 height 26
type input "Interior Overall"
click at [583, 127] on input "text" at bounding box center [608, 135] width 123 height 24
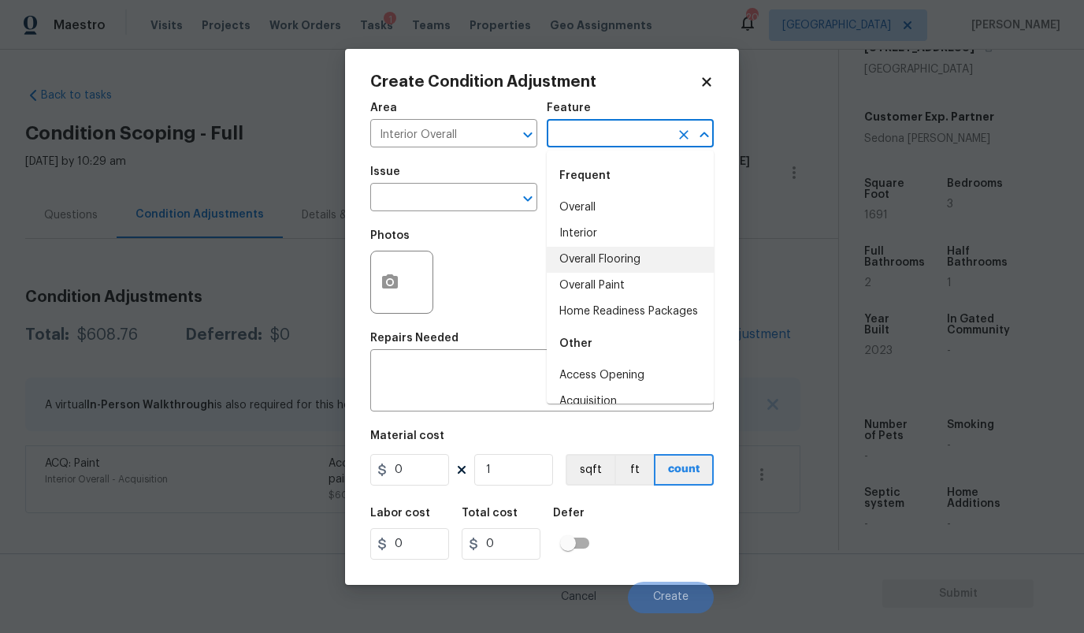
click at [589, 260] on li "Overall Flooring" at bounding box center [630, 260] width 167 height 26
type input "Overall Flooring"
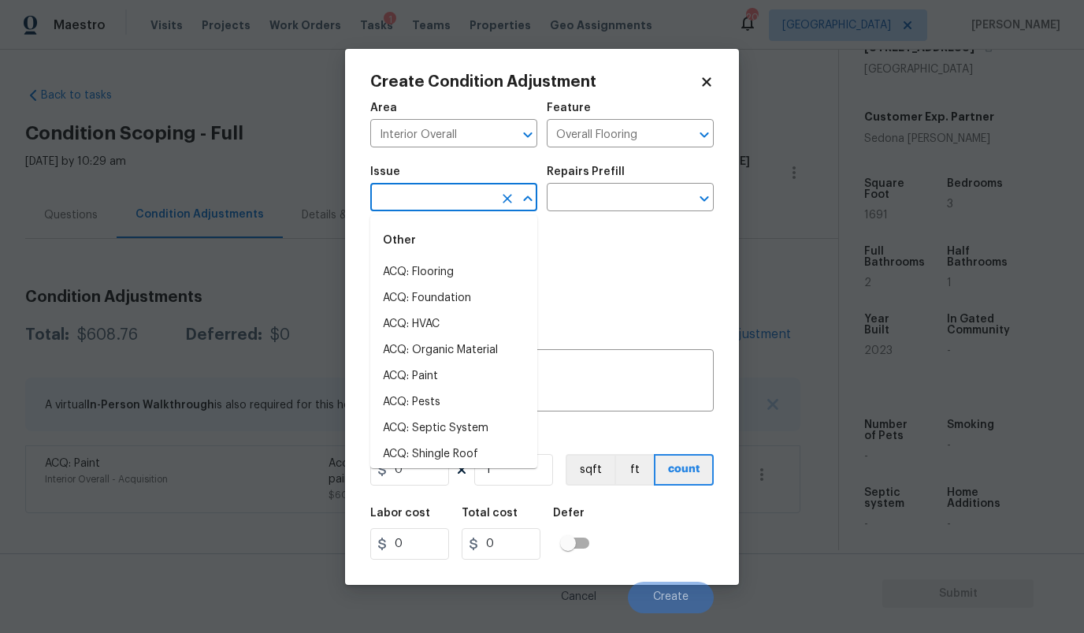
click at [467, 196] on input "text" at bounding box center [431, 199] width 123 height 24
click at [447, 266] on li "ACQ: Flooring" at bounding box center [453, 272] width 167 height 26
type input "ACQ: Flooring"
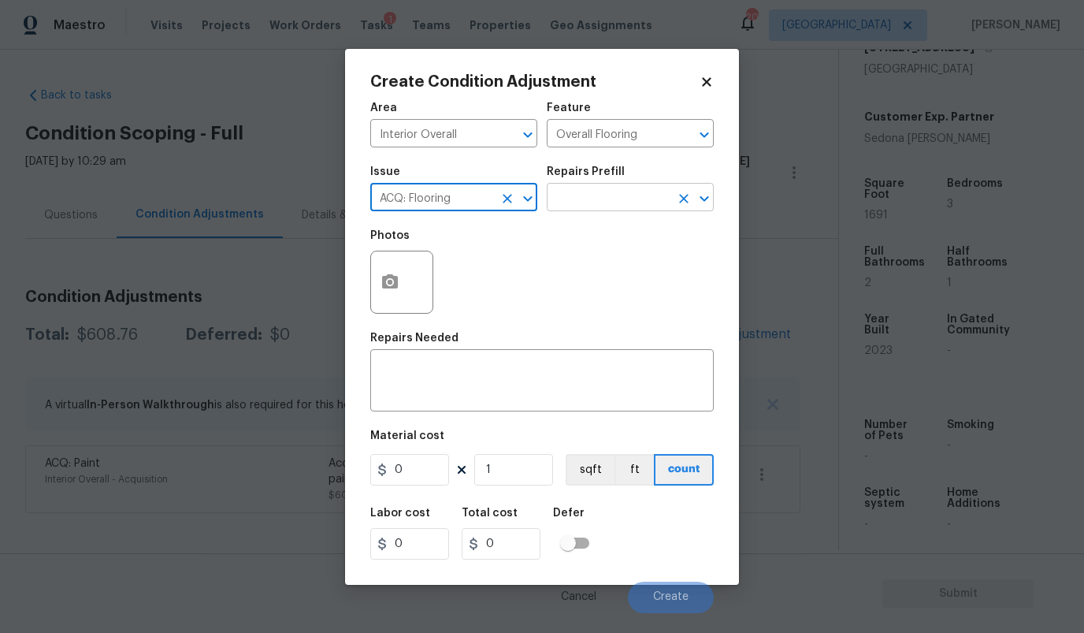
click at [592, 199] on input "text" at bounding box center [608, 199] width 123 height 24
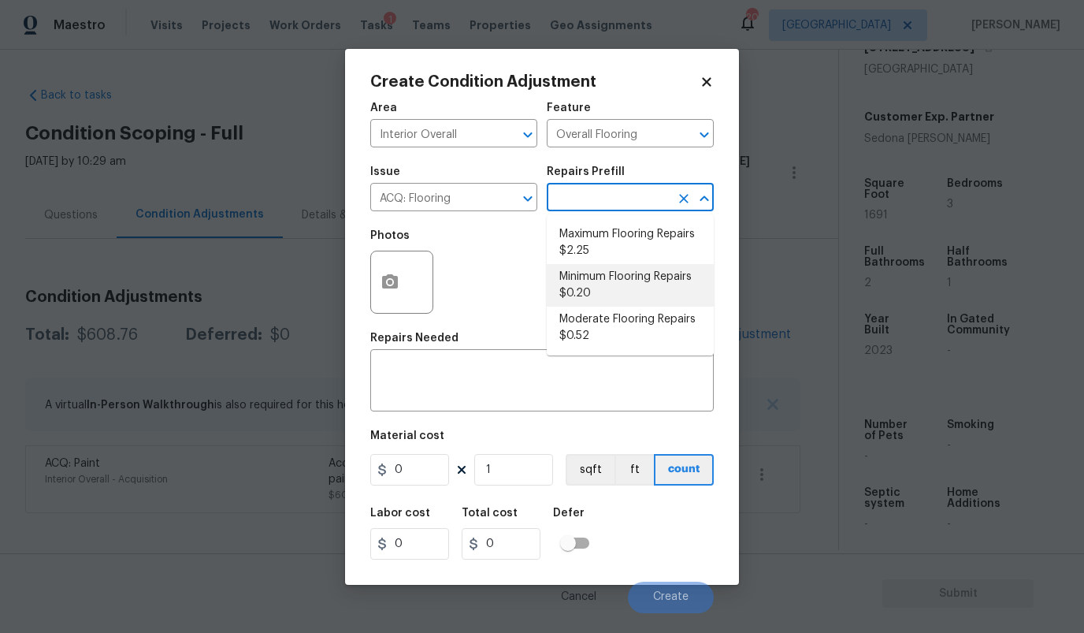
click at [585, 294] on li "Minimum Flooring Repairs $0.20" at bounding box center [630, 285] width 167 height 43
type input "Acquisition"
type textarea "Acquisition Scope: Minimum flooring repairs"
type input "0.2"
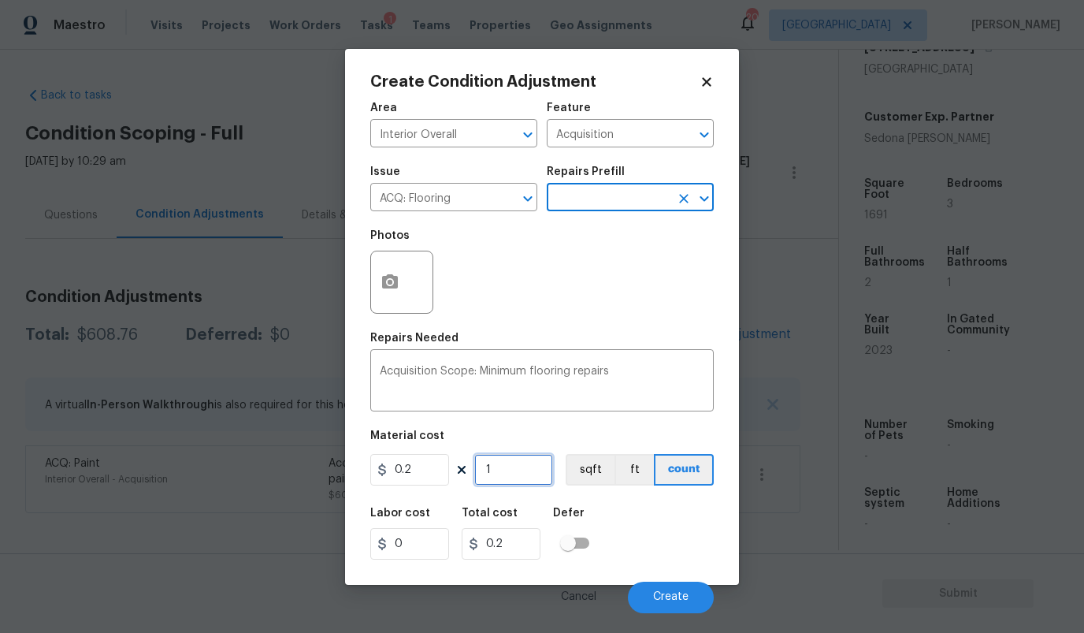
click at [503, 472] on input "1" at bounding box center [513, 470] width 79 height 32
type input "16"
type input "3.2"
type input "169"
type input "33.8"
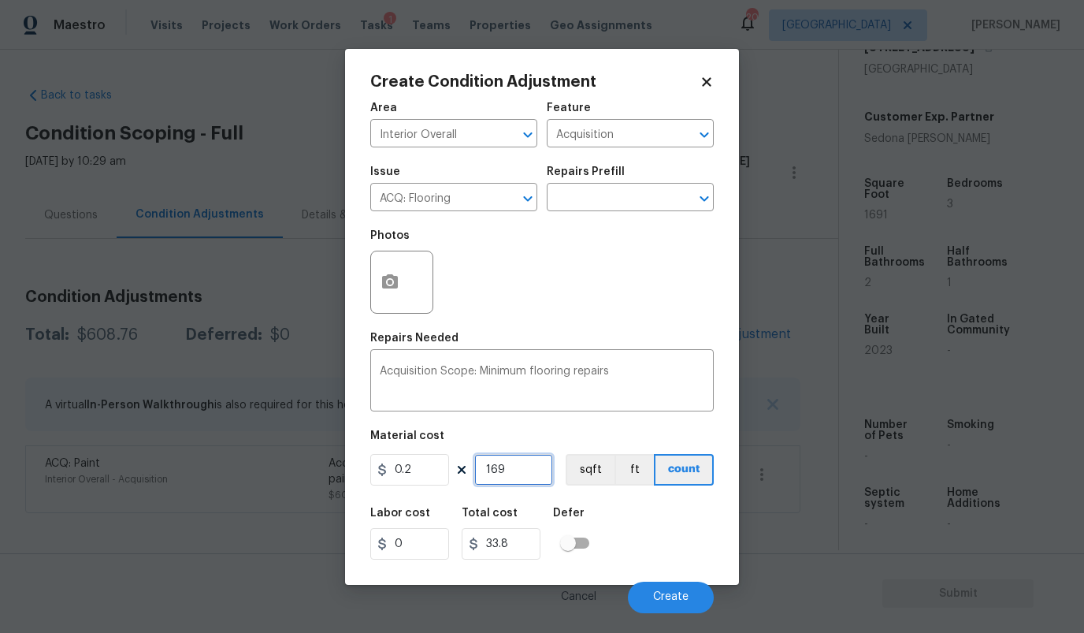
type input "1691"
type input "338.2"
type input "1691"
click at [667, 596] on span "Create" at bounding box center [670, 597] width 35 height 12
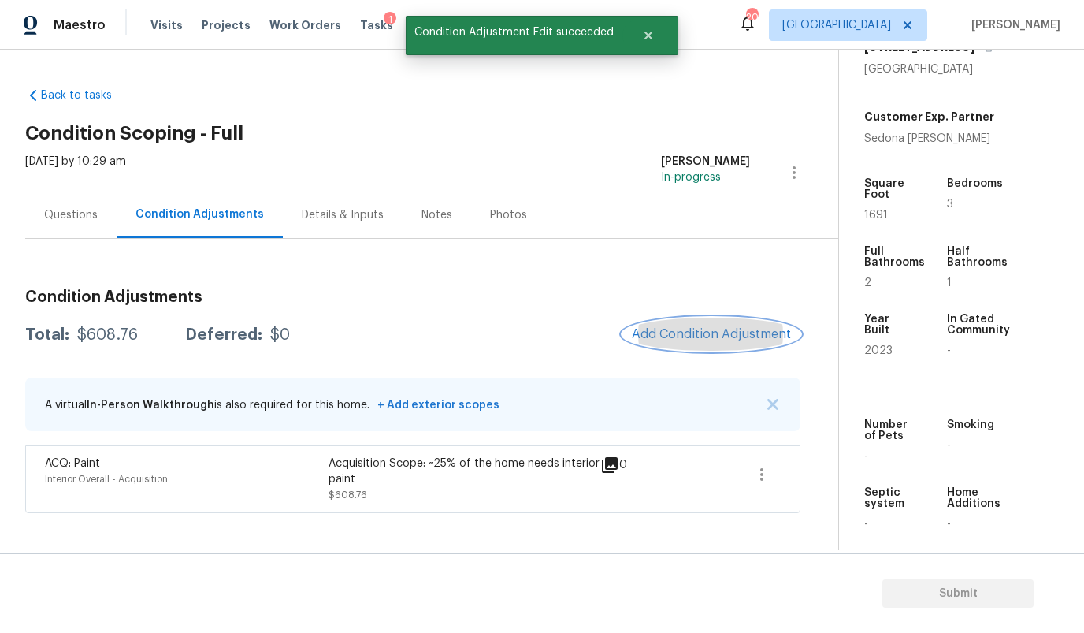
click at [716, 332] on span "Add Condition Adjustment" at bounding box center [711, 334] width 159 height 14
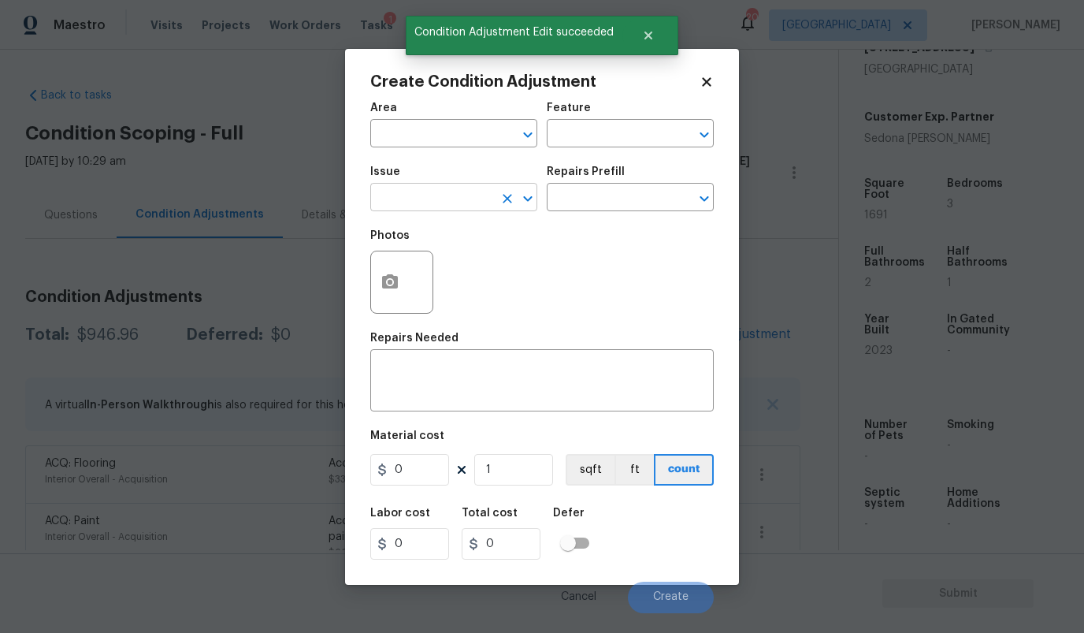
click at [440, 196] on input "text" at bounding box center [431, 199] width 123 height 24
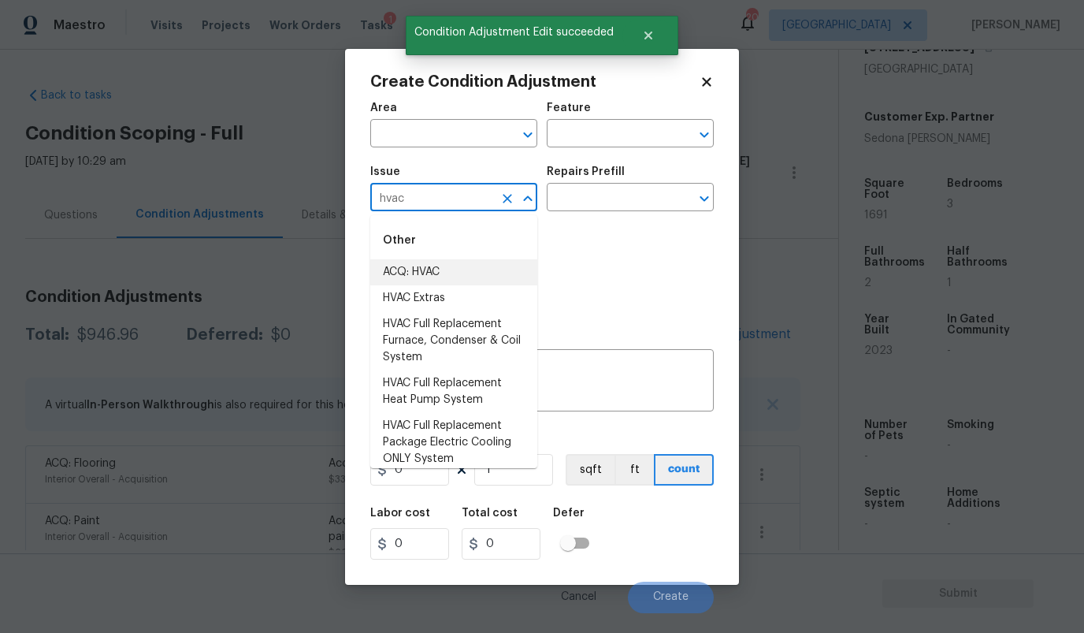
click at [424, 278] on li "ACQ: HVAC" at bounding box center [453, 272] width 167 height 26
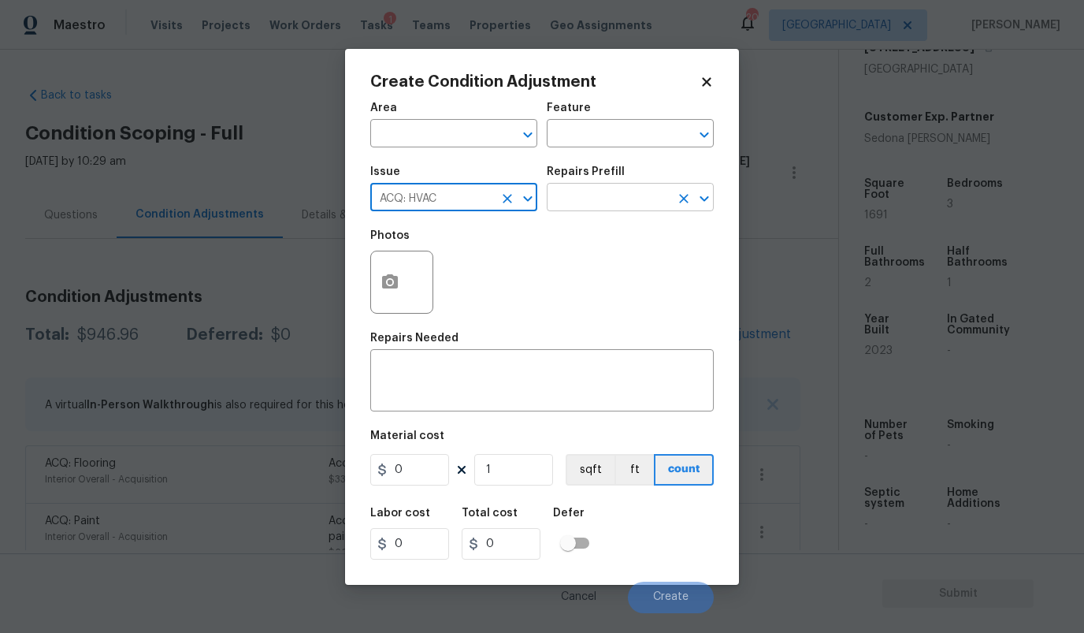
type input "ACQ: HVAC"
click at [574, 198] on input "text" at bounding box center [608, 199] width 123 height 24
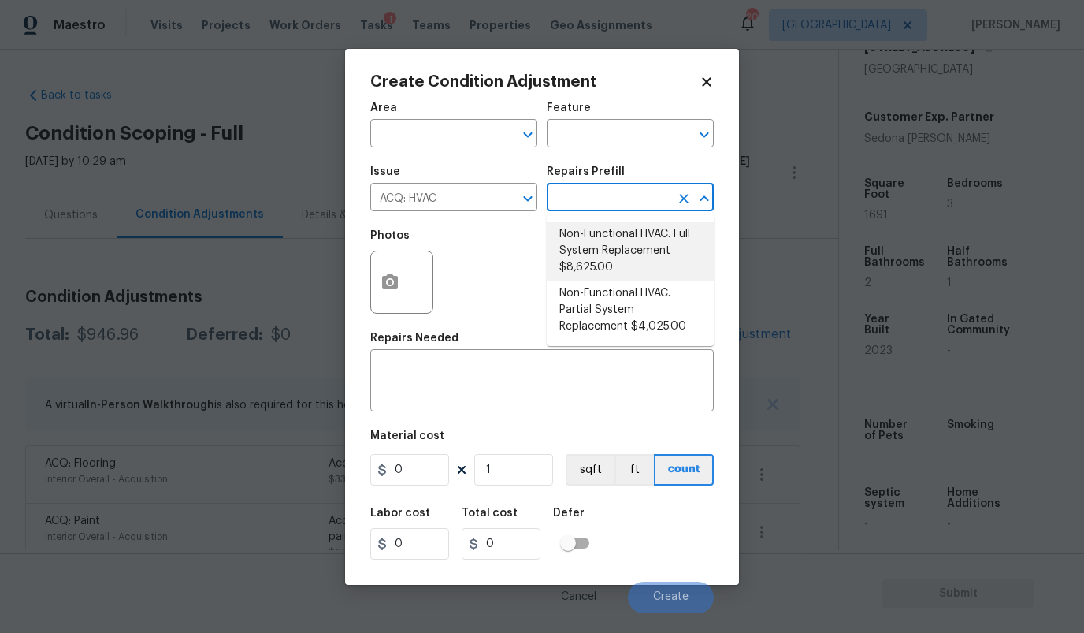
click at [513, 248] on div "Photos" at bounding box center [541, 272] width 343 height 102
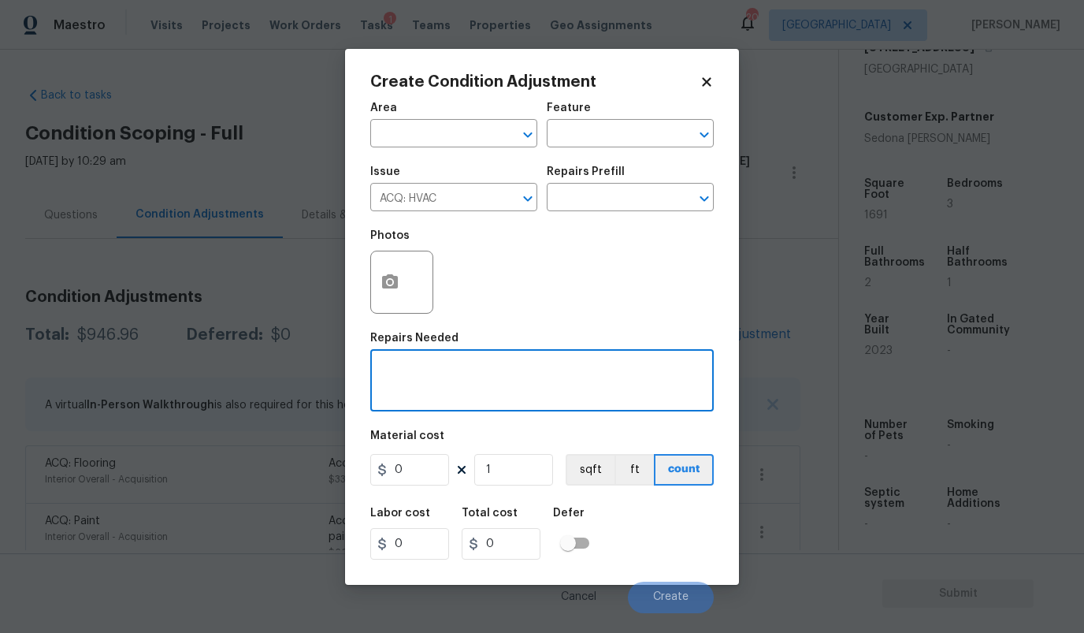
click at [473, 380] on textarea at bounding box center [542, 382] width 325 height 33
type textarea "HVAC 0-5 years"
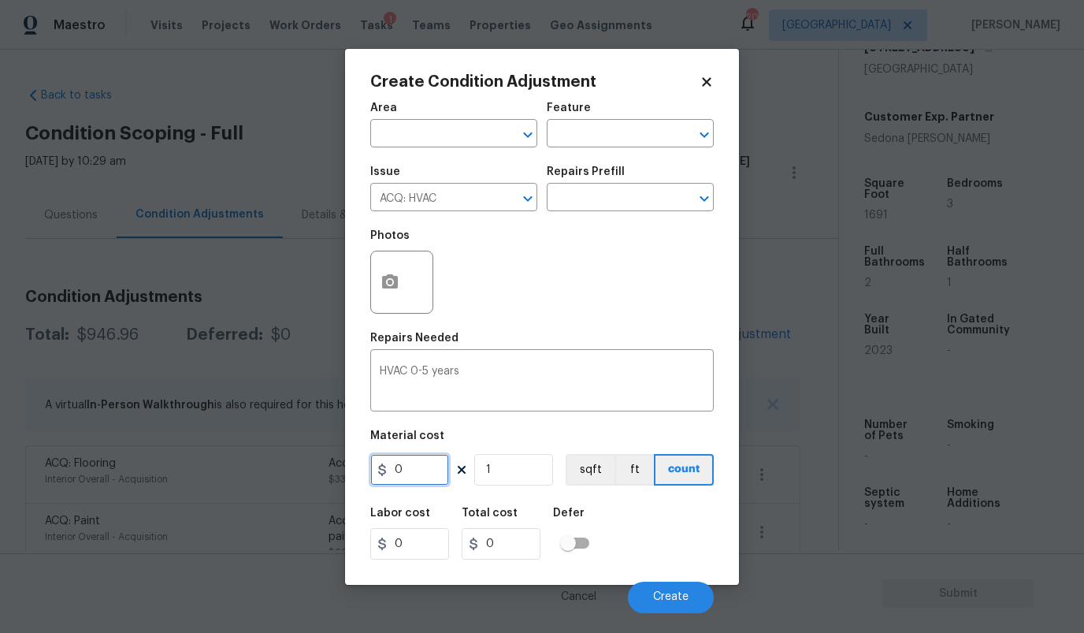
drag, startPoint x: 413, startPoint y: 471, endPoint x: 369, endPoint y: 458, distance: 45.1
click at [370, 461] on input "0" at bounding box center [409, 470] width 79 height 32
type input "250"
click at [689, 599] on button "Create" at bounding box center [671, 597] width 86 height 32
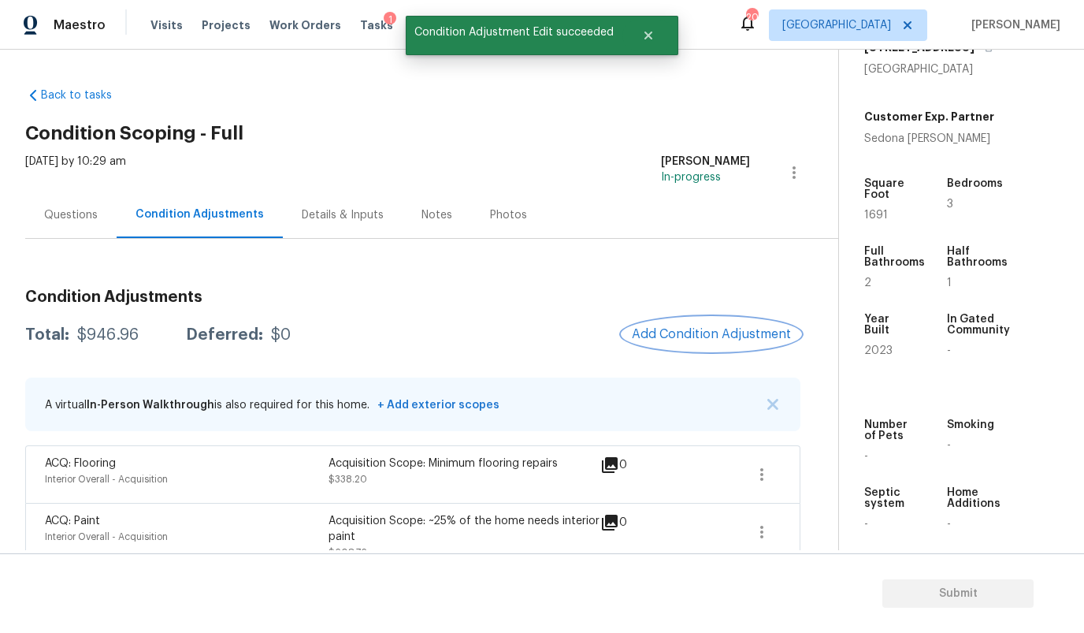
click at [695, 337] on div "Condition Adjustments Total: $946.96 Deferred: $0 Add Condition Adjustment A vi…" at bounding box center [412, 424] width 775 height 294
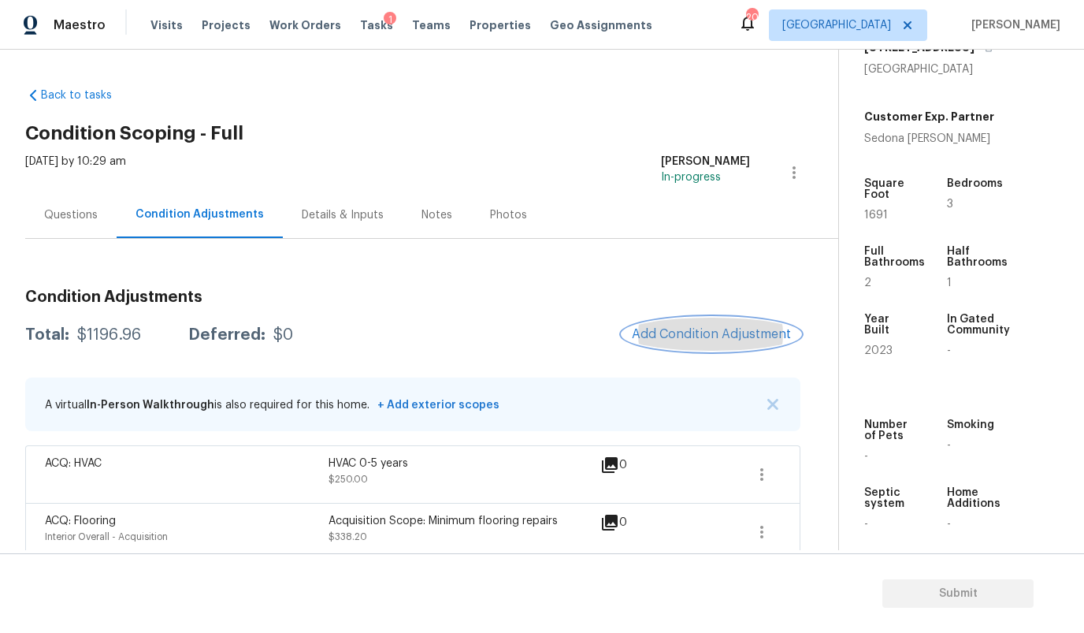
click at [699, 320] on button "Add Condition Adjustment" at bounding box center [711, 333] width 178 height 33
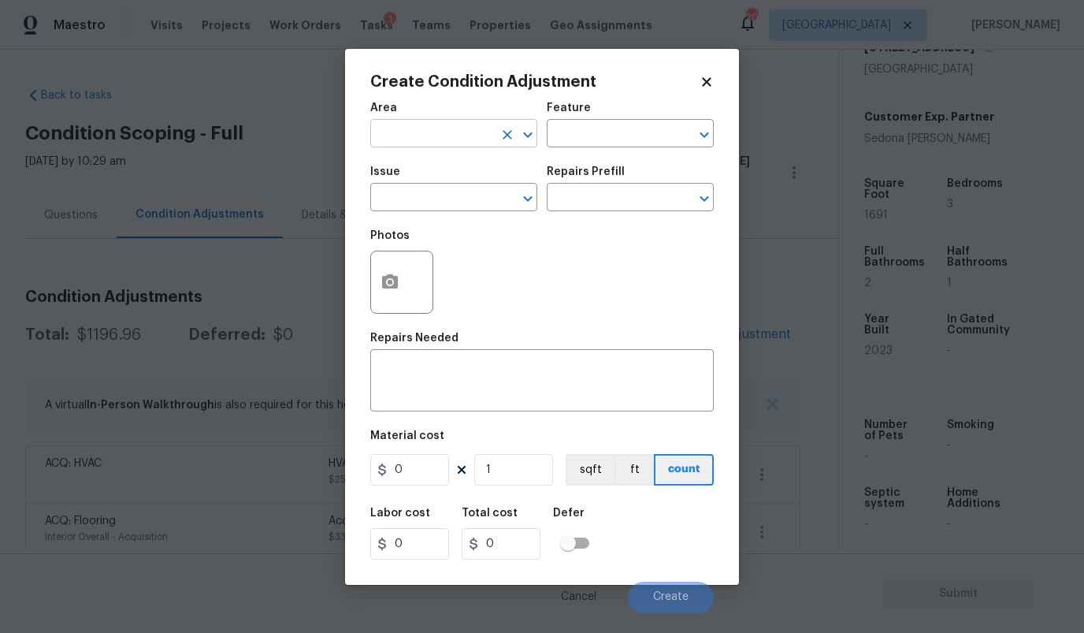
click at [405, 140] on input "text" at bounding box center [431, 135] width 123 height 24
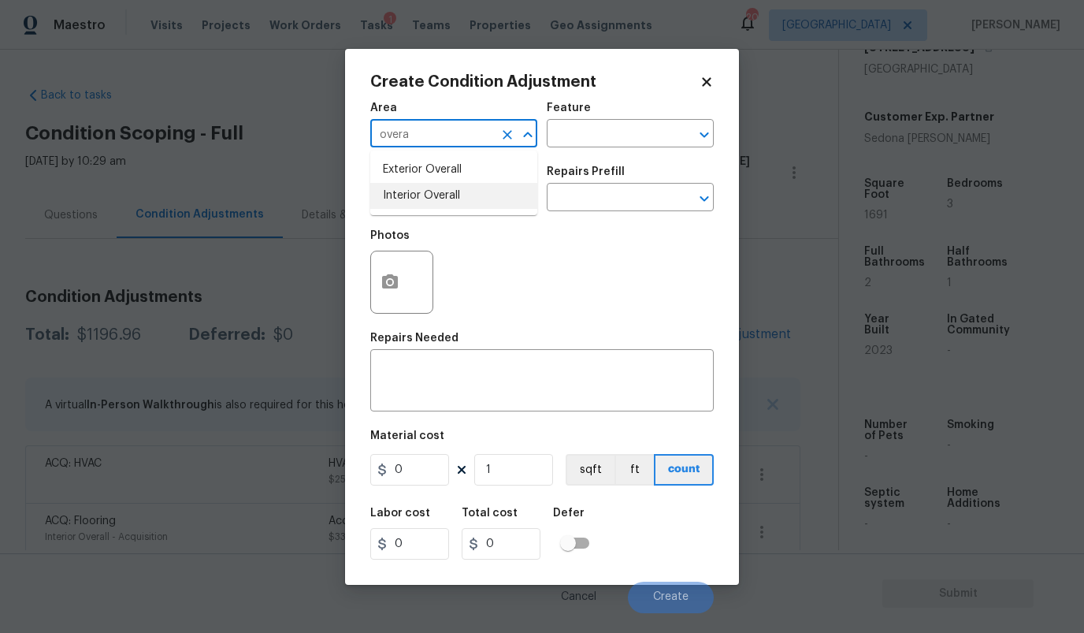
click at [398, 196] on li "Interior Overall" at bounding box center [453, 196] width 167 height 26
type input "Interior Overall"
click at [424, 392] on textarea at bounding box center [542, 382] width 325 height 33
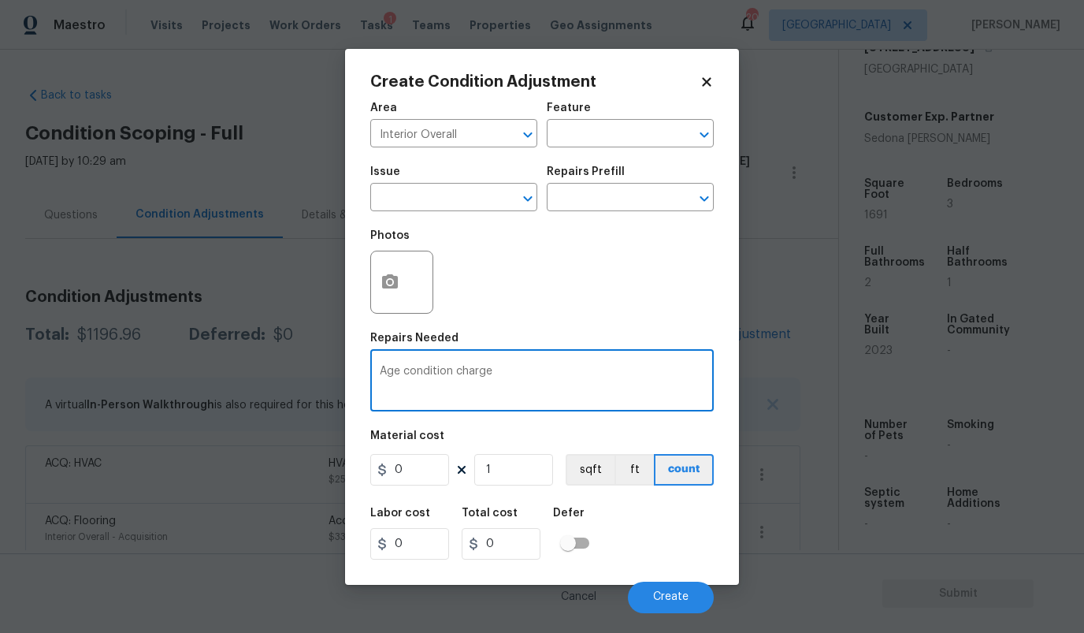
type textarea "Age condition charge"
drag, startPoint x: 347, startPoint y: 470, endPoint x: 326, endPoint y: 464, distance: 21.4
click at [335, 468] on div "Create Condition Adjustment Area Interior Overall ​ Feature ​ Issue ​ Repairs P…" at bounding box center [542, 316] width 1084 height 633
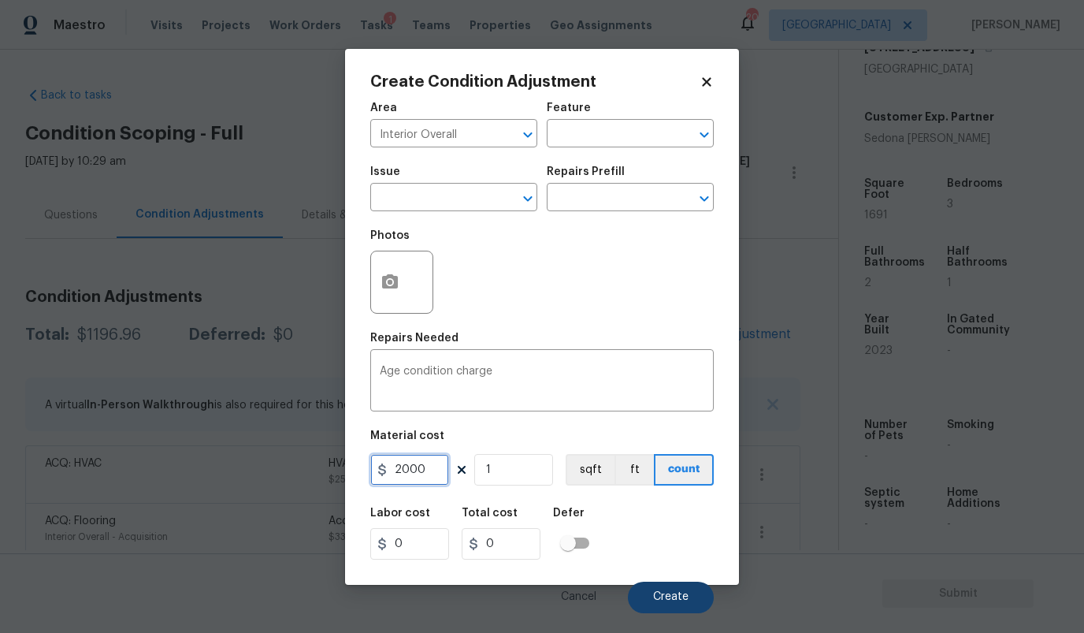
type input "2000"
click at [680, 596] on span "Create" at bounding box center [670, 597] width 35 height 12
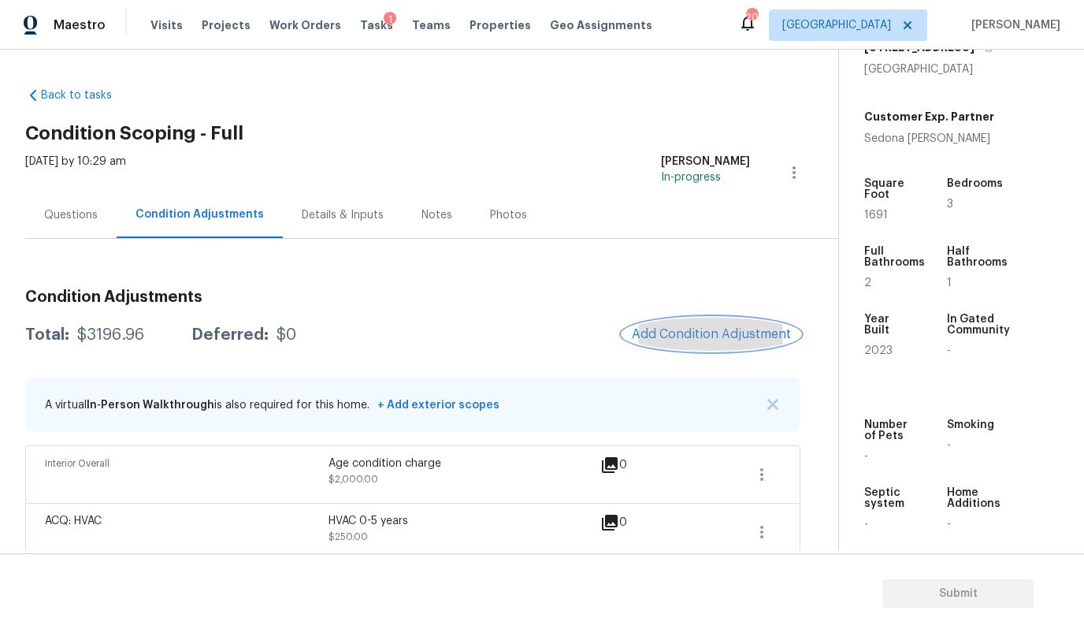
click at [709, 342] on button "Add Condition Adjustment" at bounding box center [711, 333] width 178 height 33
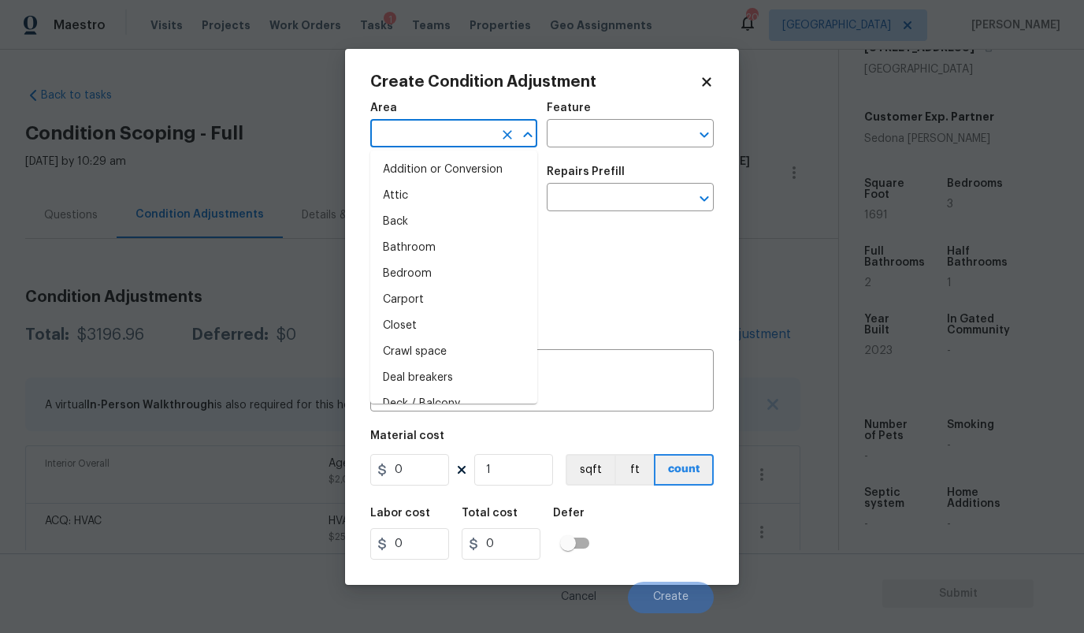
click at [448, 134] on input "text" at bounding box center [431, 135] width 123 height 24
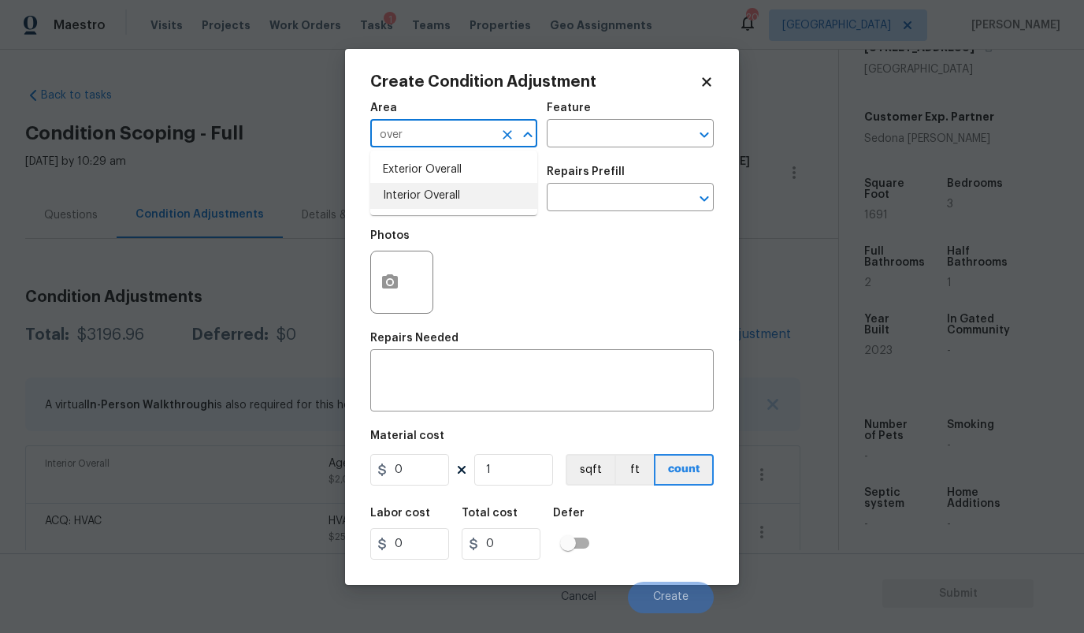
click at [419, 202] on li "Interior Overall" at bounding box center [453, 196] width 167 height 26
type input "Interior Overall"
click at [570, 132] on input "text" at bounding box center [608, 135] width 123 height 24
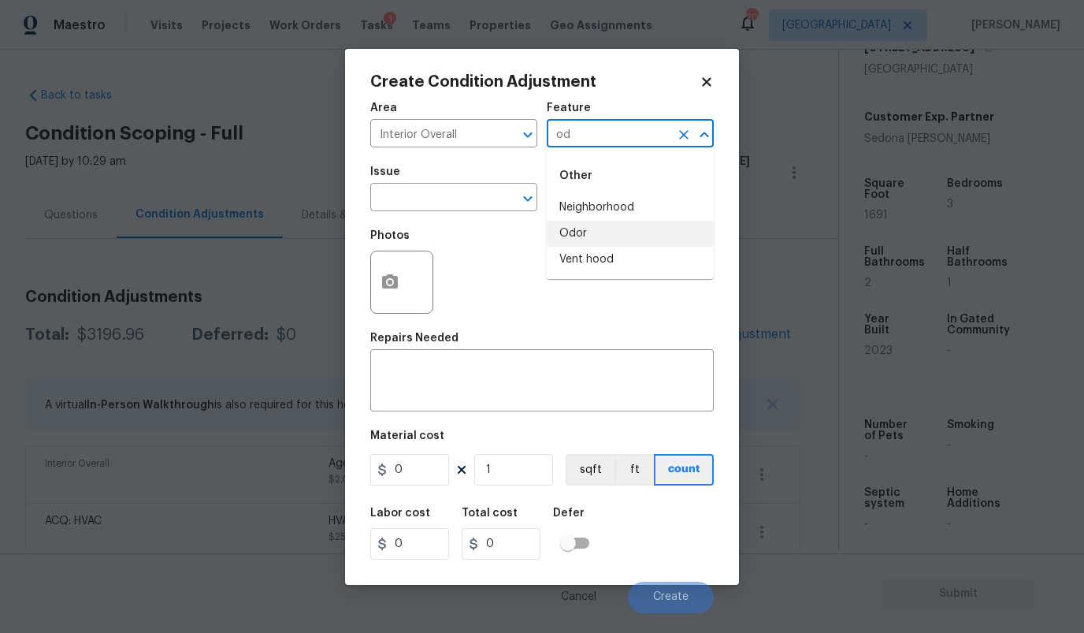
click at [572, 242] on li "Odor" at bounding box center [630, 234] width 167 height 26
type input "Odor"
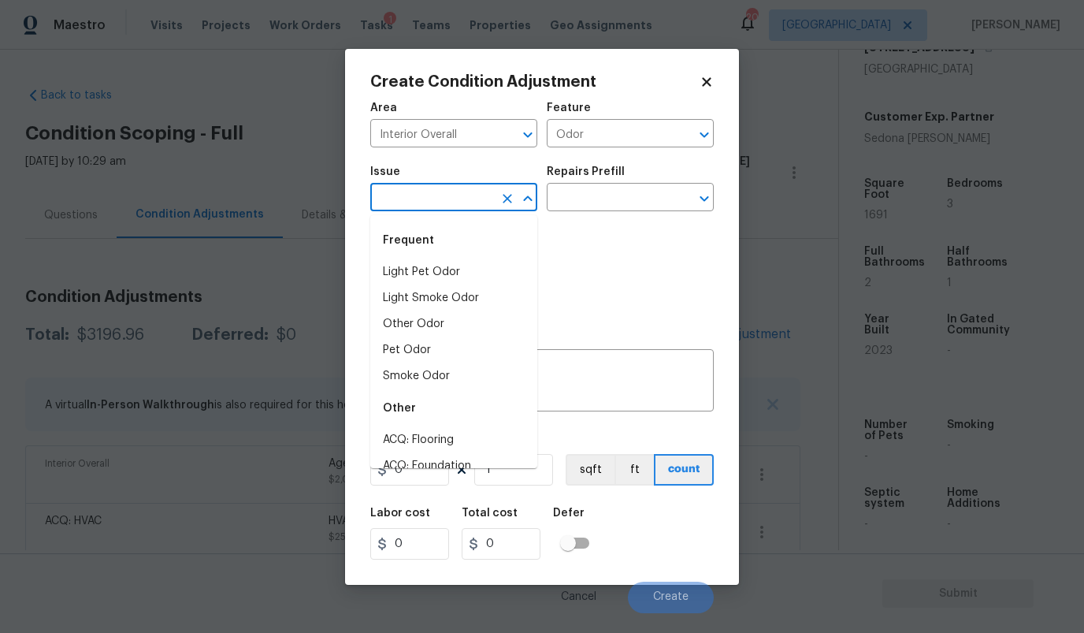
click at [475, 194] on input "text" at bounding box center [431, 199] width 123 height 24
click at [437, 268] on li "Light Pet Odor" at bounding box center [453, 272] width 167 height 26
type input "Light Pet Odor"
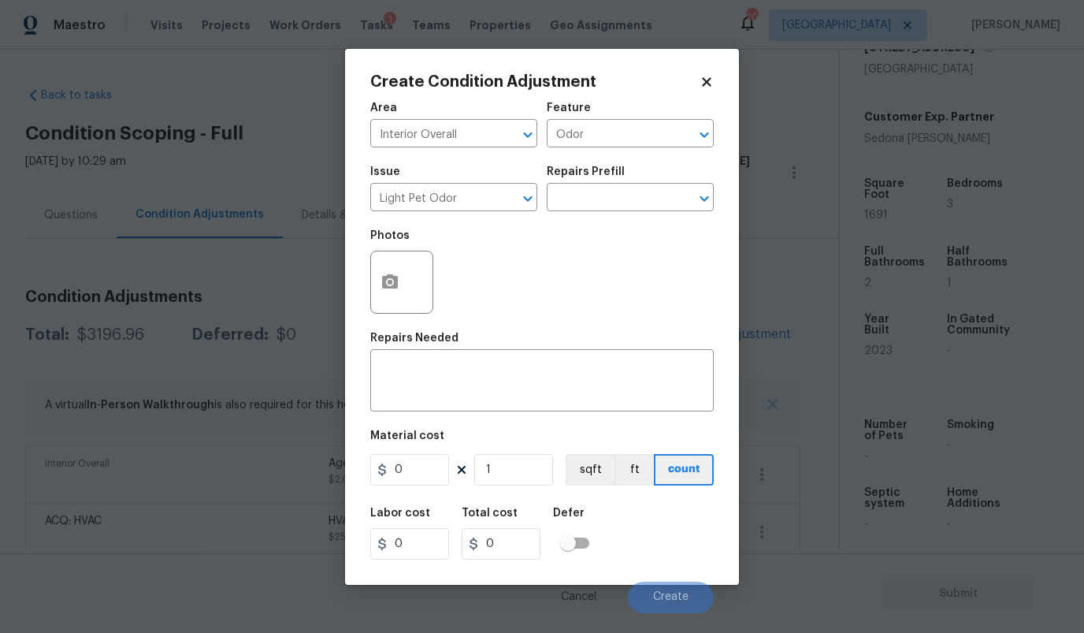
click at [552, 212] on div "Issue Light Pet Odor ​ Repairs Prefill ​" at bounding box center [541, 189] width 343 height 64
click at [561, 206] on input "text" at bounding box center [608, 199] width 123 height 24
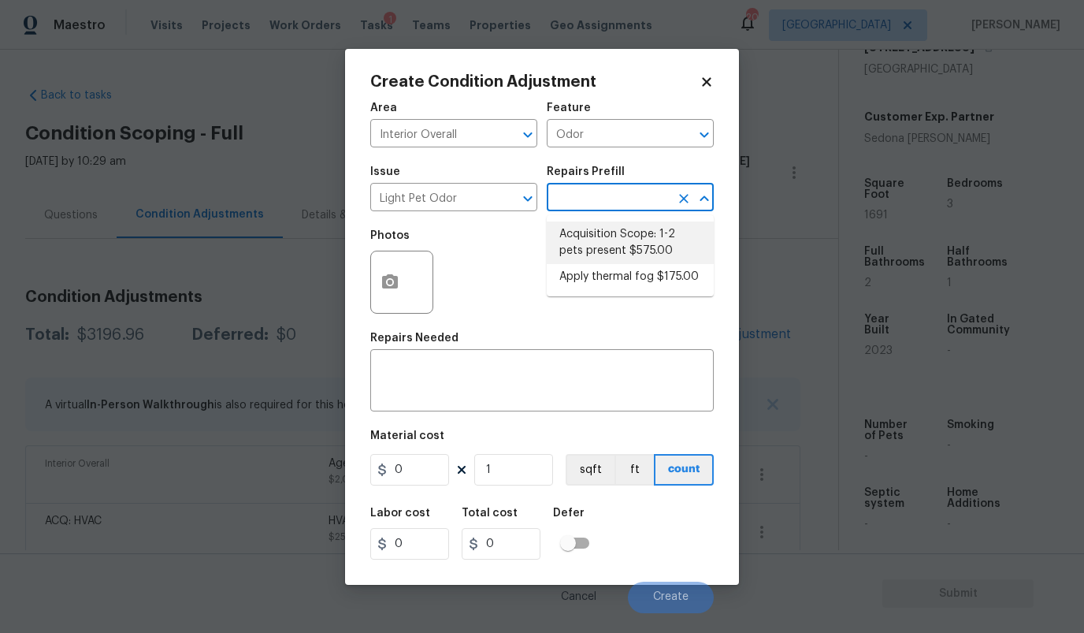
click at [561, 235] on li "Acquisition Scope: 1-2 pets present $575.00" at bounding box center [630, 242] width 167 height 43
type textarea "Acquisition Scope: 1-2 pets present"
type input "575"
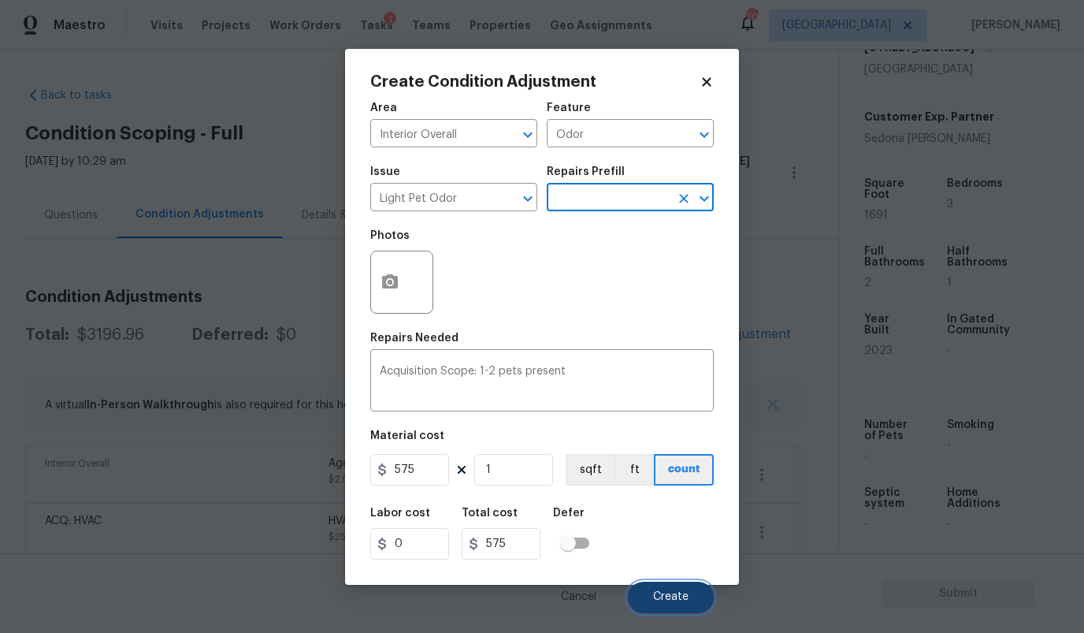
click at [653, 600] on span "Create" at bounding box center [670, 597] width 35 height 12
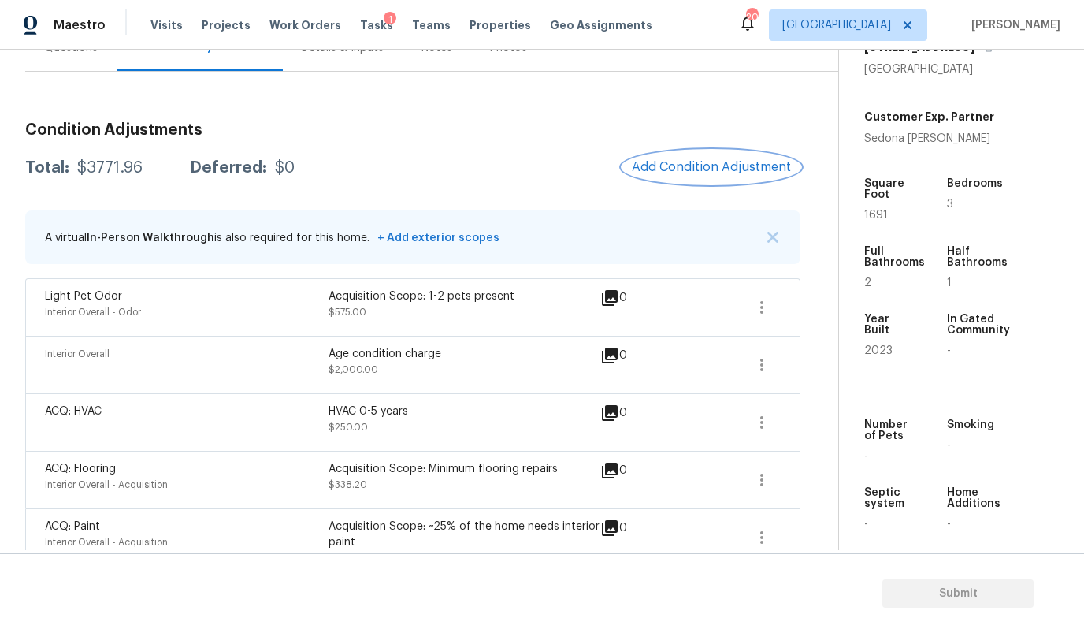
scroll to position [198, 0]
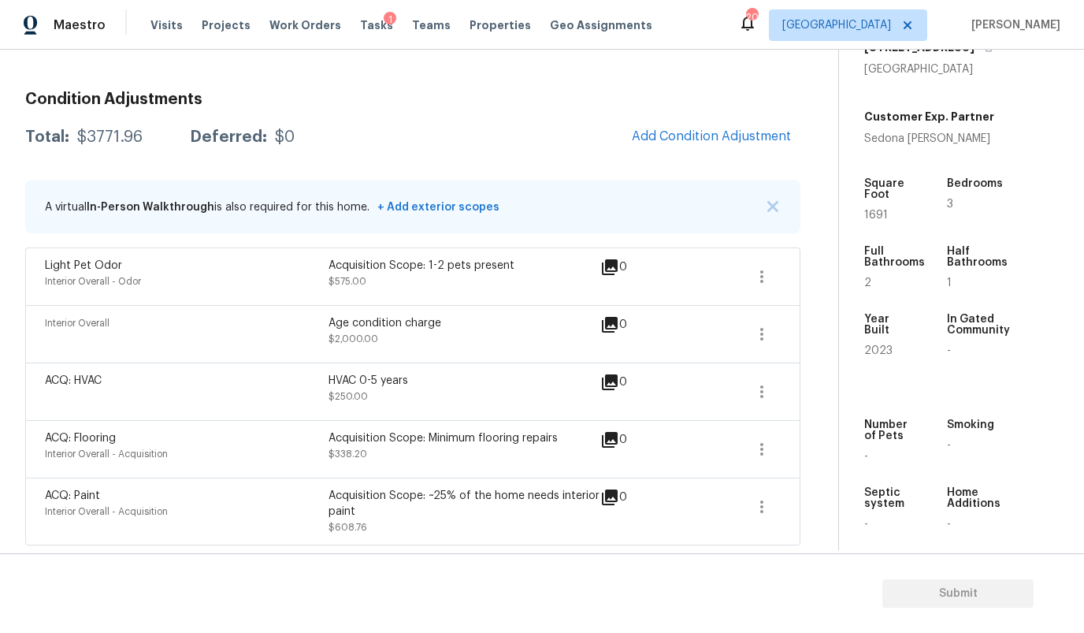
click at [486, 135] on div "Total: $3771.96 Deferred: $0 Add Condition Adjustment" at bounding box center [412, 137] width 775 height 35
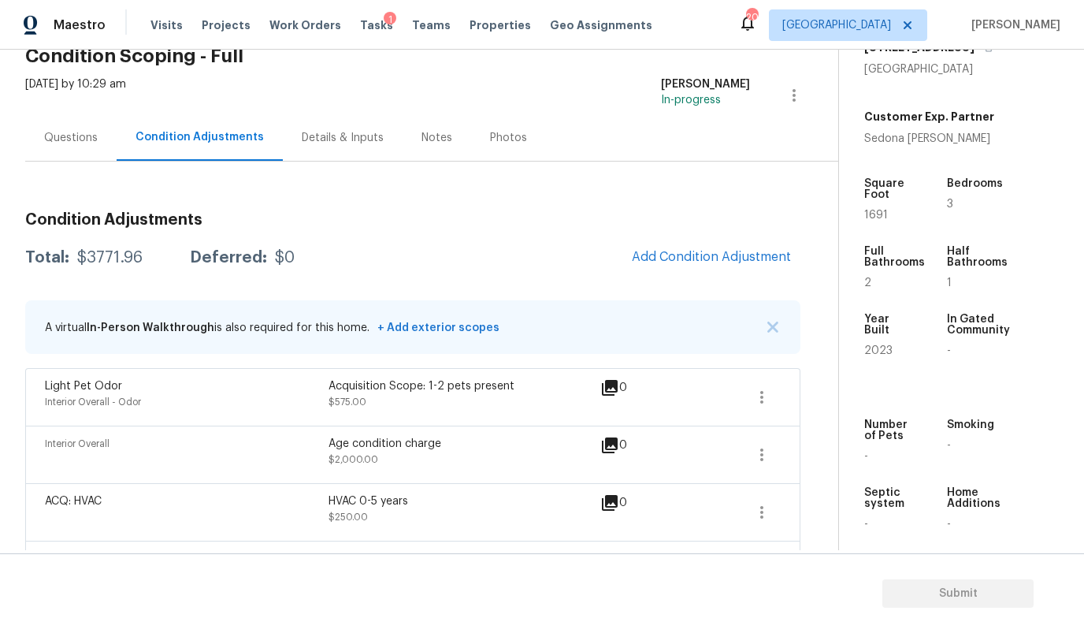
scroll to position [43, 0]
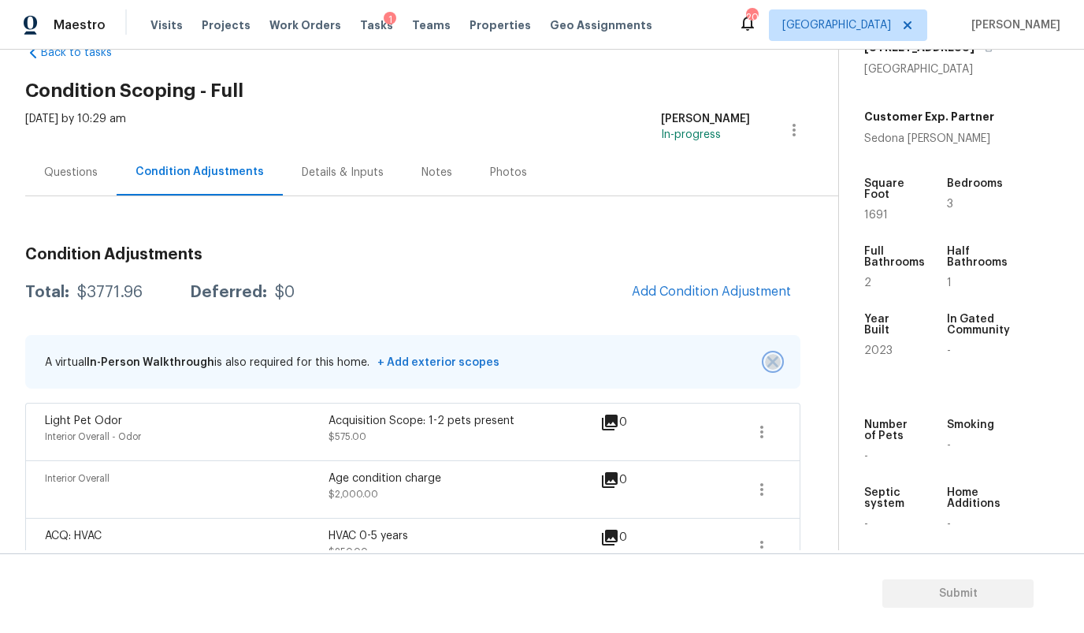
click at [771, 364] on img "button" at bounding box center [772, 361] width 11 height 11
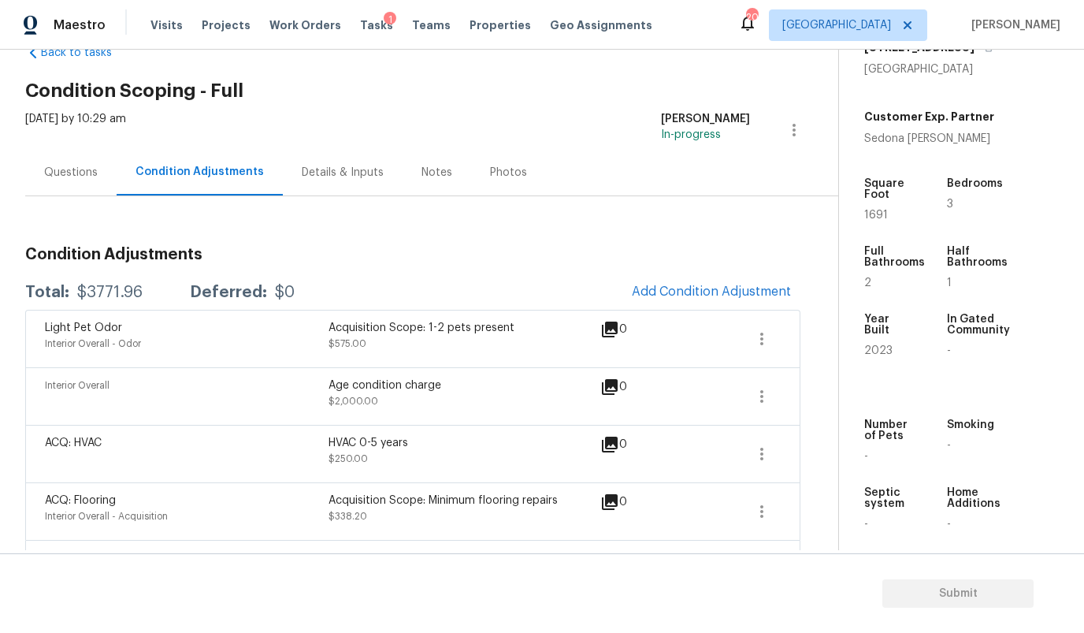
click at [399, 210] on div "Condition Adjustments Total: $3771.96 Deferred: $0 Add Condition Adjustment Lig…" at bounding box center [412, 401] width 775 height 411
click at [77, 167] on div "Questions" at bounding box center [71, 173] width 54 height 16
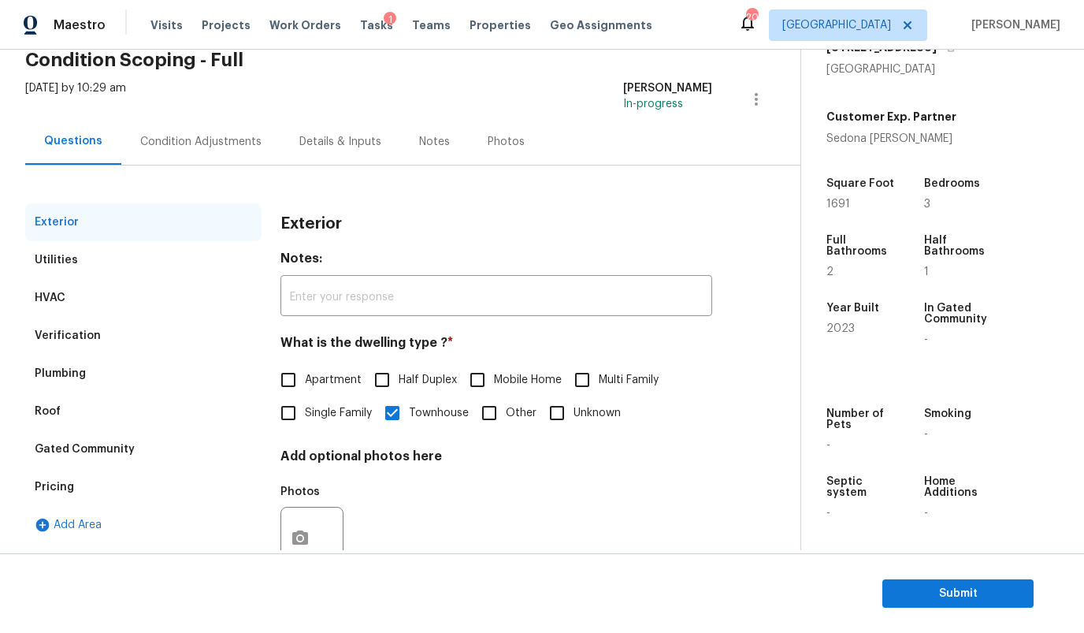
scroll to position [79, 0]
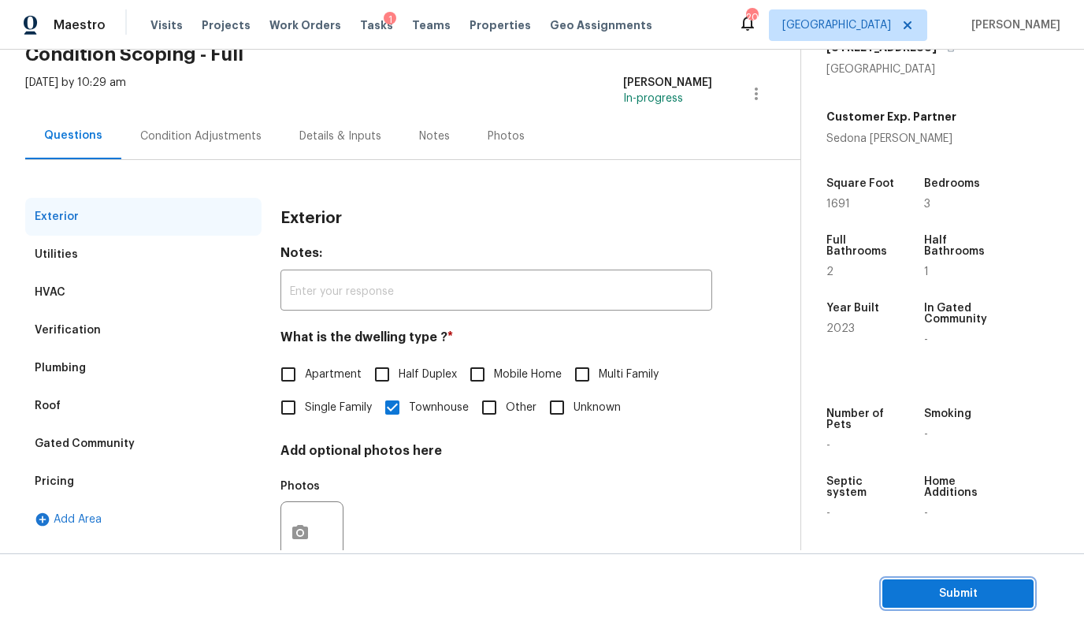
click at [987, 596] on span "Submit" at bounding box center [958, 594] width 126 height 20
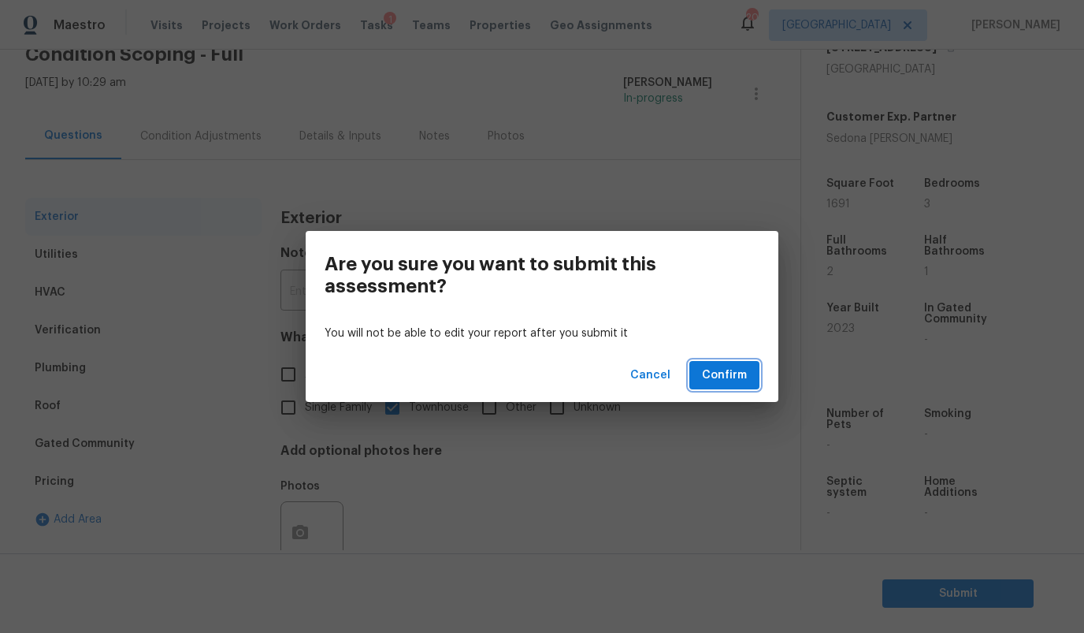
click at [727, 373] on span "Confirm" at bounding box center [724, 376] width 45 height 20
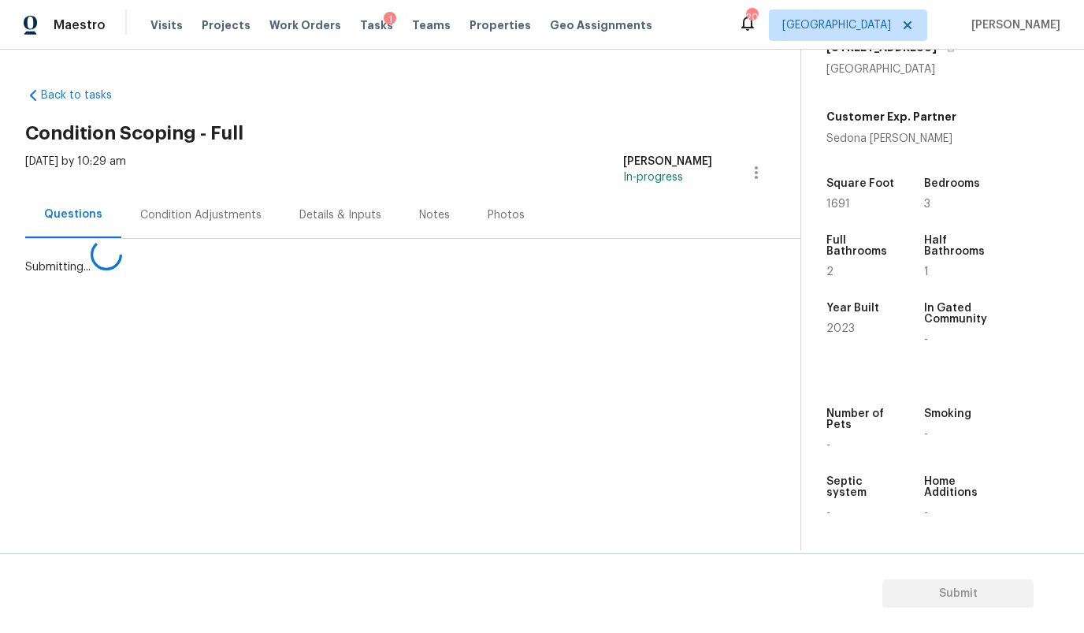
scroll to position [0, 0]
